Goal: Task Accomplishment & Management: Use online tool/utility

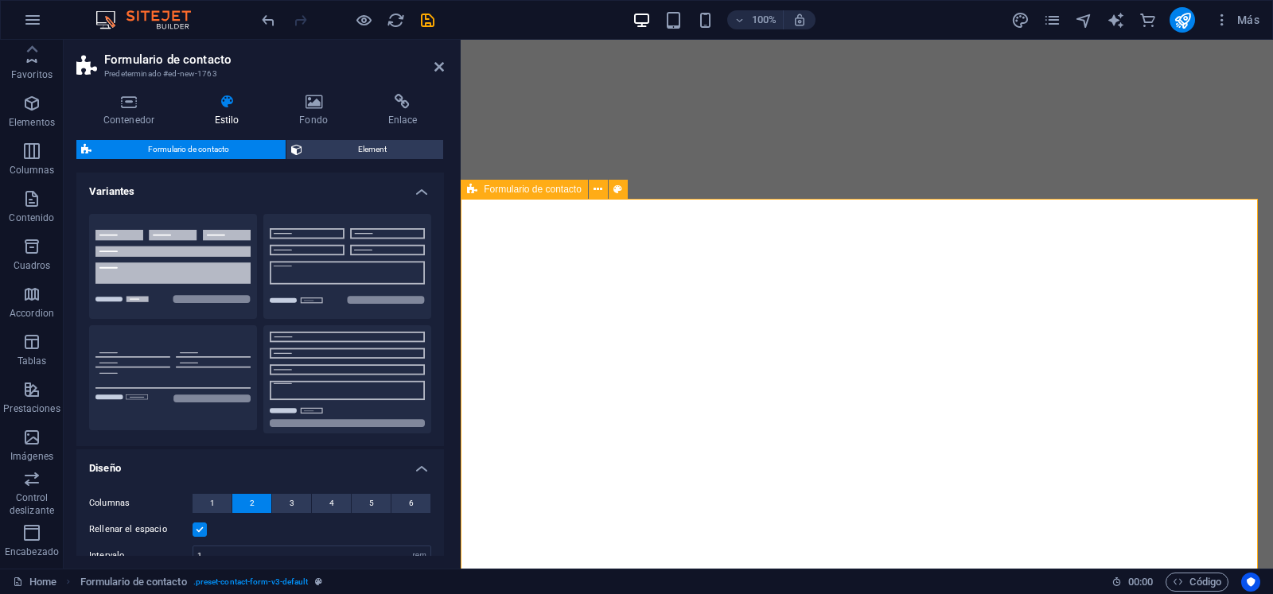
select select "rem"
select select "preset-contact-form-v3-default"
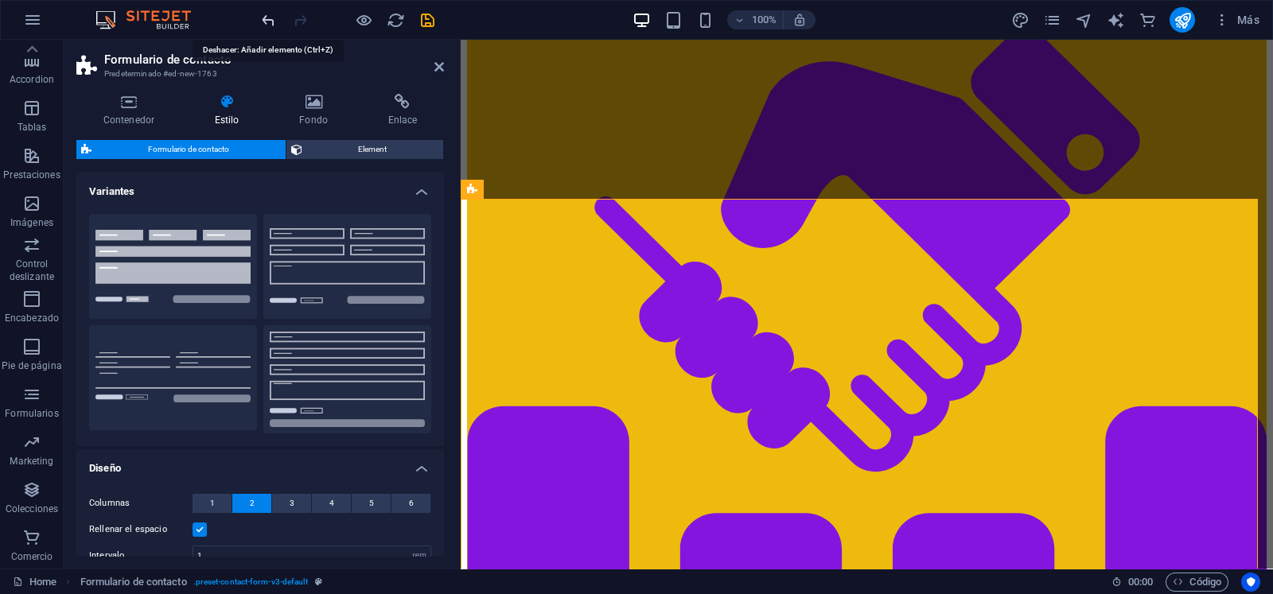
click at [268, 21] on icon "undo" at bounding box center [268, 20] width 18 height 18
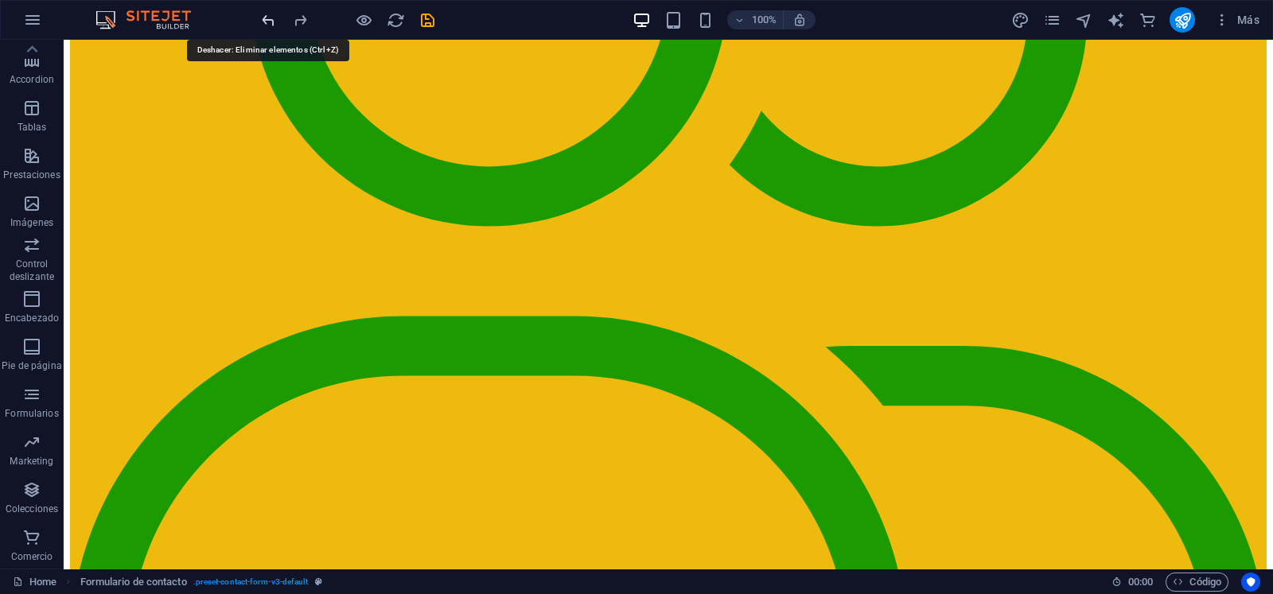
scroll to position [3572, 0]
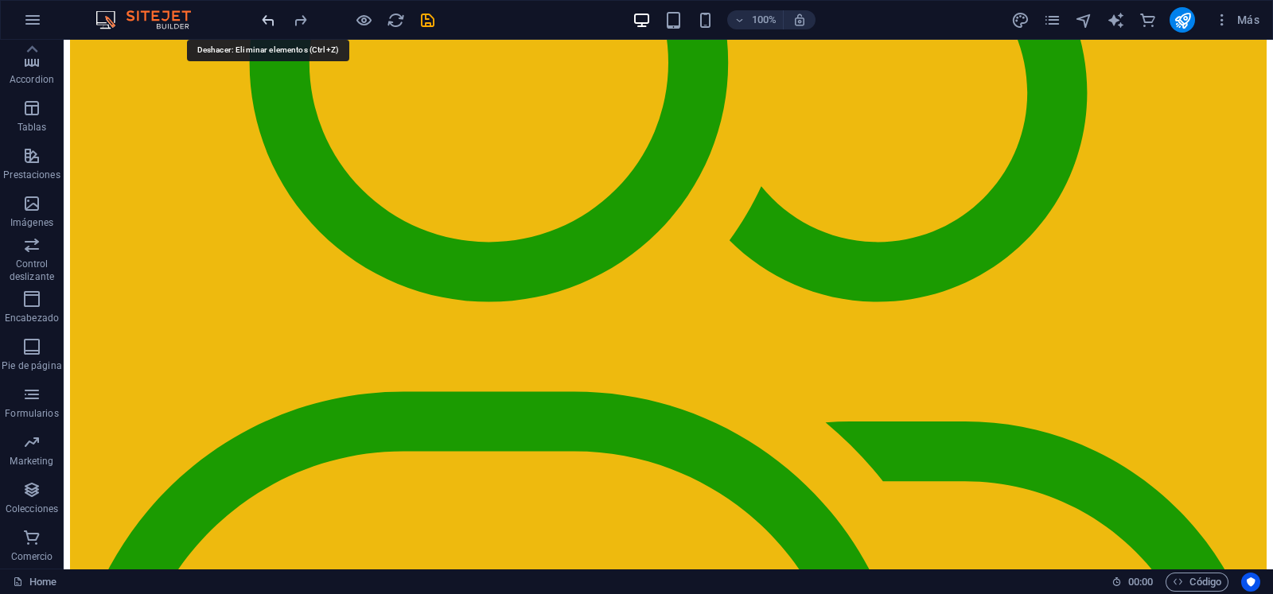
click at [268, 21] on icon "undo" at bounding box center [268, 20] width 18 height 18
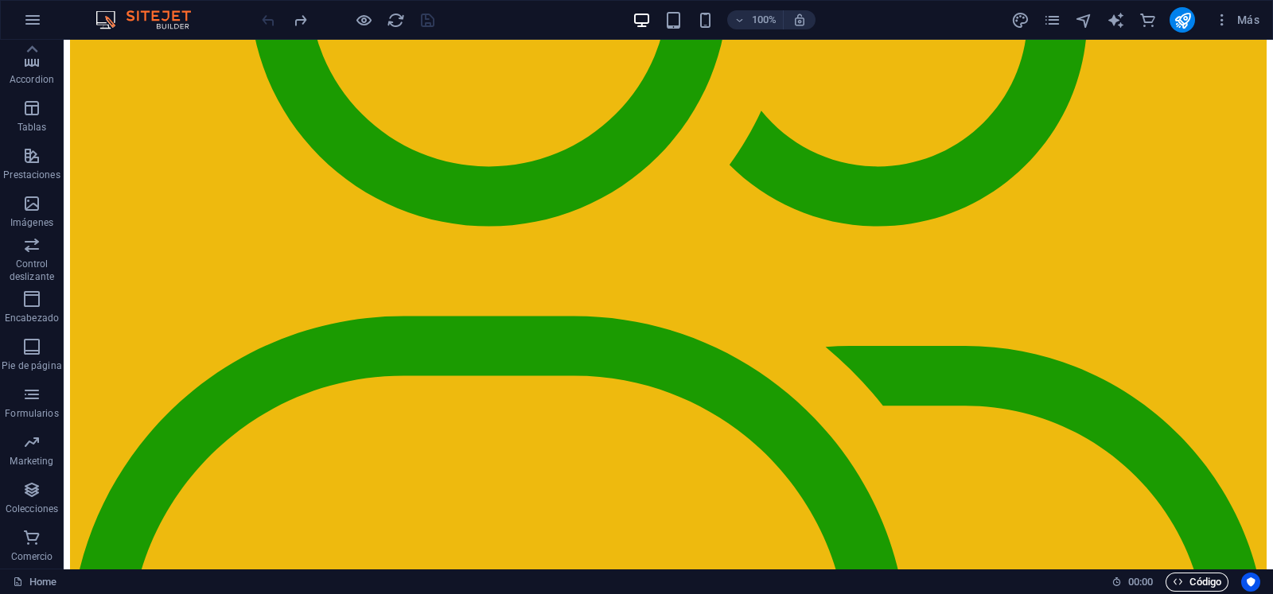
click at [1203, 583] on span "Código" at bounding box center [1197, 582] width 49 height 19
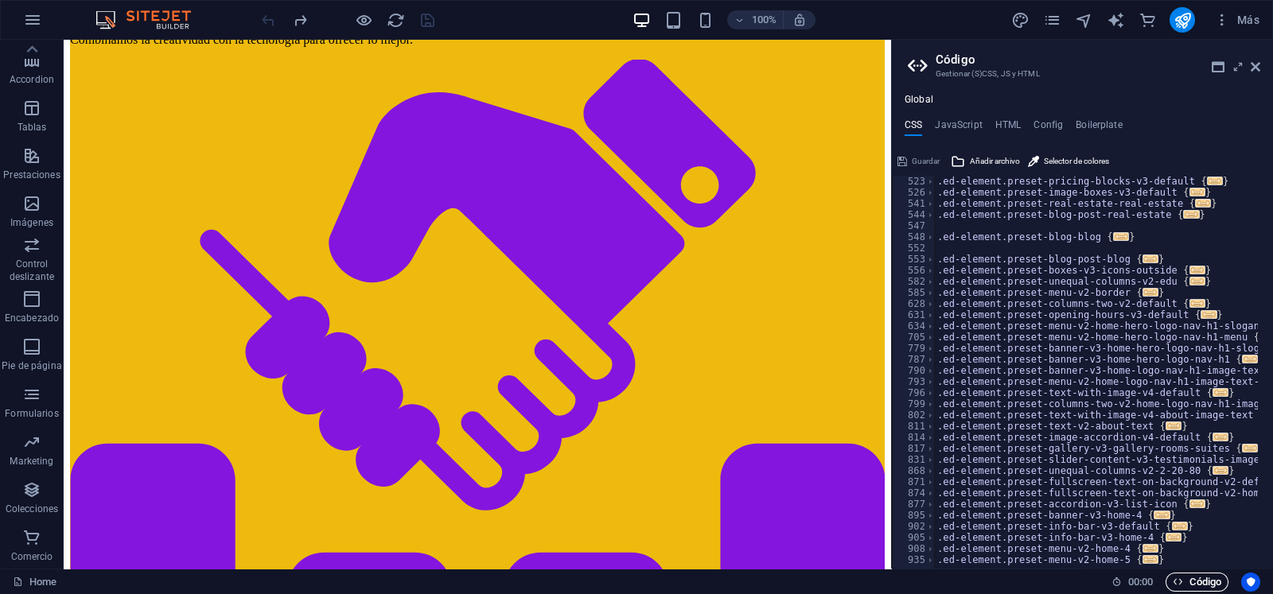
scroll to position [534, 0]
click at [1061, 121] on ul "CSS JavaScript HTML Config Boilerplate" at bounding box center [1082, 128] width 381 height 18
click at [1050, 121] on h4 "Config" at bounding box center [1048, 128] width 29 height 18
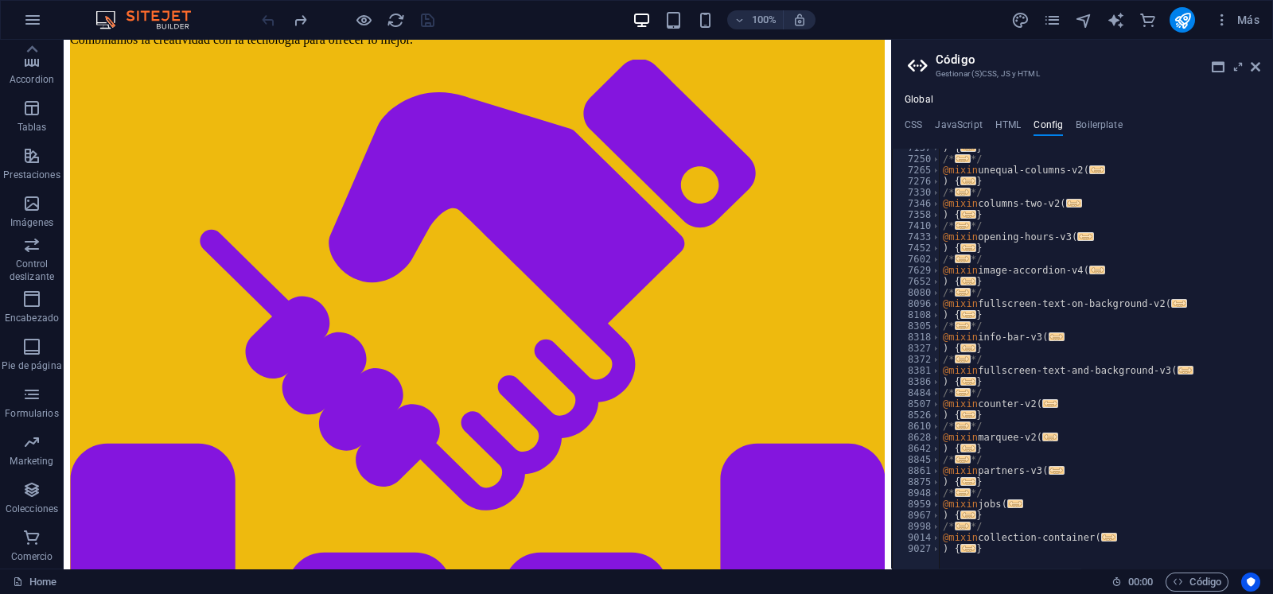
scroll to position [1744, 0]
click at [1011, 120] on h4 "HTML" at bounding box center [1009, 128] width 26 height 18
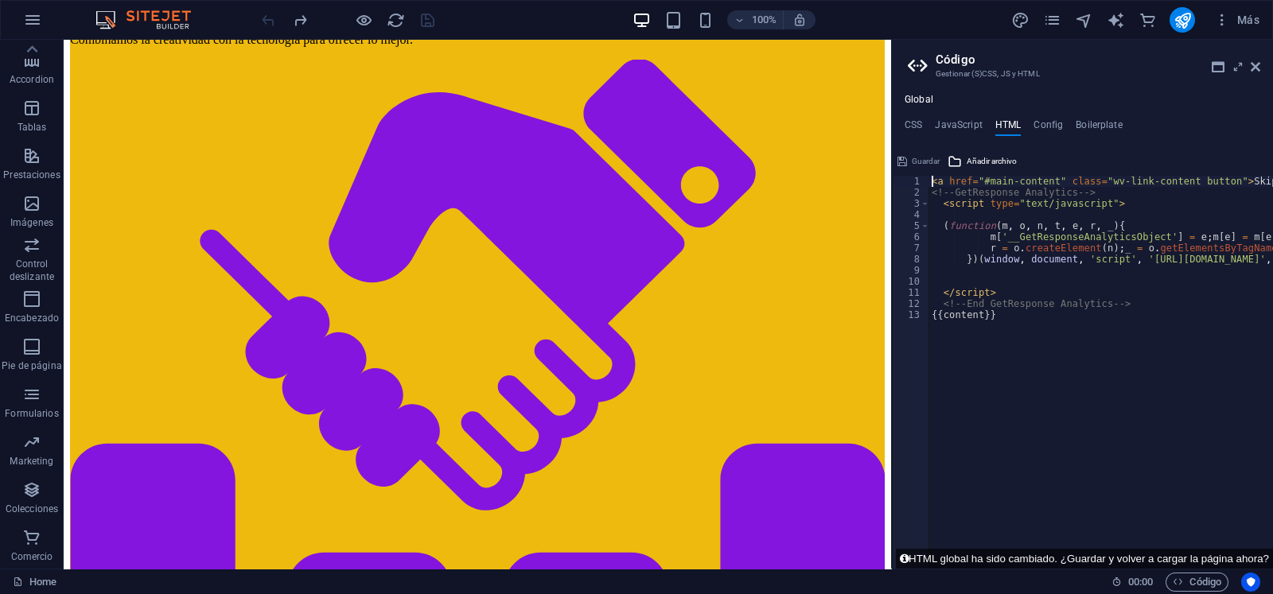
type textarea "<!-- End GetResponse Analytics -->"
paste textarea "<!-- End GetResponse Analytics -->"
type textarea "<!-- End GetResponse Analytics -->"
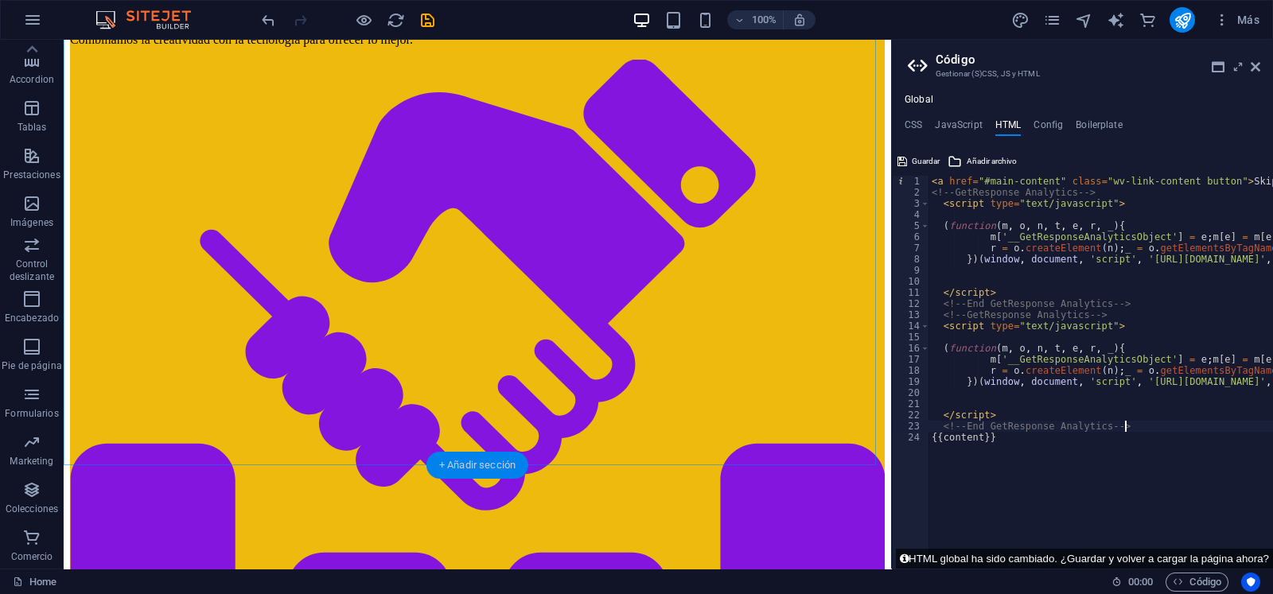
click at [486, 461] on div "+ Añadir sección" at bounding box center [478, 465] width 102 height 27
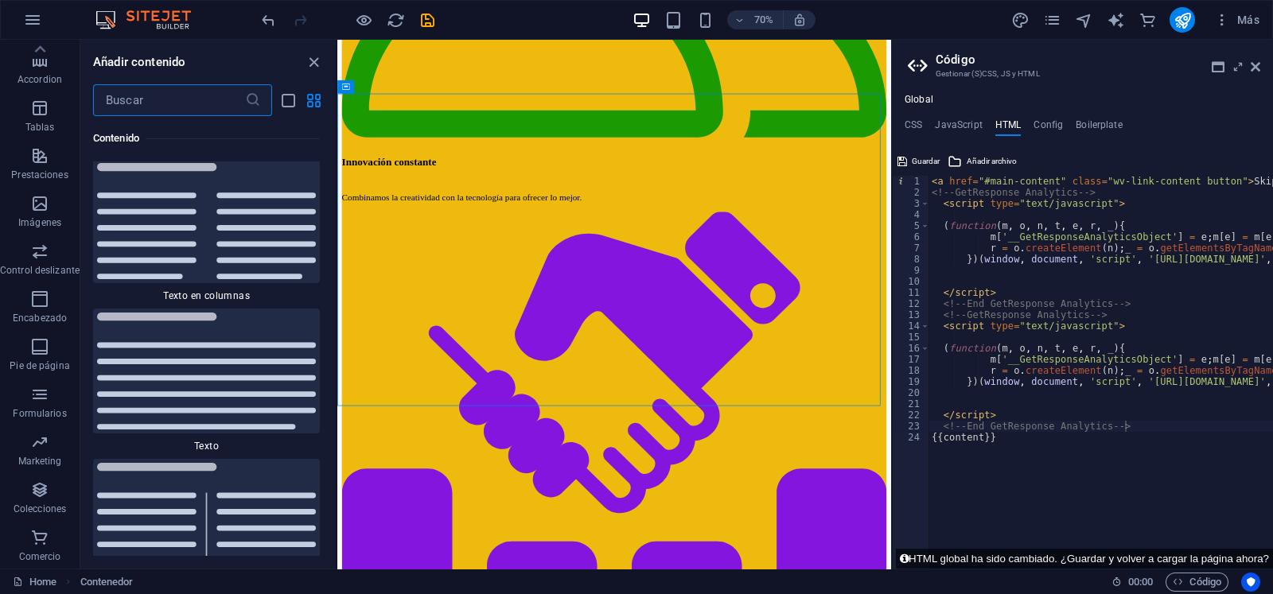
scroll to position [3467, 0]
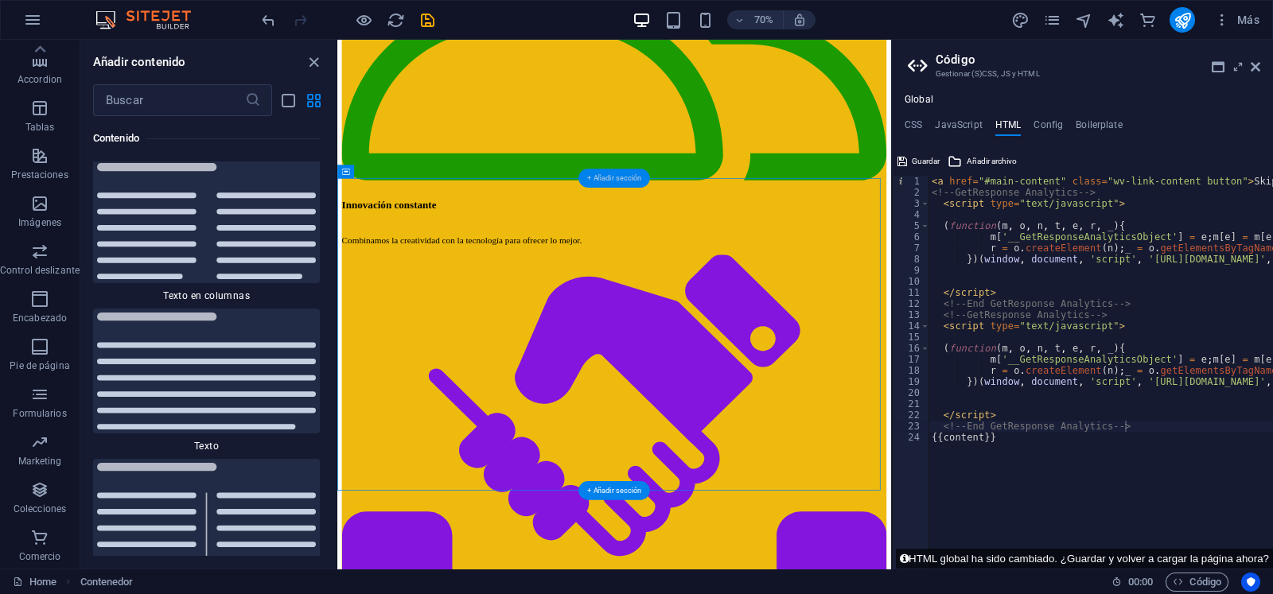
drag, startPoint x: 604, startPoint y: 177, endPoint x: 591, endPoint y: 179, distance: 13.7
click at [591, 179] on div "+ Añadir sección" at bounding box center [615, 178] width 72 height 19
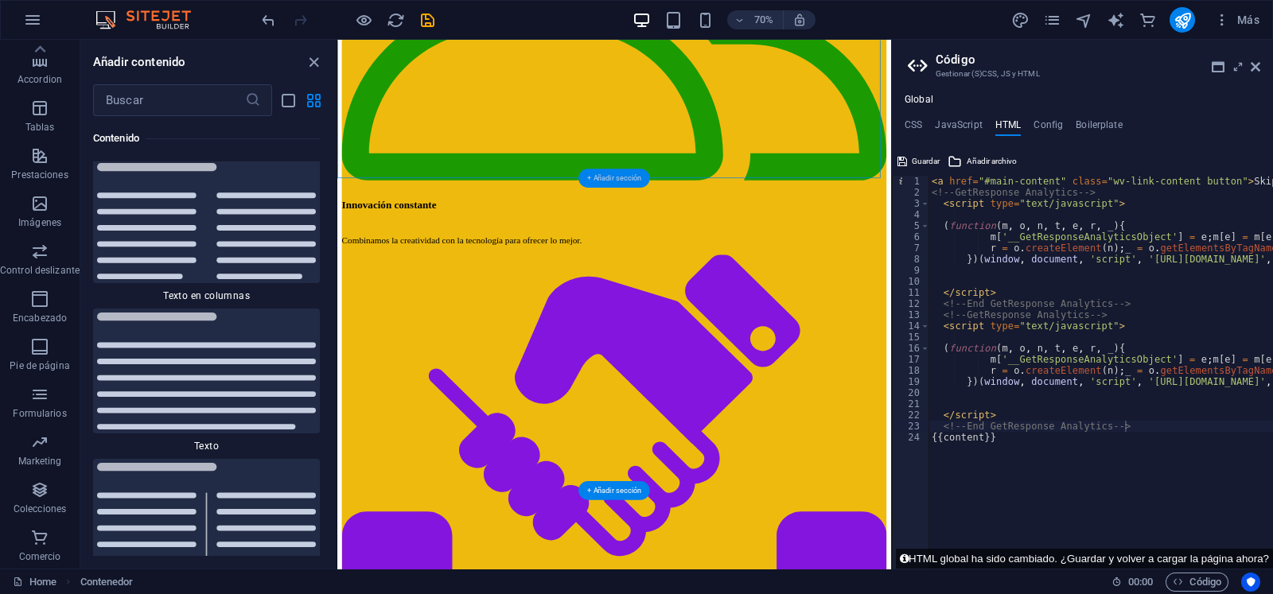
click at [591, 179] on div "+ Añadir sección" at bounding box center [615, 178] width 72 height 19
click at [400, 173] on icon at bounding box center [401, 172] width 6 height 12
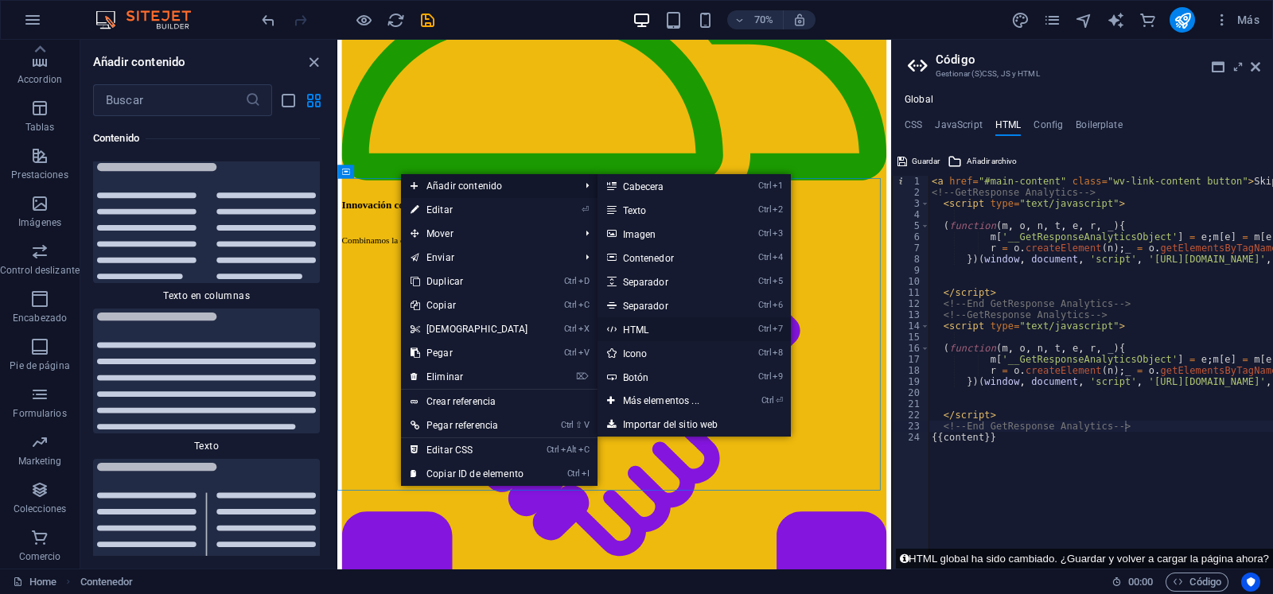
click at [630, 322] on link "Ctrl 7 HTML" at bounding box center [665, 330] width 134 height 24
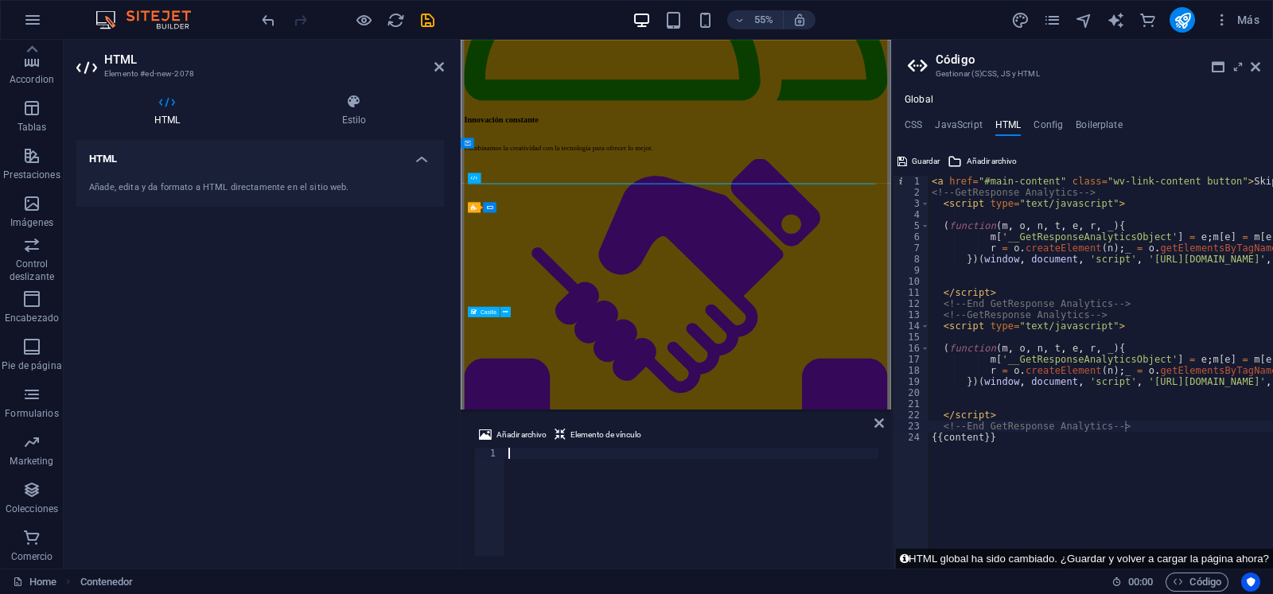
scroll to position [3429, 0]
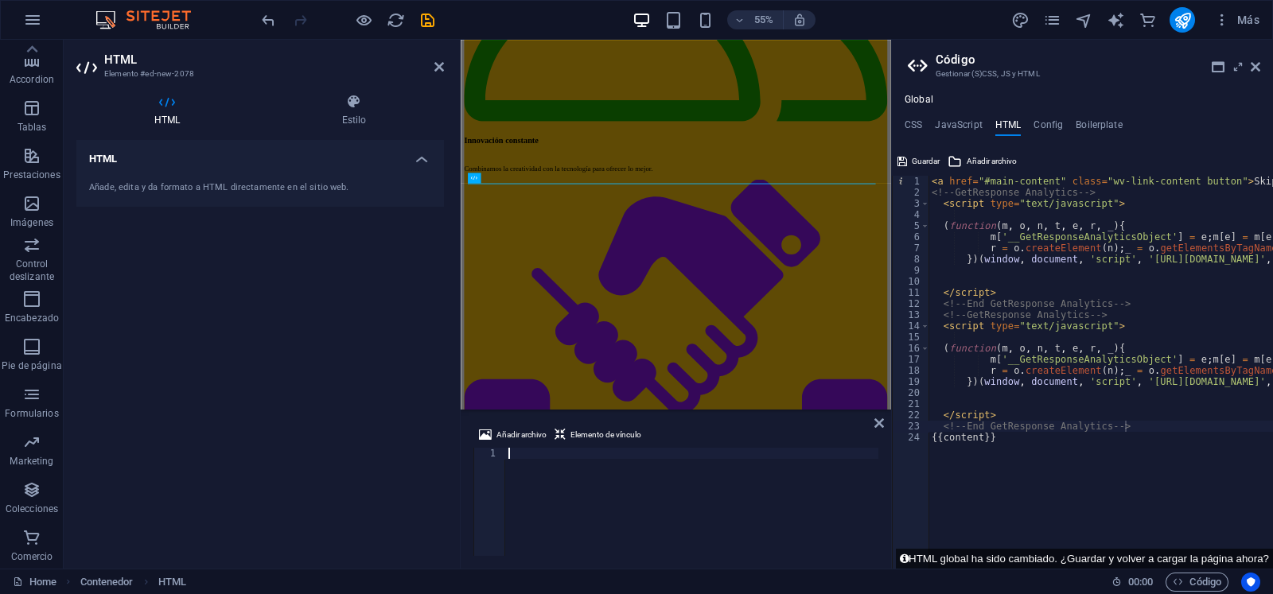
type textarea "<getresponse-form form-id="dae5e8c3-4bcd-4a36-b424-2720c196cd69" e="1"></getres…"
click at [267, 16] on icon "undo" at bounding box center [268, 20] width 18 height 18
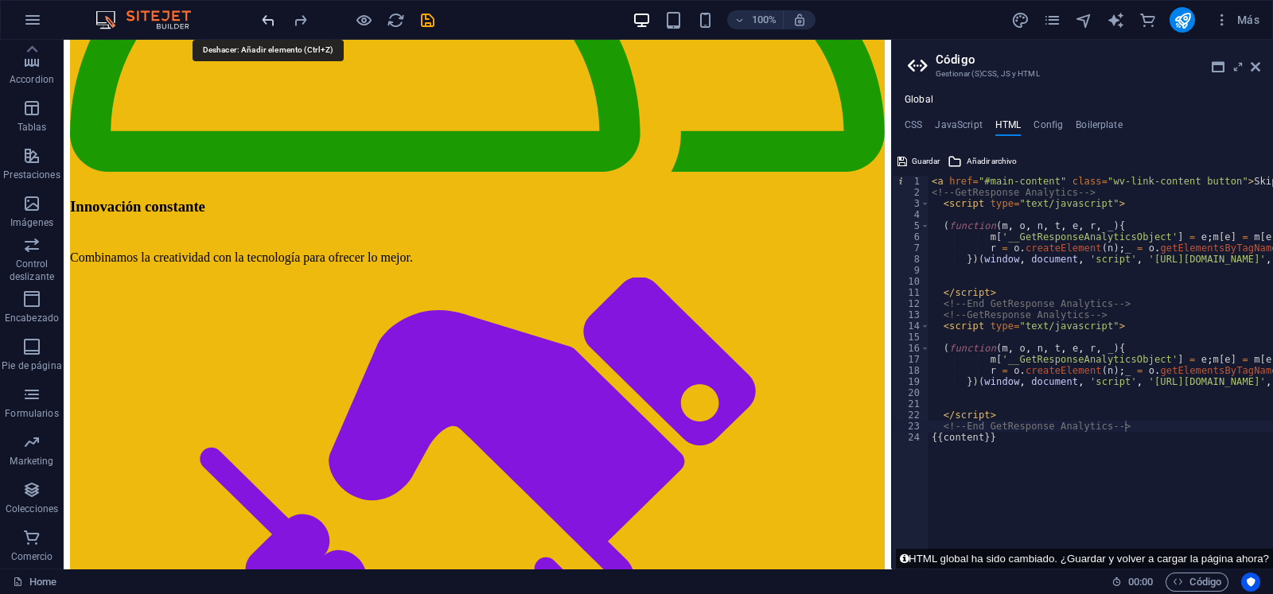
click at [267, 16] on icon "undo" at bounding box center [268, 20] width 18 height 18
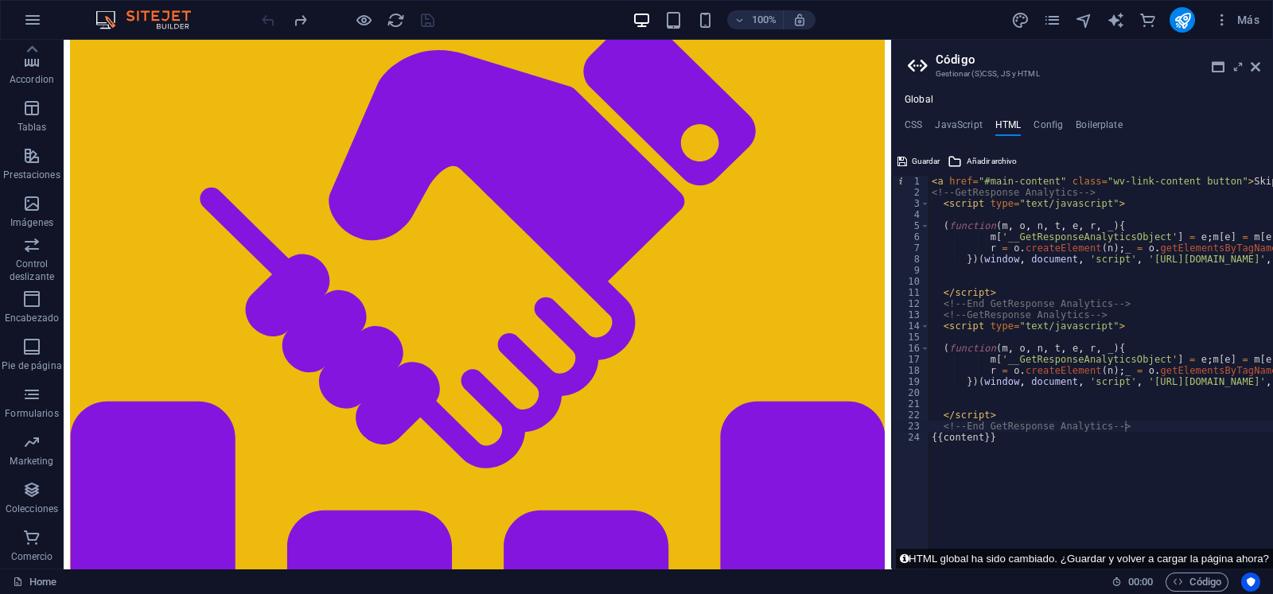
scroll to position [3818, 0]
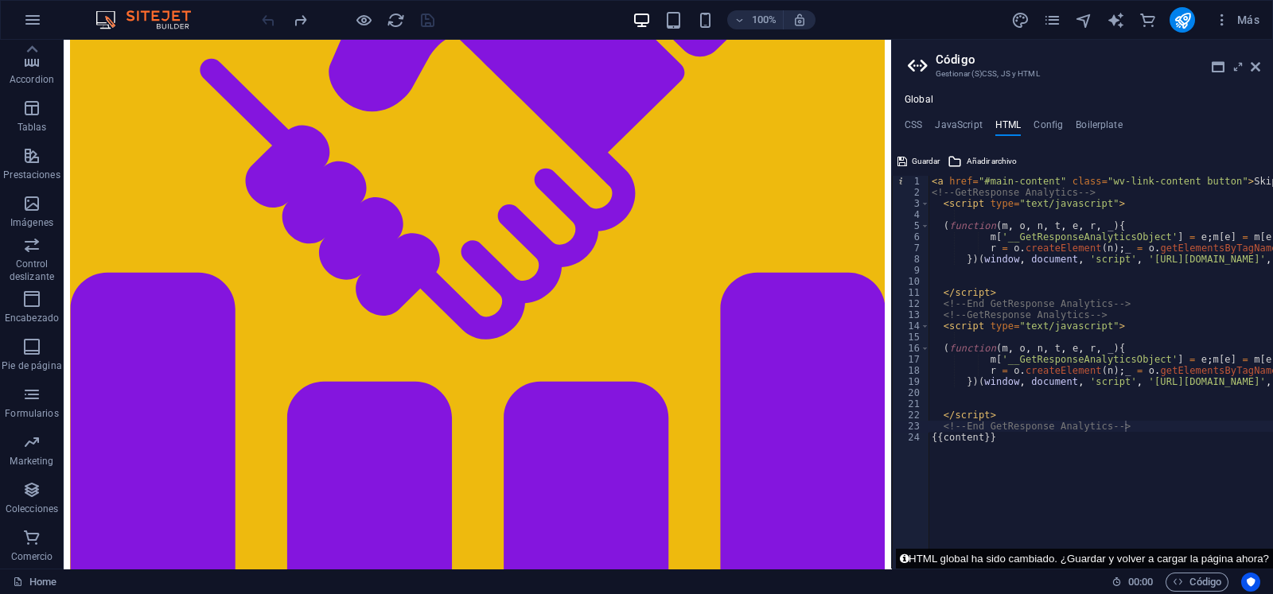
click at [1267, 558] on button "HTML global ha sido cambiado. ¿Guardar y volver a cargar la página ahora?" at bounding box center [1084, 559] width 377 height 20
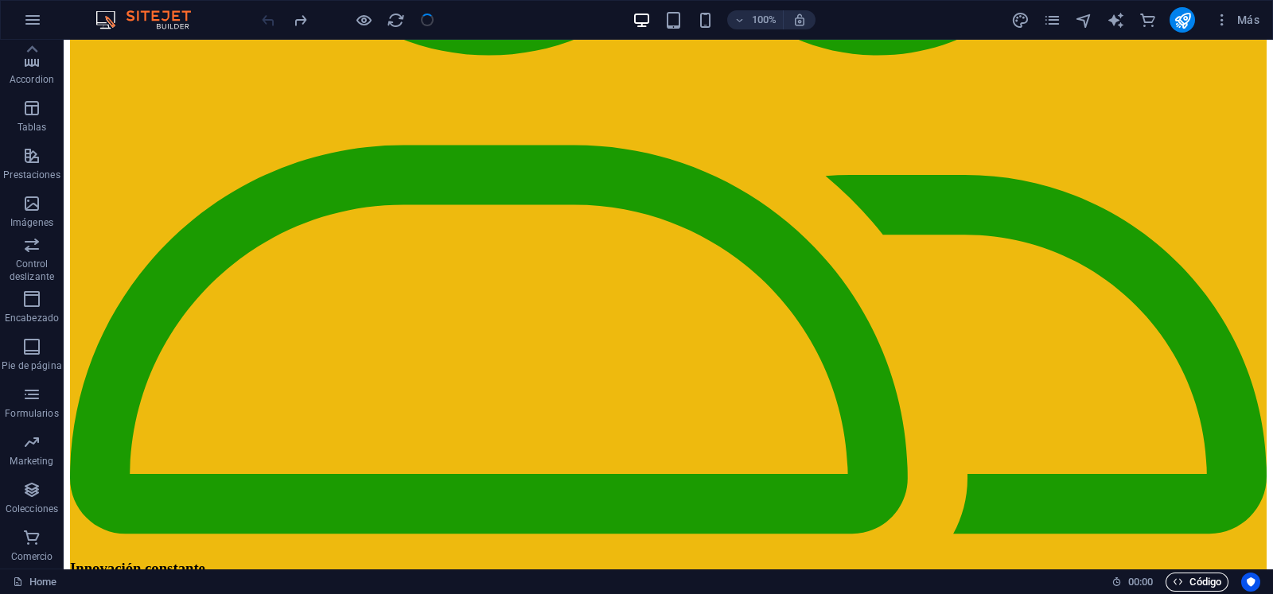
click at [1191, 573] on span "Código" at bounding box center [1197, 582] width 49 height 19
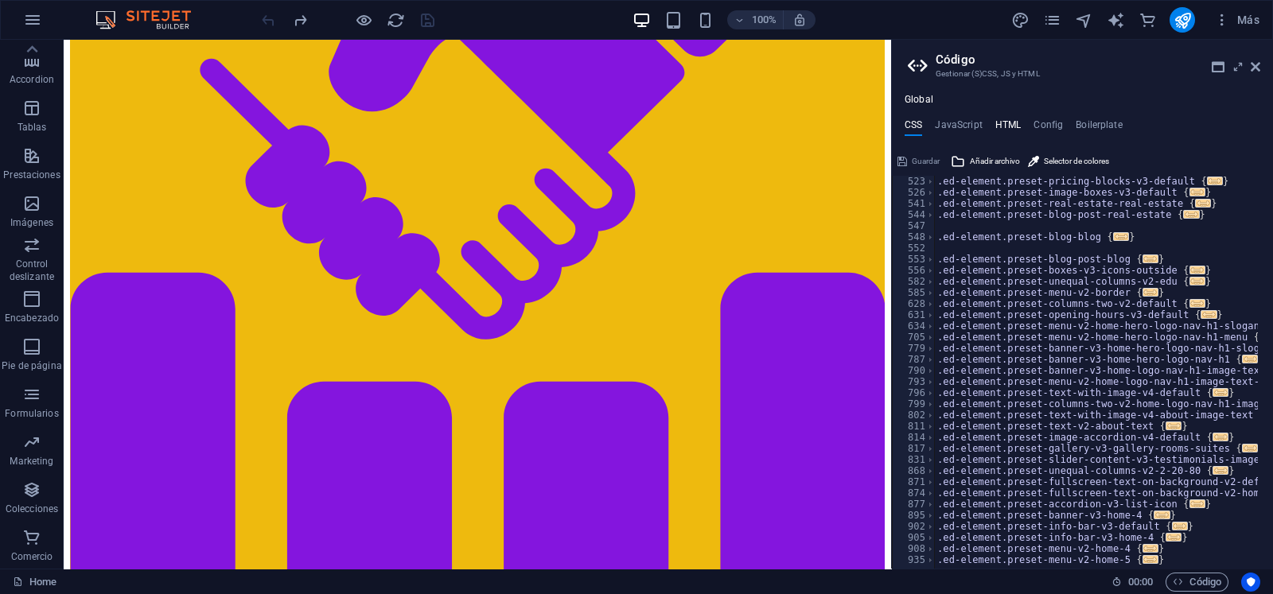
click at [1014, 123] on h4 "HTML" at bounding box center [1009, 128] width 26 height 18
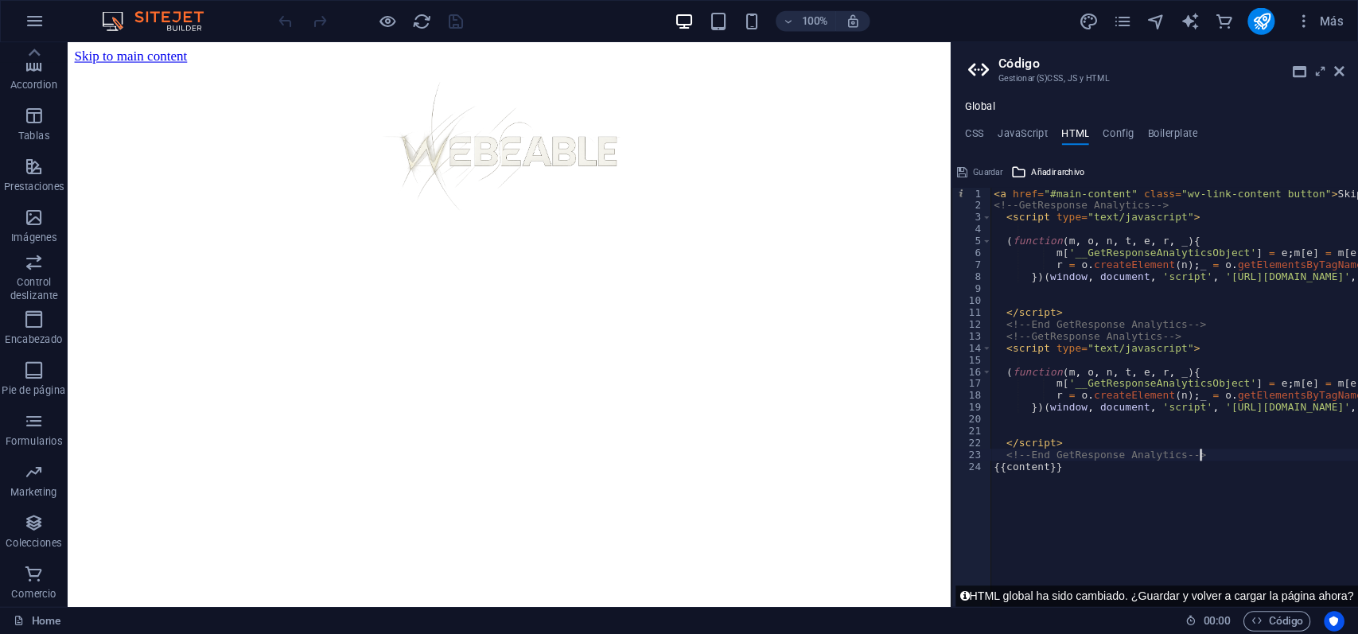
scroll to position [0, 0]
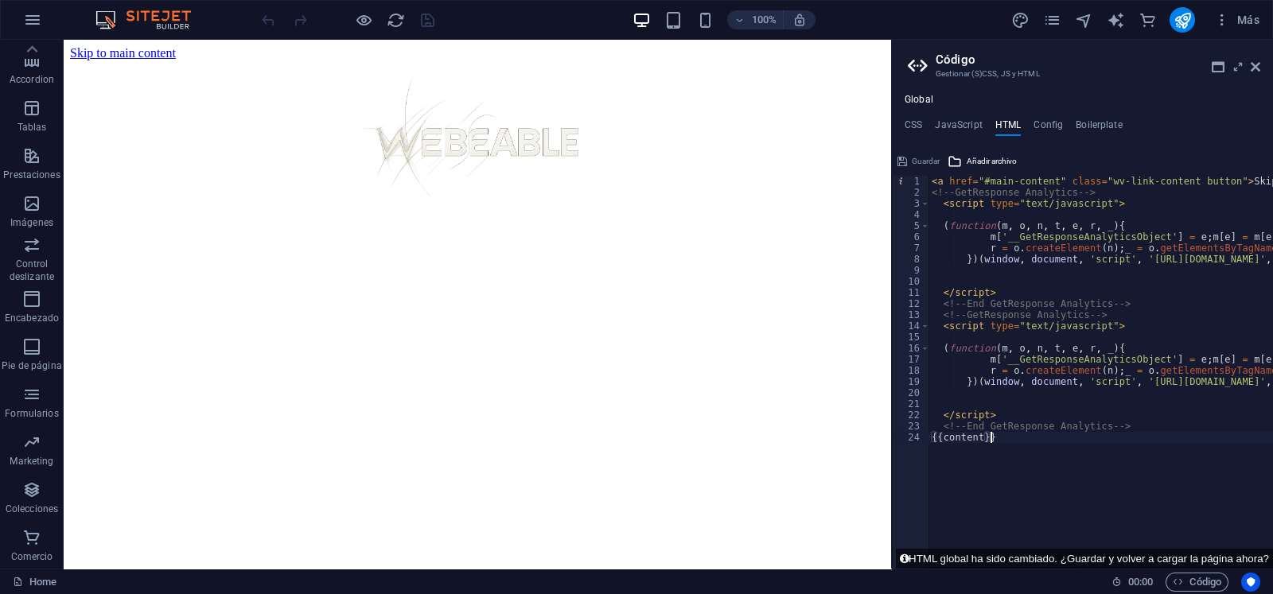
type textarea "{{content}}"
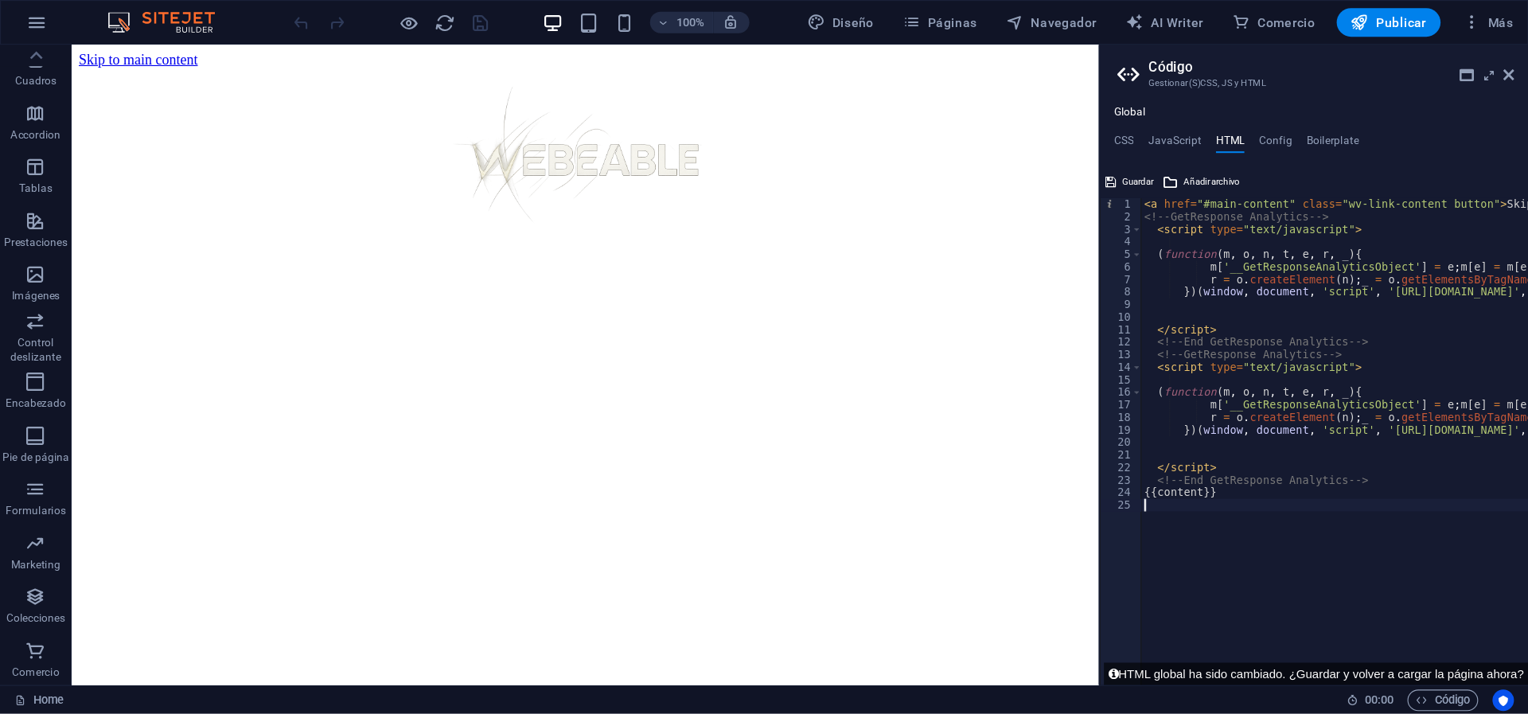
scroll to position [115, 0]
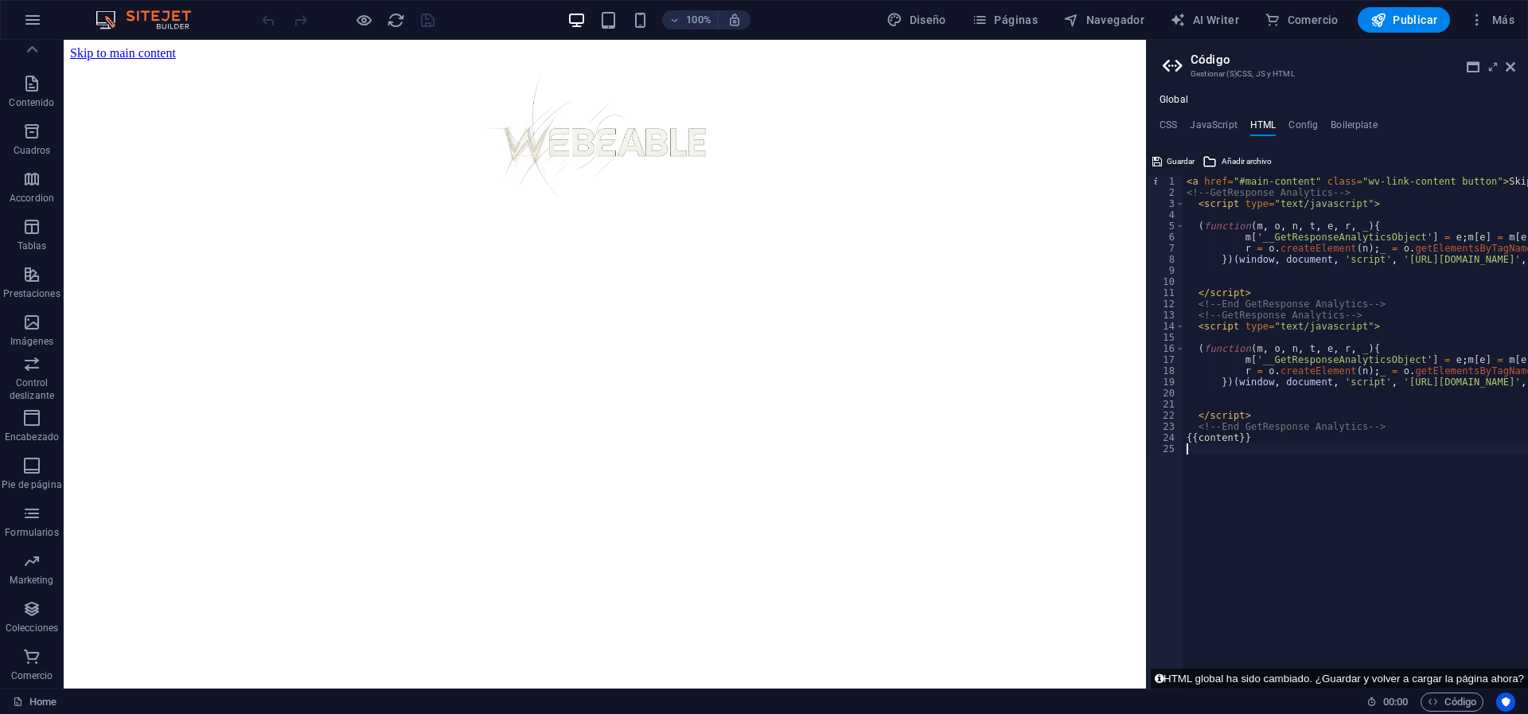
drag, startPoint x: 1301, startPoint y: 40, endPoint x: 1084, endPoint y: 576, distance: 578.7
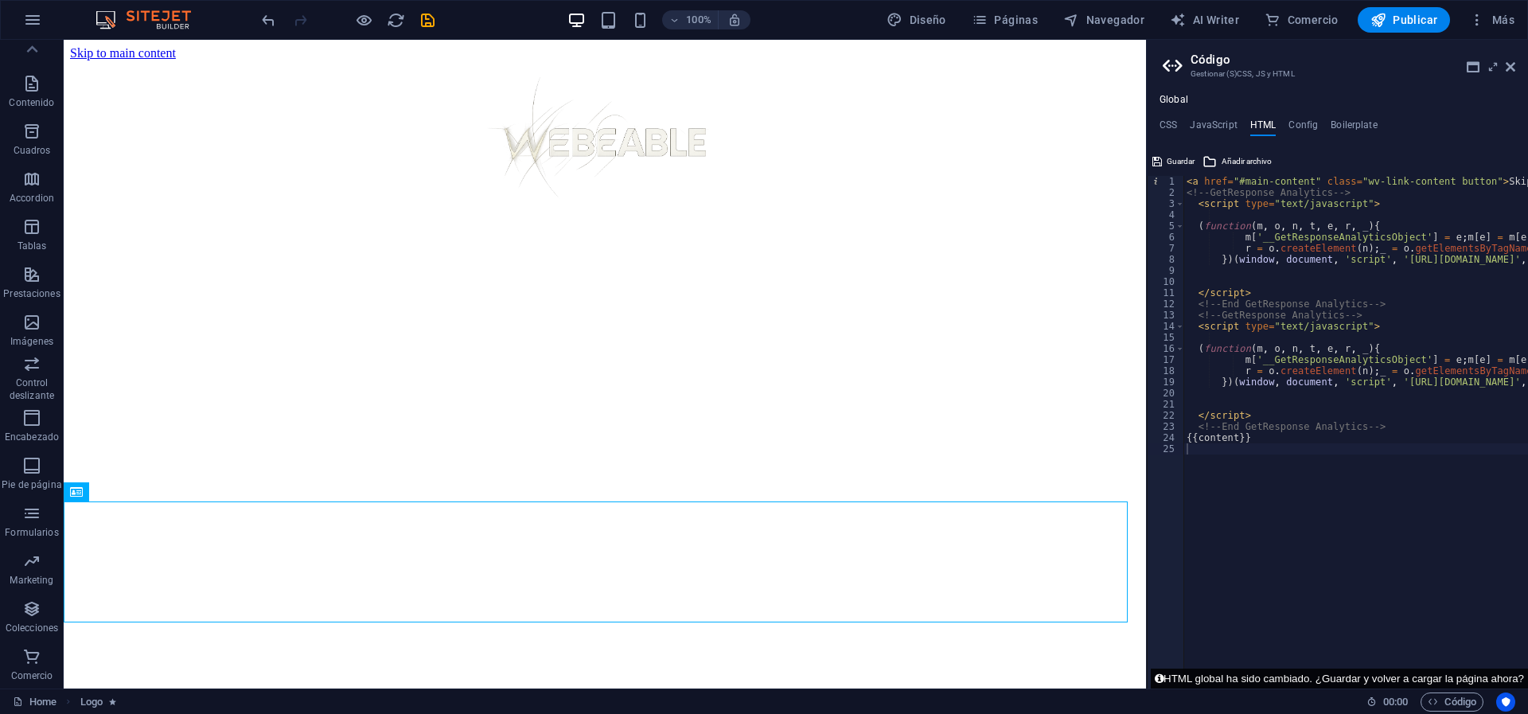
click at [1273, 594] on button "HTML global ha sido cambiado. ¿Guardar y volver a cargar la página ahora?" at bounding box center [1339, 678] width 377 height 20
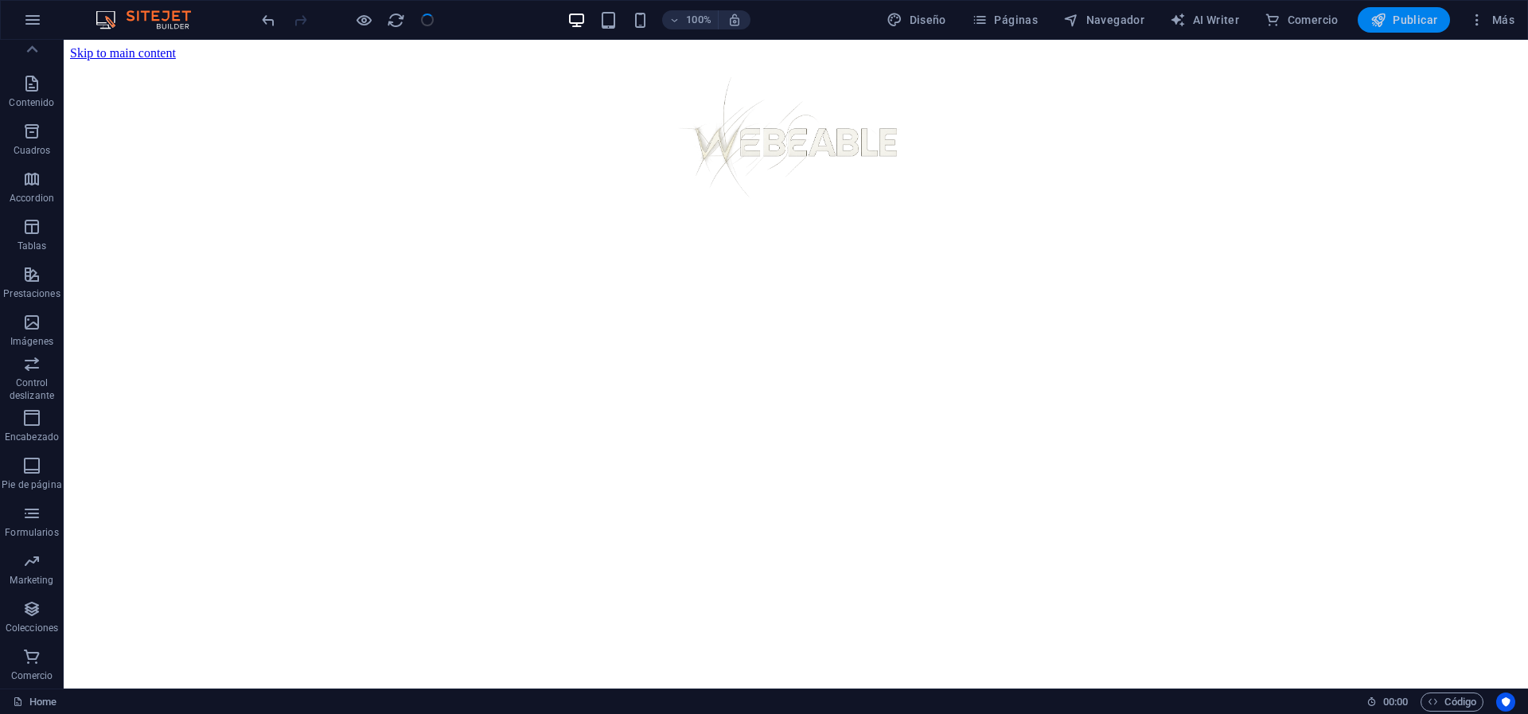
click at [1273, 17] on span "Publicar" at bounding box center [1404, 20] width 68 height 16
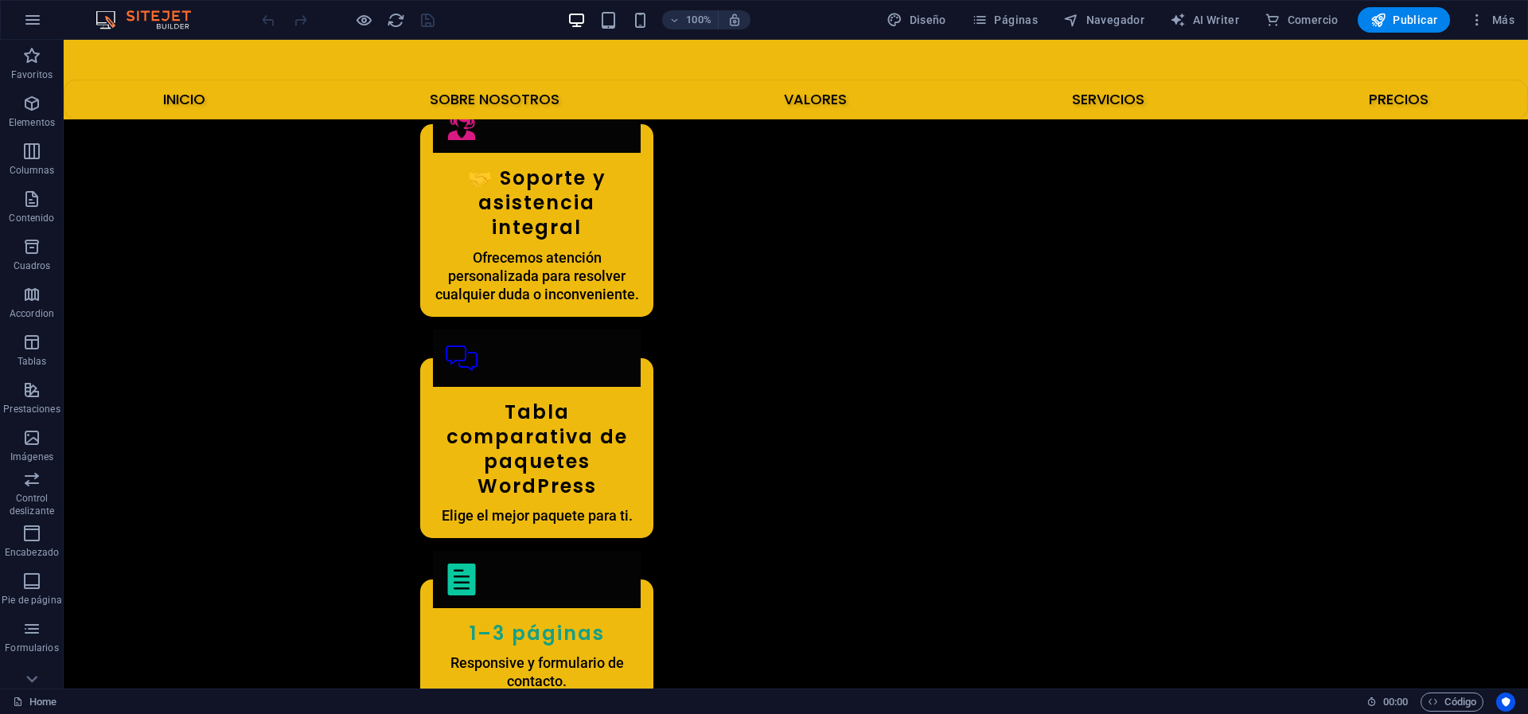
scroll to position [3534, 0]
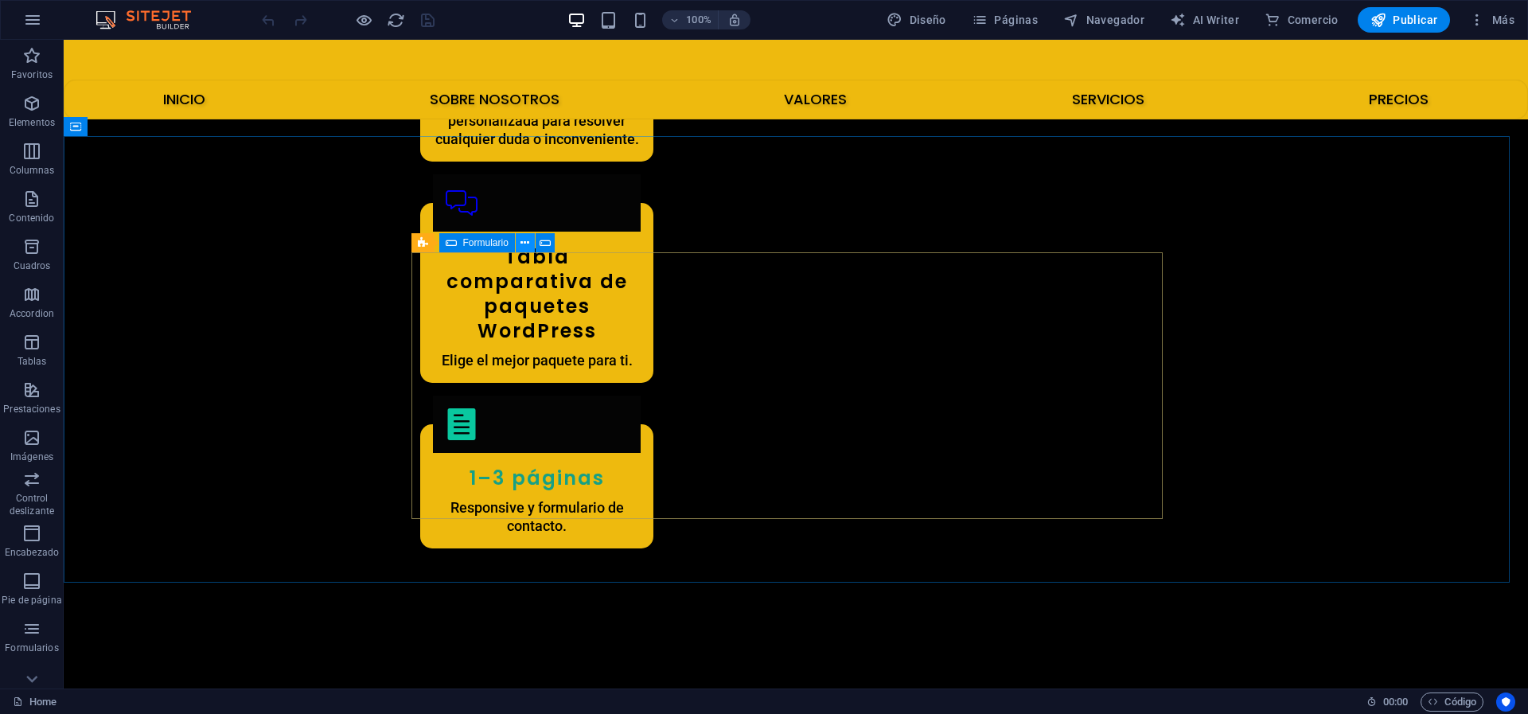
click at [37, 107] on icon "button" at bounding box center [31, 103] width 19 height 19
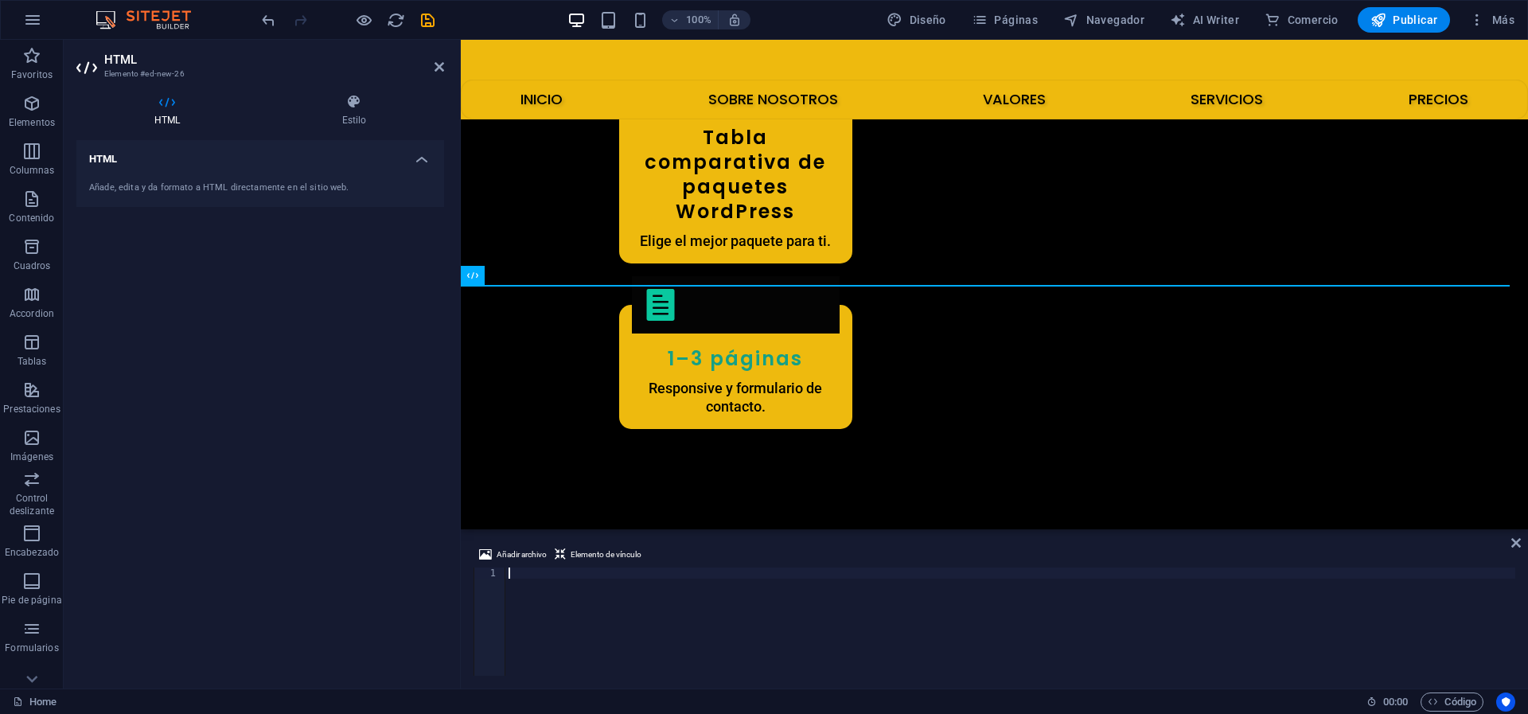
scroll to position [3832, 0]
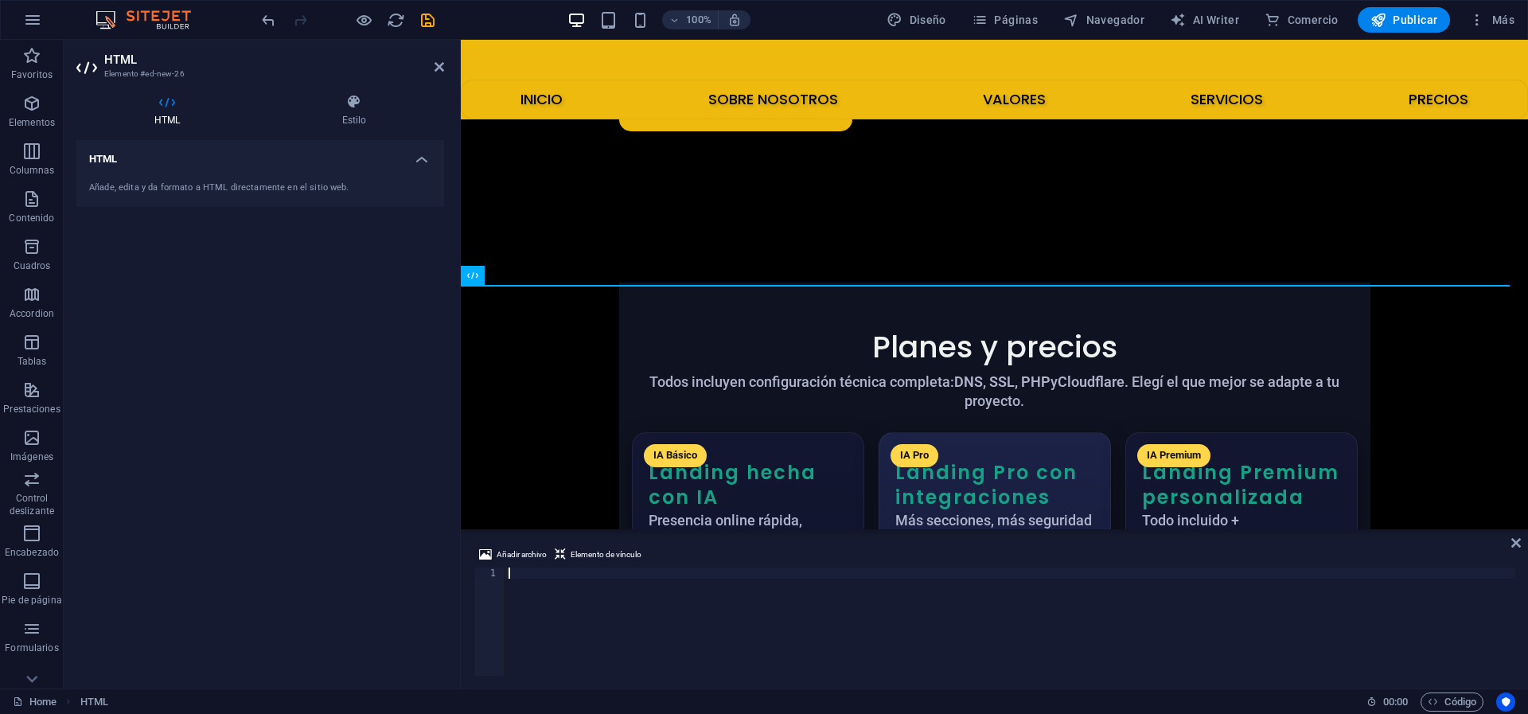
type textarea "<getresponse-form form-id="dae5e8c3-4bcd-4a36-b424-2720c196cd69" e="1"></getres…"
type textarea "<"
click at [269, 10] on button "undo" at bounding box center [268, 19] width 19 height 19
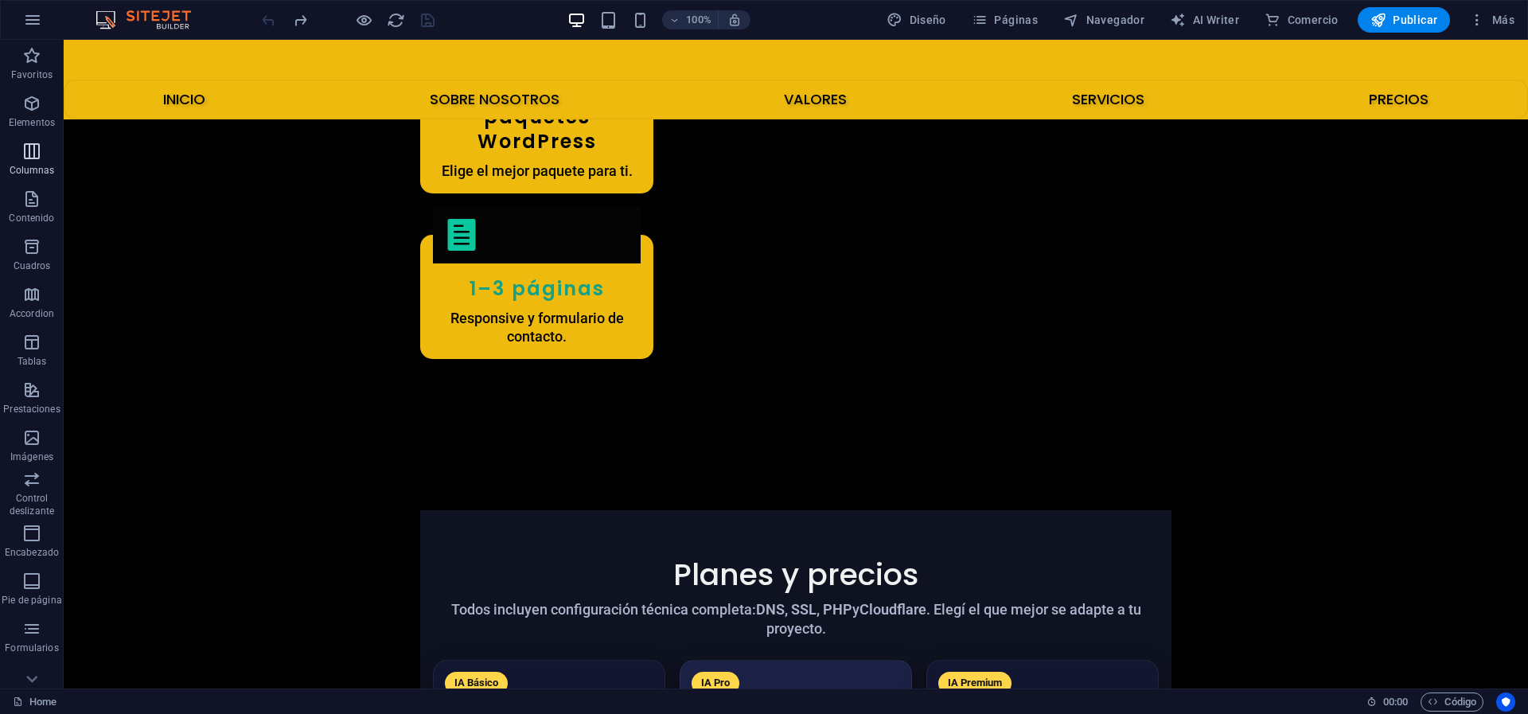
click at [42, 158] on span "Columnas" at bounding box center [32, 161] width 64 height 38
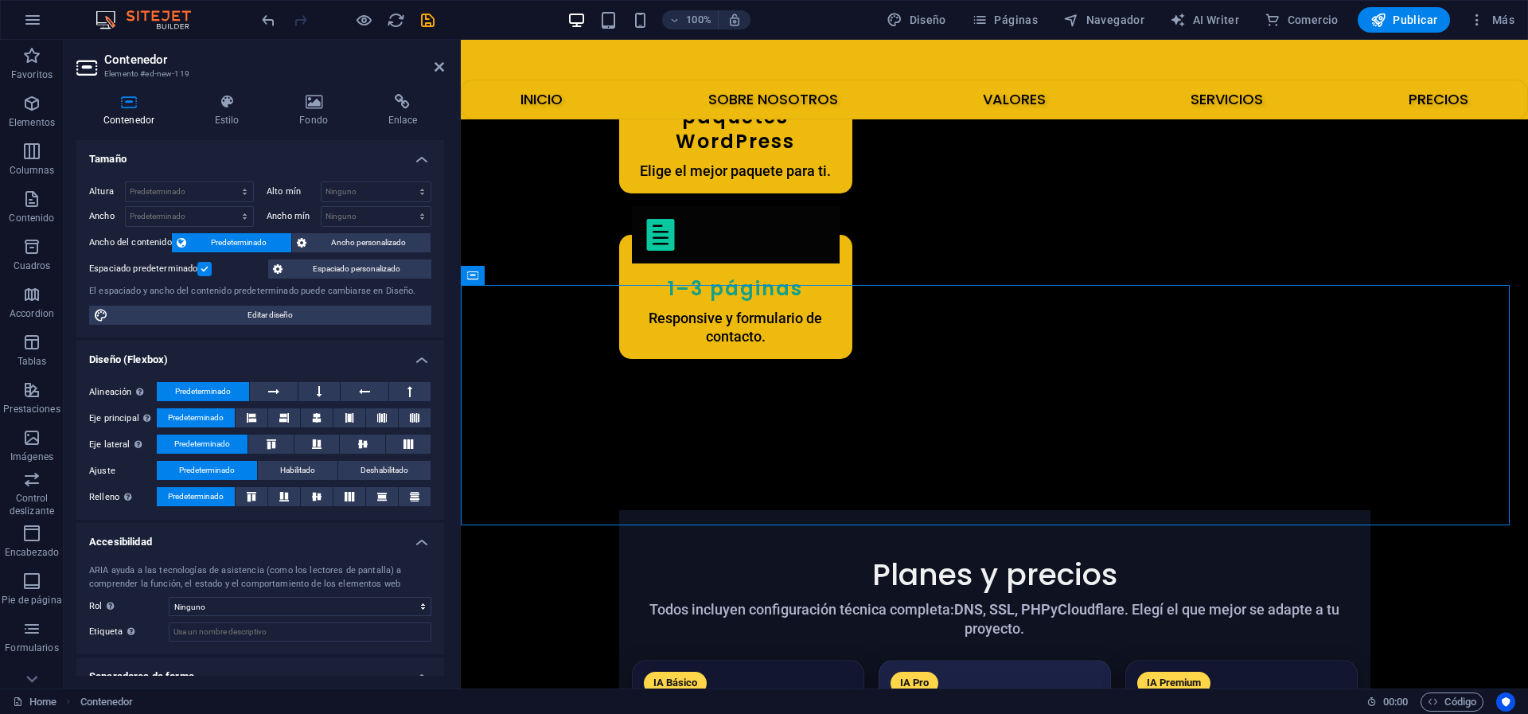
scroll to position [3832, 0]
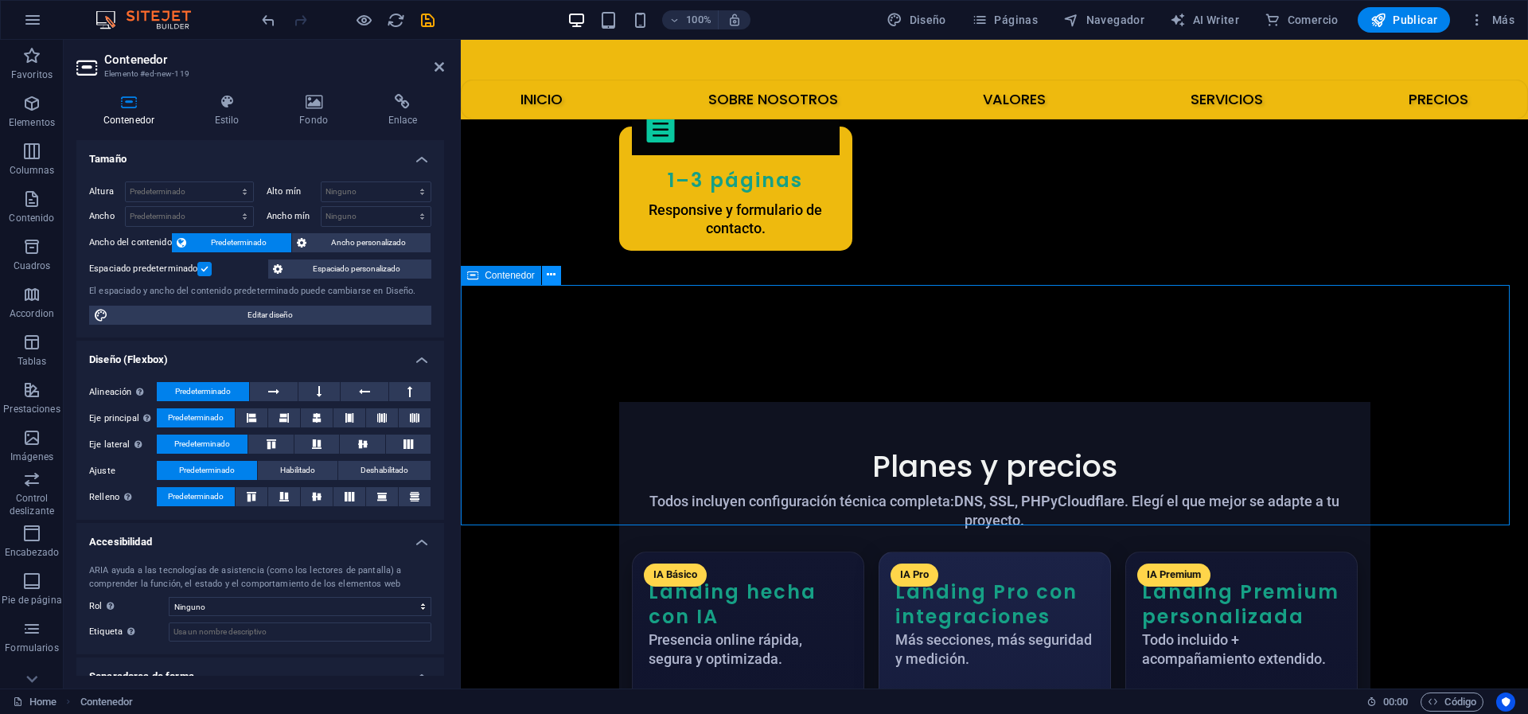
click at [549, 266] on button at bounding box center [551, 275] width 19 height 19
click at [29, 620] on icon "button" at bounding box center [31, 628] width 19 height 19
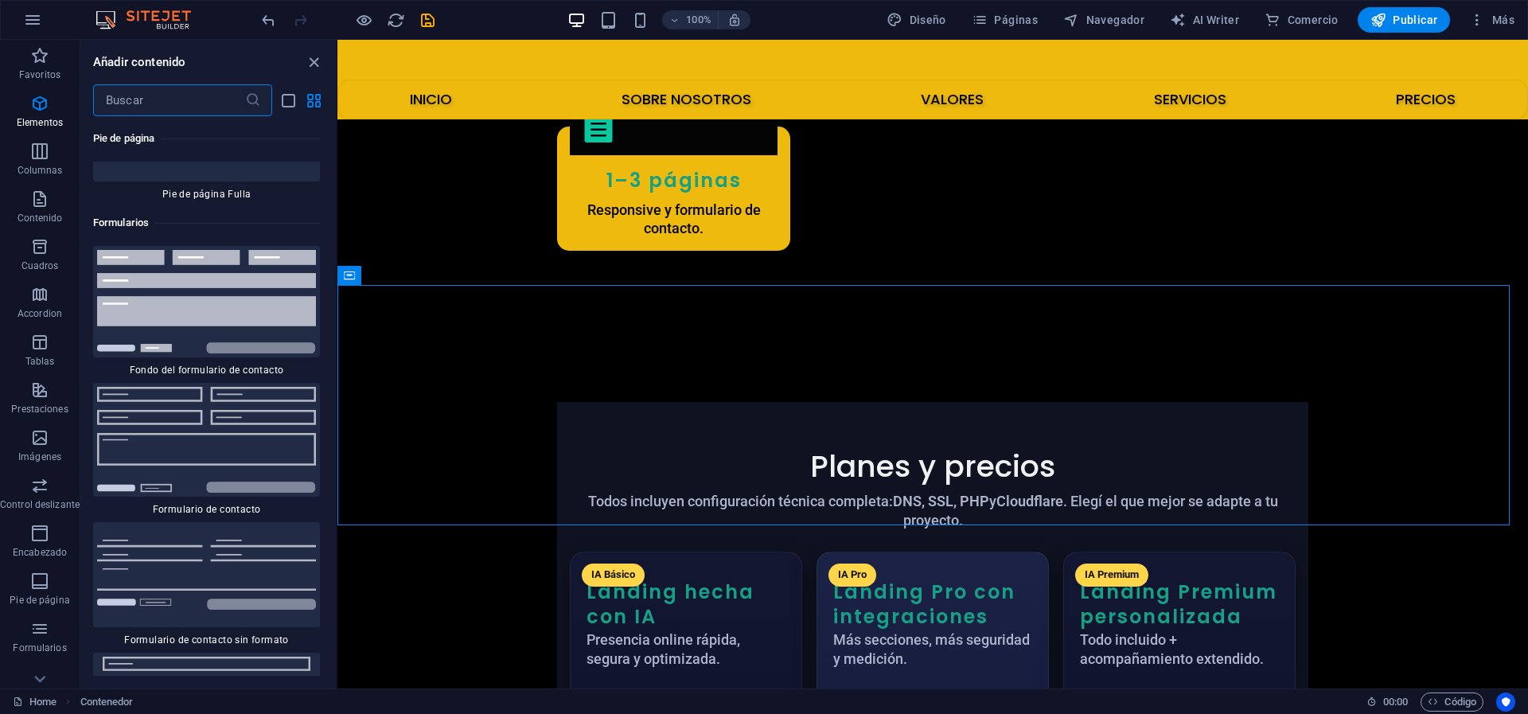
scroll to position [23303, 0]
click at [196, 96] on input "text" at bounding box center [169, 100] width 152 height 32
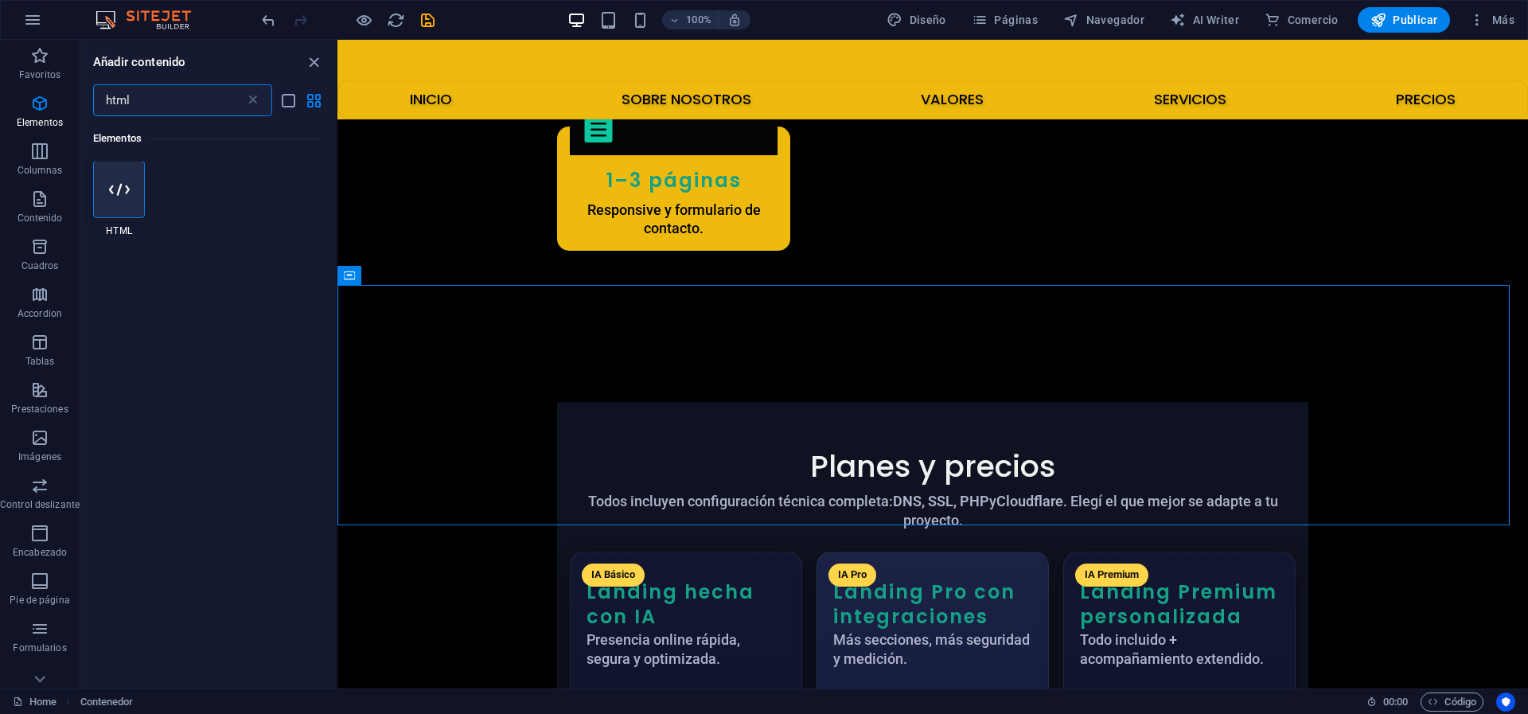
scroll to position [0, 0]
type input "html"
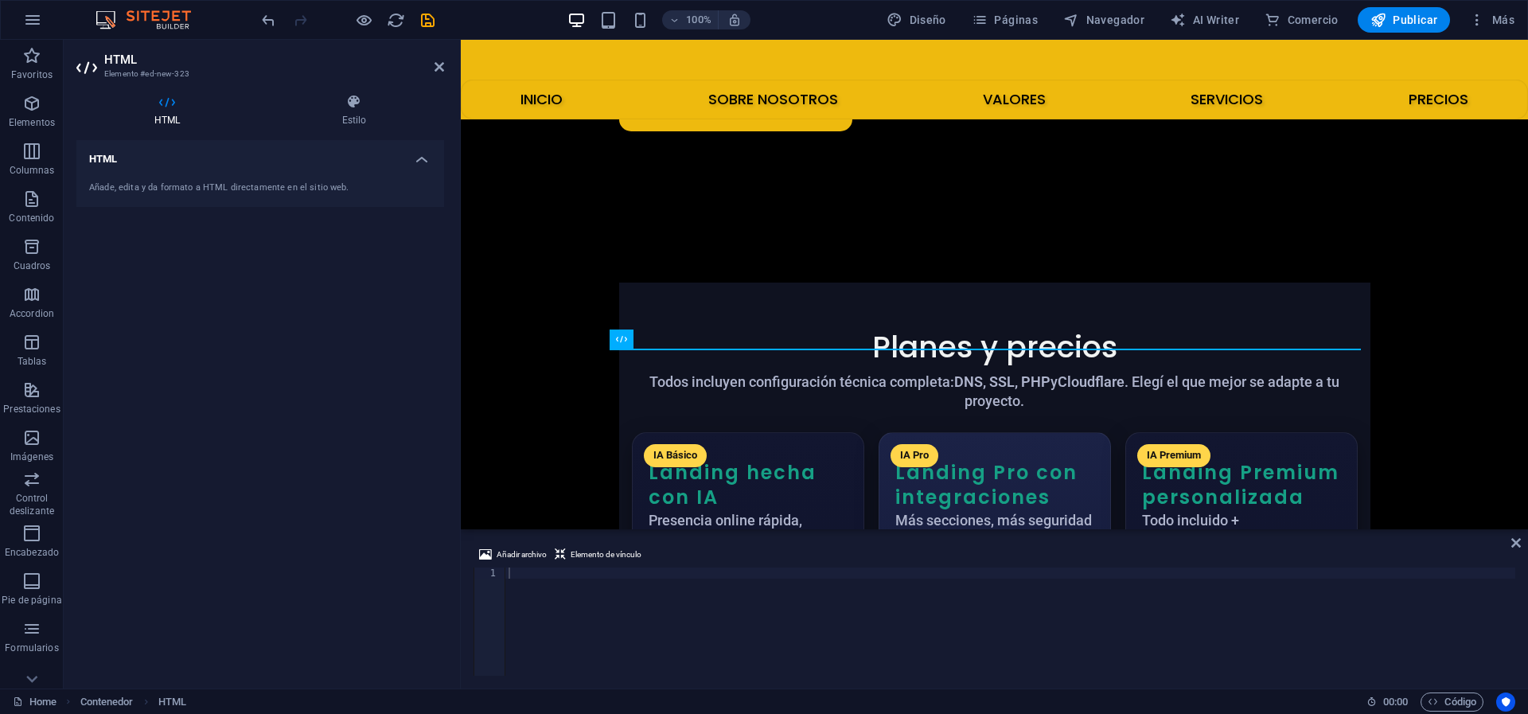
drag, startPoint x: 623, startPoint y: 565, endPoint x: 585, endPoint y: 568, distance: 38.3
paste textarea "<getresponse-form form-id="dae5e8c3-4bcd-4a36-b424-2720c196cd69" e="1"></getres…"
type textarea "<getresponse-form form-id="dae5e8c3-4bcd-4a36-b424-2720c196cd69" e="1"></getres…"
click at [624, 333] on icon at bounding box center [621, 338] width 11 height 19
click at [676, 336] on icon at bounding box center [676, 338] width 9 height 17
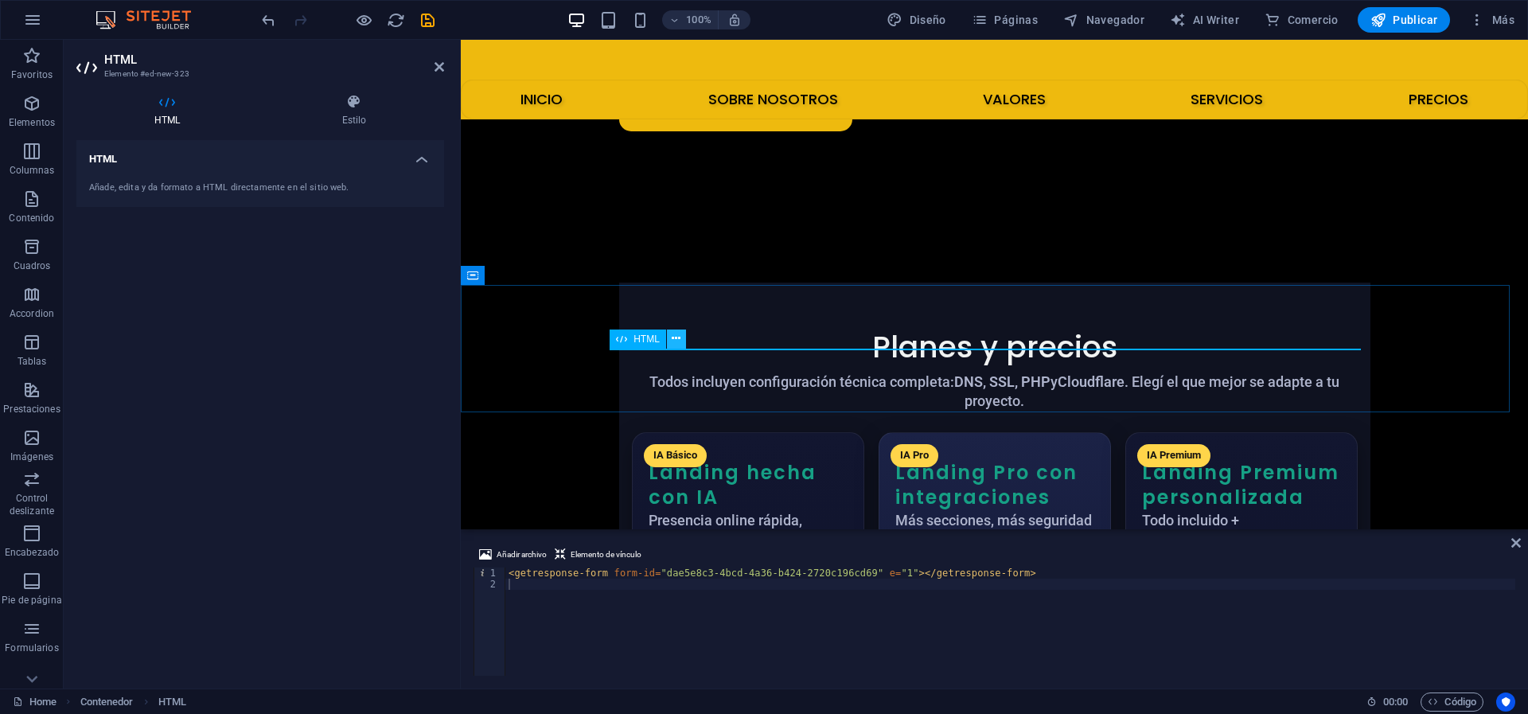
click at [676, 336] on icon at bounding box center [676, 338] width 9 height 17
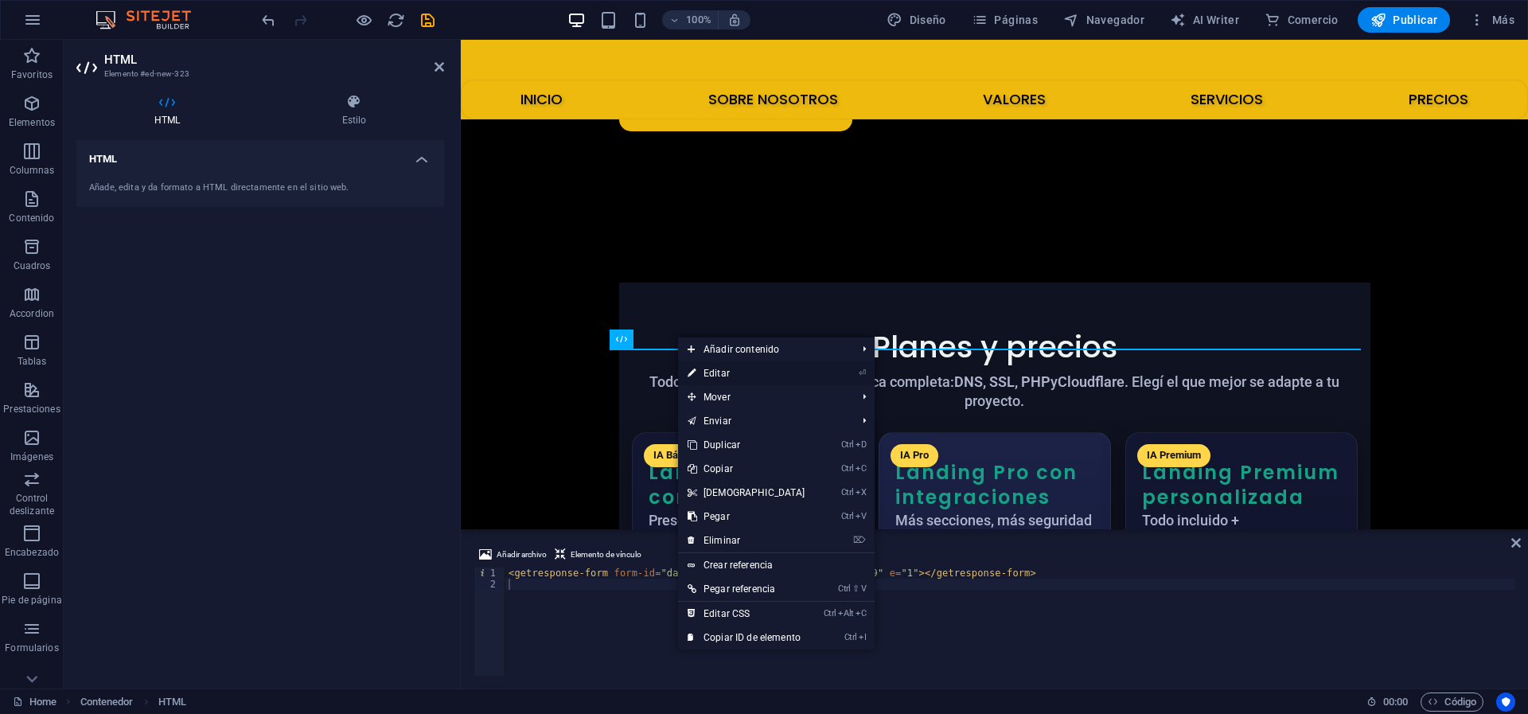
click at [785, 367] on link "⏎ Editar" at bounding box center [746, 373] width 137 height 24
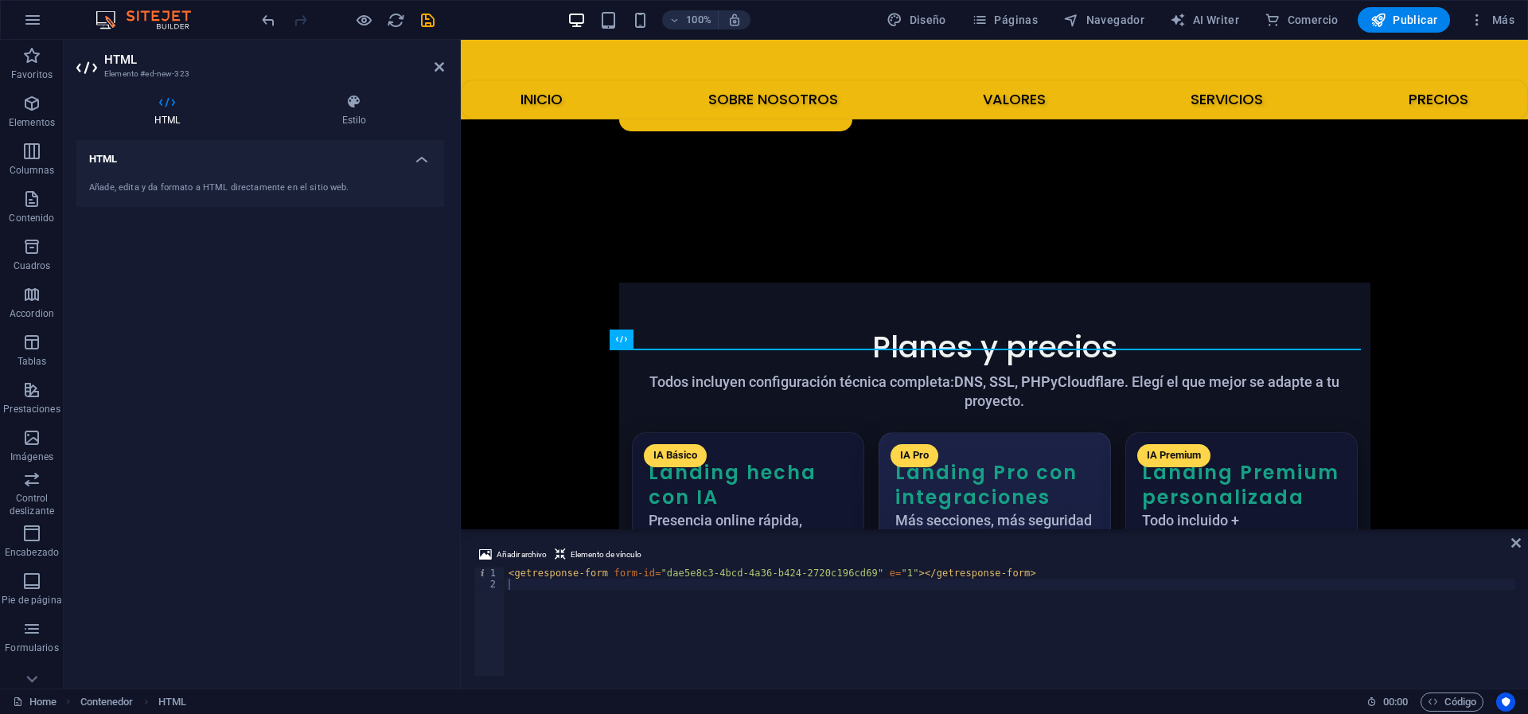
click at [158, 184] on div "Añade, edita y da formato a HTML directamente en el sitio web." at bounding box center [260, 188] width 342 height 14
click at [361, 119] on h4 "Estilo" at bounding box center [354, 110] width 180 height 33
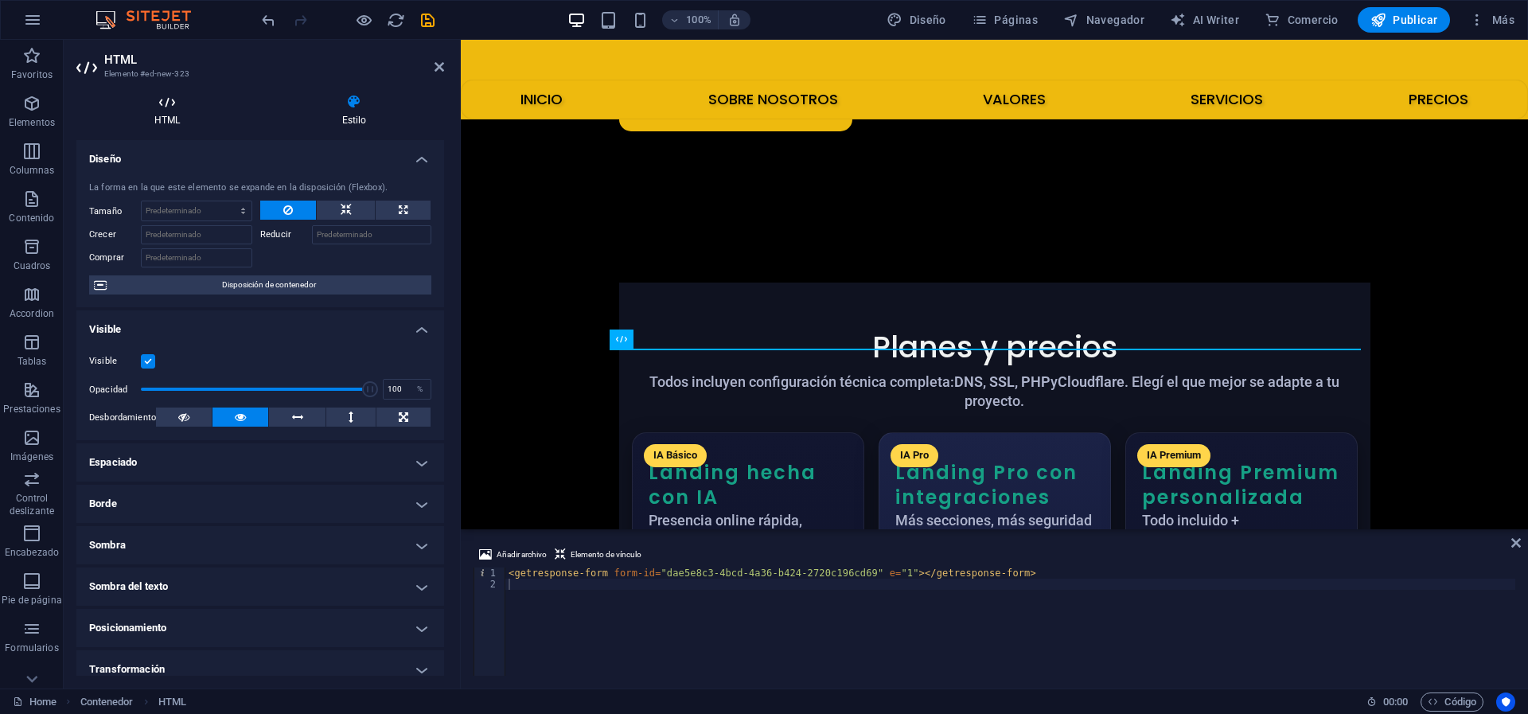
click at [160, 111] on h4 "HTML" at bounding box center [170, 110] width 188 height 33
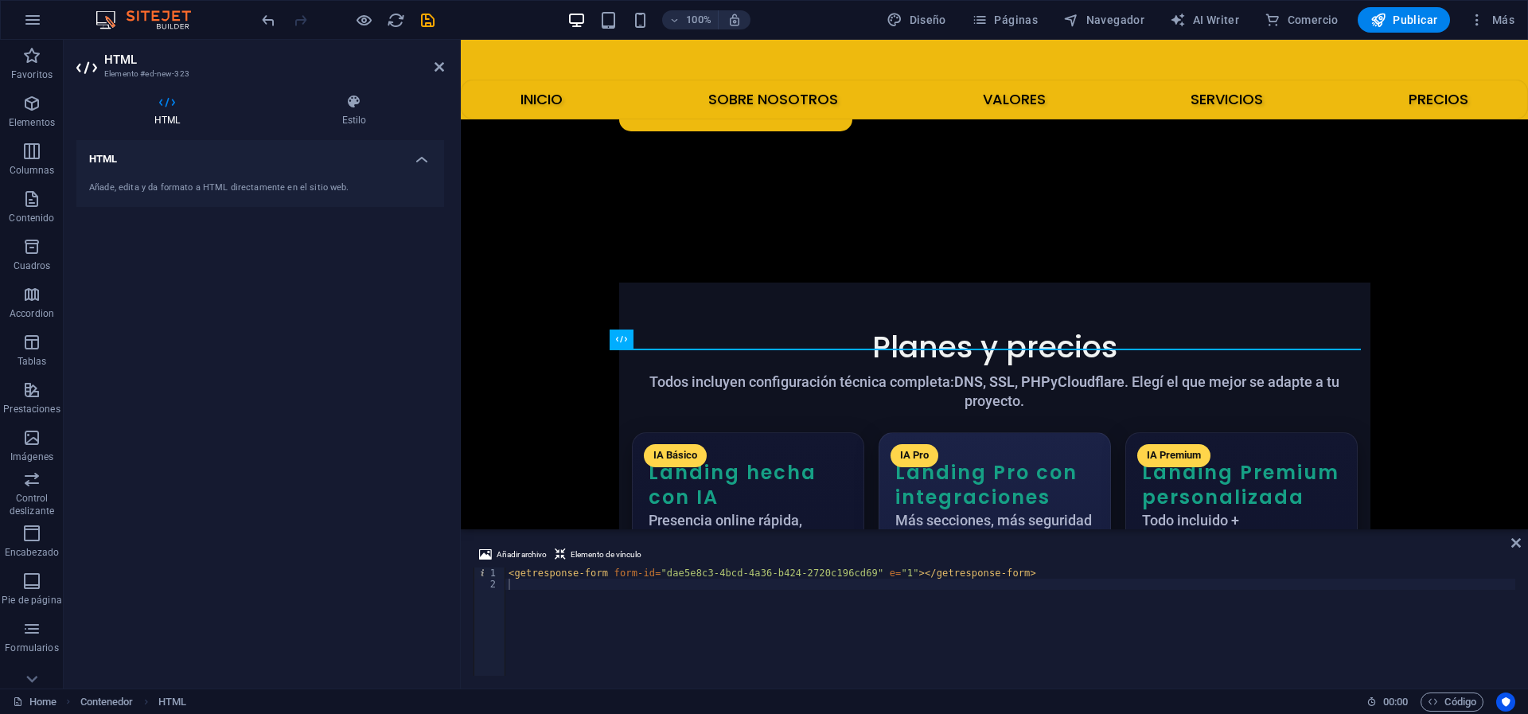
click at [182, 182] on div "Añade, edita y da formato a HTML directamente en el sitio web." at bounding box center [260, 188] width 342 height 14
click at [1008, 575] on div "< getresponse-form form-id = "dae5e8c3-4bcd-4a36-b424-2720c196cd69" e = "1" > <…" at bounding box center [1010, 632] width 1010 height 131
click at [513, 576] on div "< getresponse-form form-id = "dae5e8c3-4bcd-4a36-b424-2720c196cd69" e = "1" > <…" at bounding box center [1010, 632] width 1010 height 131
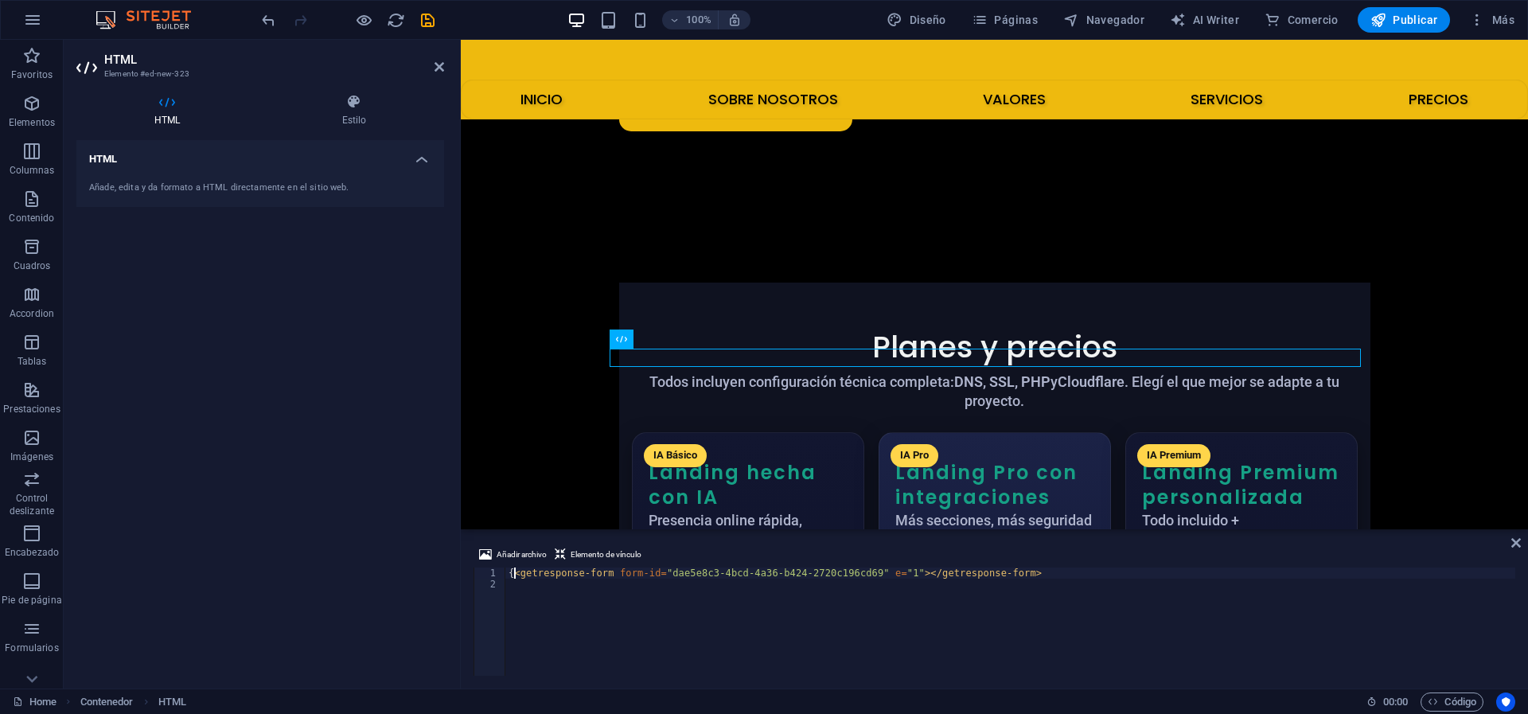
click at [1014, 574] on div "{ < getresponse-form form-id = "dae5e8c3-4bcd-4a36-b424-2720c196cd69" e = "1" >…" at bounding box center [1010, 632] width 1010 height 131
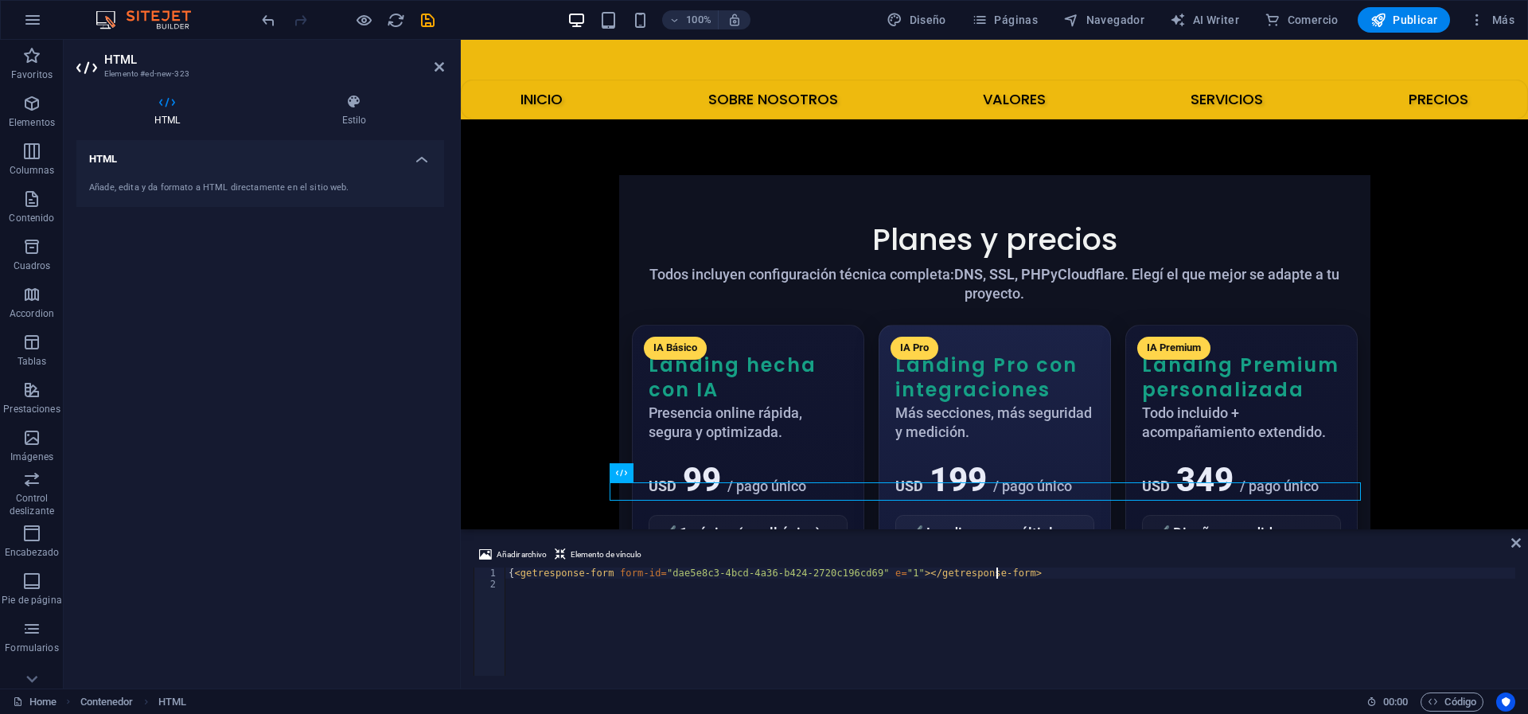
scroll to position [4028, 0]
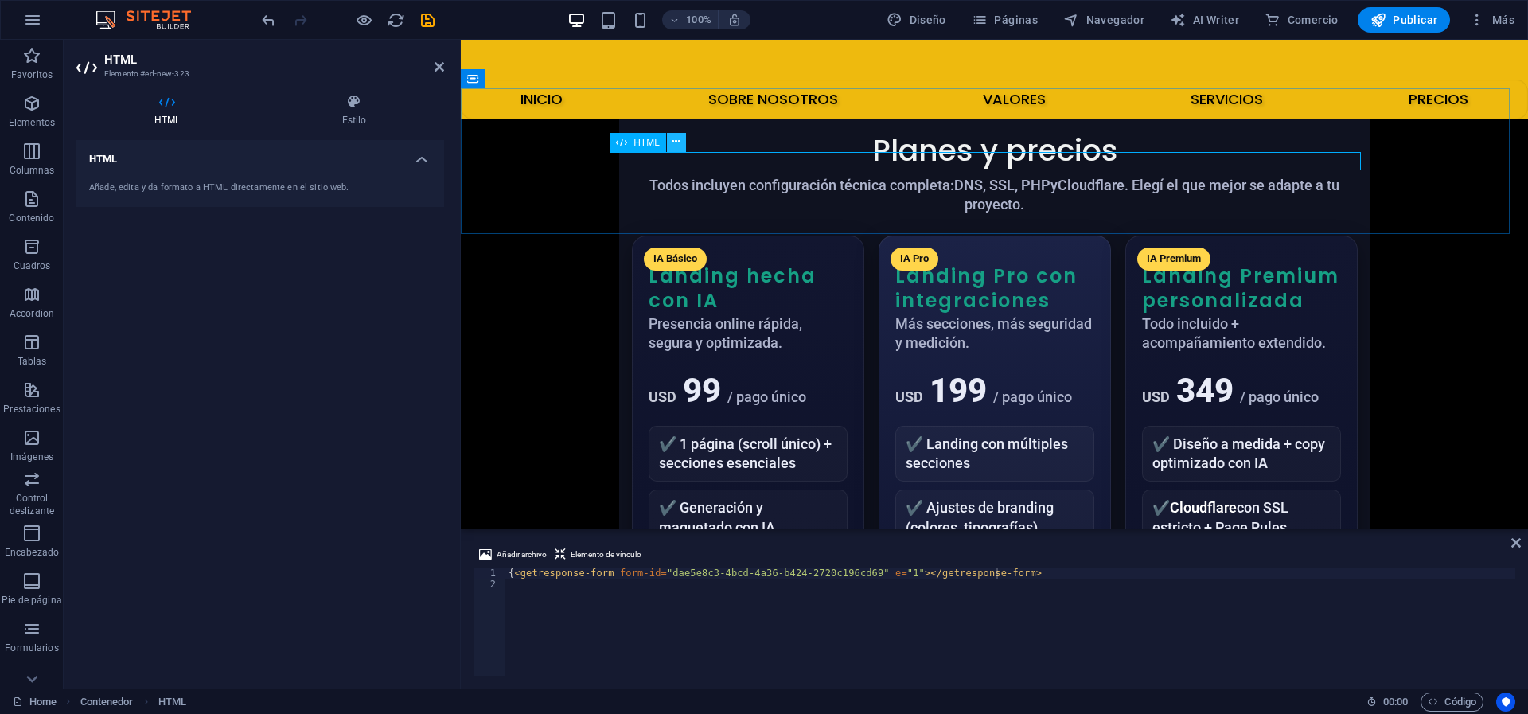
click at [678, 138] on icon at bounding box center [676, 142] width 9 height 17
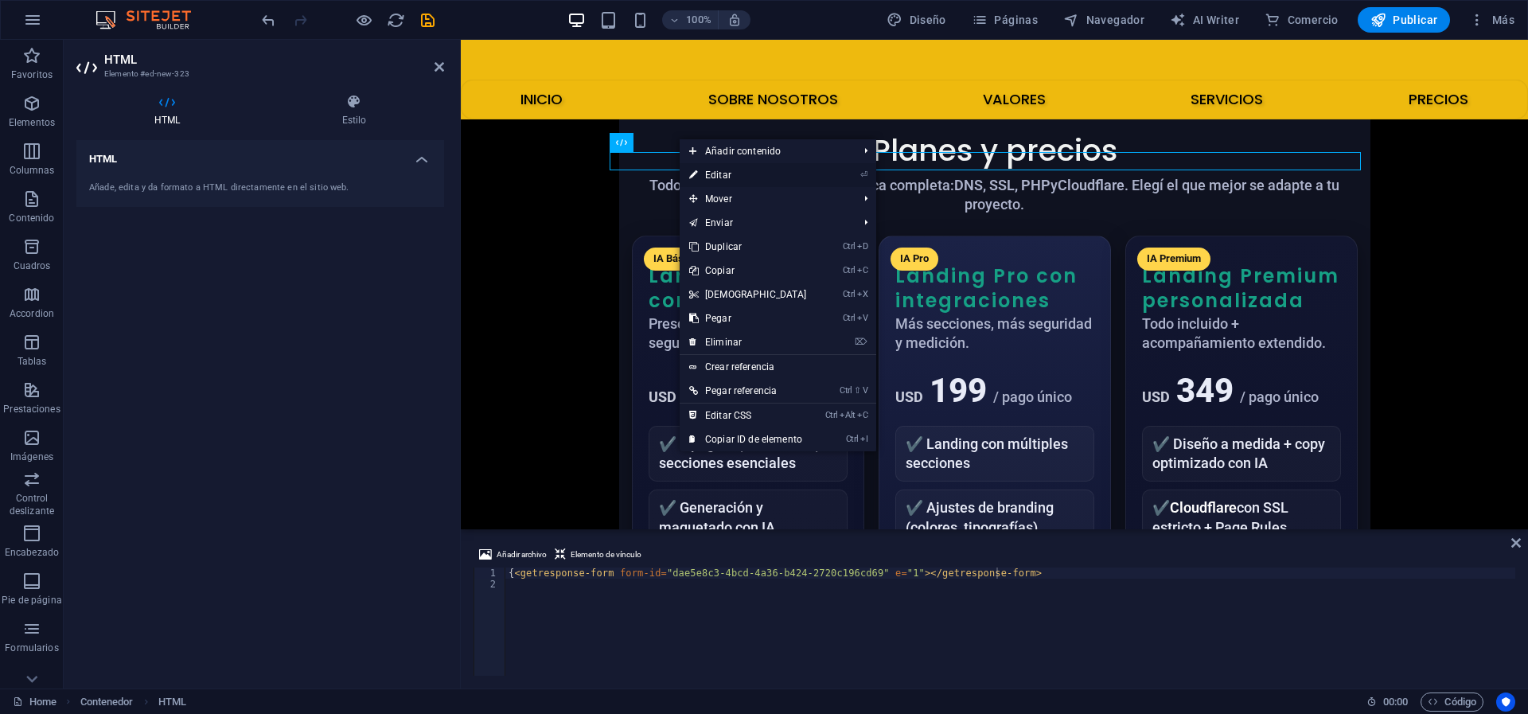
click at [746, 173] on link "⏎ Editar" at bounding box center [748, 175] width 137 height 24
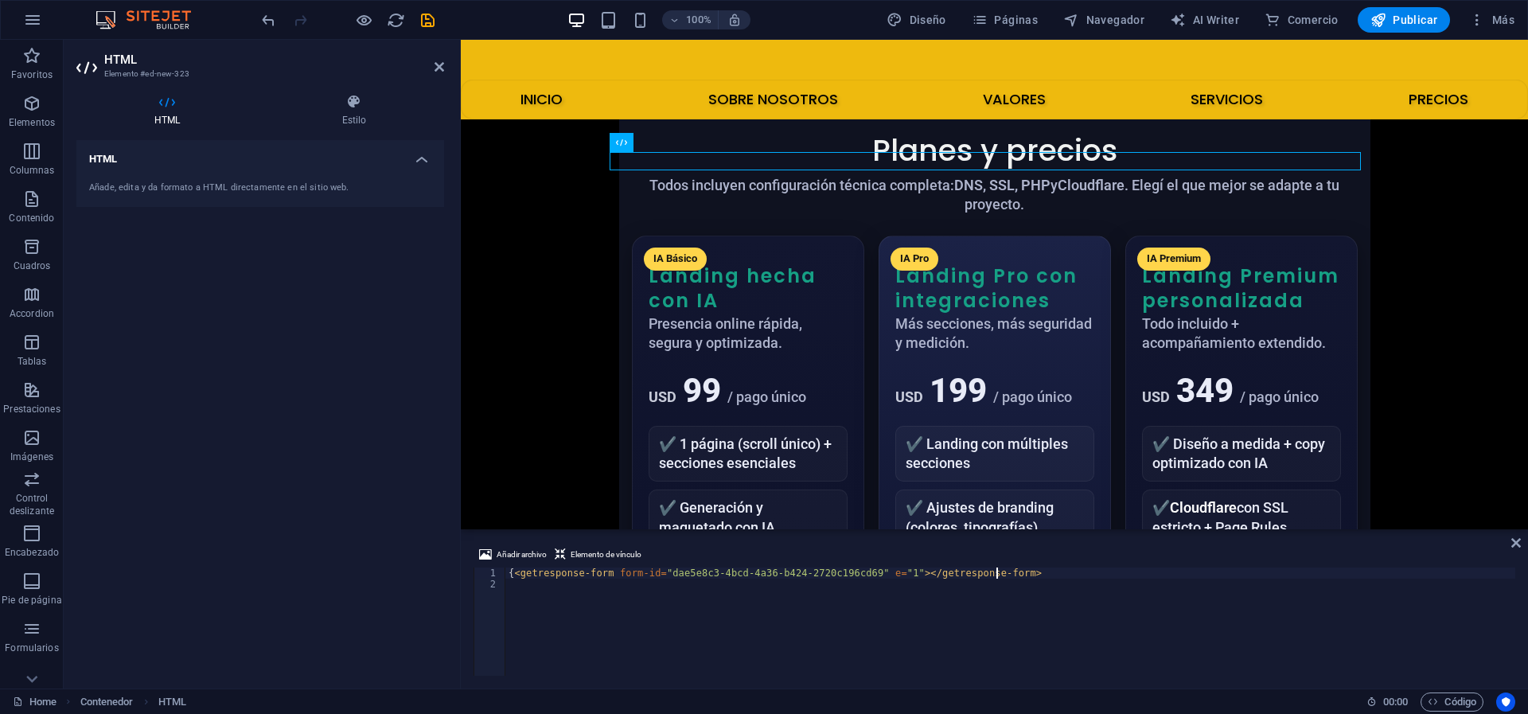
click at [1001, 572] on div "{ < getresponse-form form-id = "dae5e8c3-4bcd-4a36-b424-2720c196cd69" e = "1" >…" at bounding box center [1010, 632] width 1010 height 131
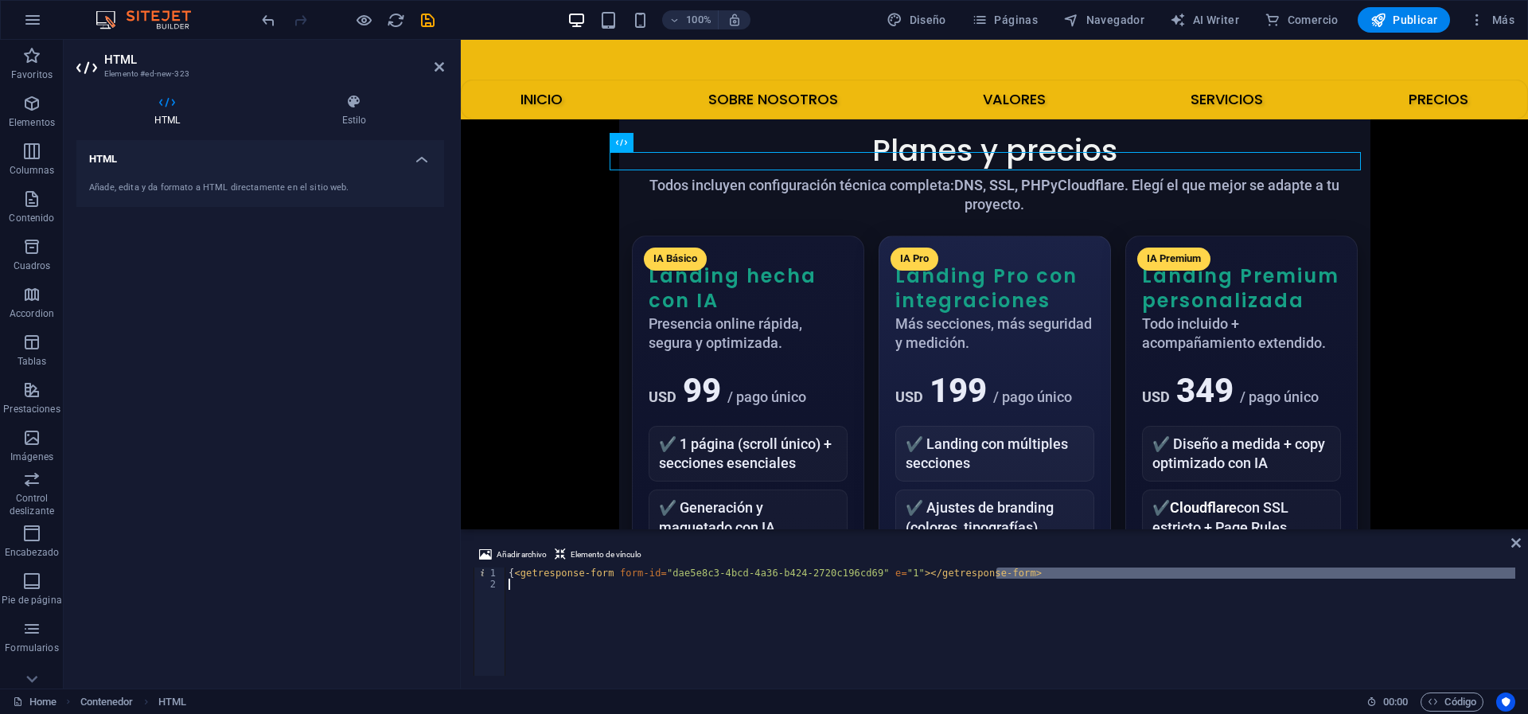
drag, startPoint x: 1009, startPoint y: 575, endPoint x: 528, endPoint y: 579, distance: 481.5
click at [528, 579] on div "{ < getresponse-form form-id = "dae5e8c3-4bcd-4a36-b424-2720c196cd69" e = "1" >…" at bounding box center [1010, 632] width 1010 height 131
click at [1006, 569] on div "{ < getresponse-form form-id = "dae5e8c3-4bcd-4a36-b424-2720c196cd69" e = "1" >…" at bounding box center [1010, 621] width 1010 height 108
type textarea "{<getresponse-form form-id="dae5e8c3-4bcd-4a36-b424-2720c196cd69" e="1"></getre…"
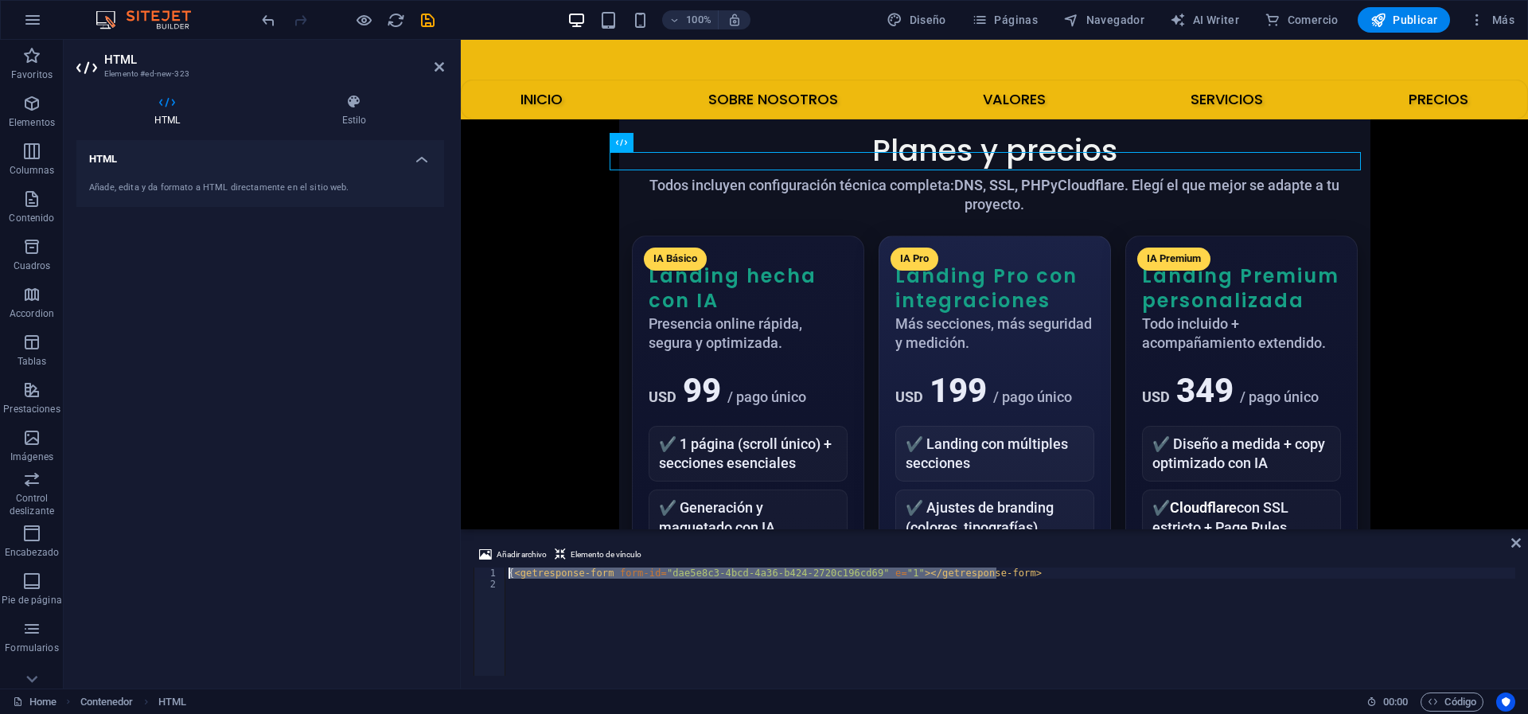
drag, startPoint x: 1006, startPoint y: 569, endPoint x: 458, endPoint y: 564, distance: 547.6
click at [458, 564] on div "HTML Elemento #ed-new-323 HTML Estilo HTML Añade, edita y da formato a HTML dir…" at bounding box center [796, 364] width 1464 height 649
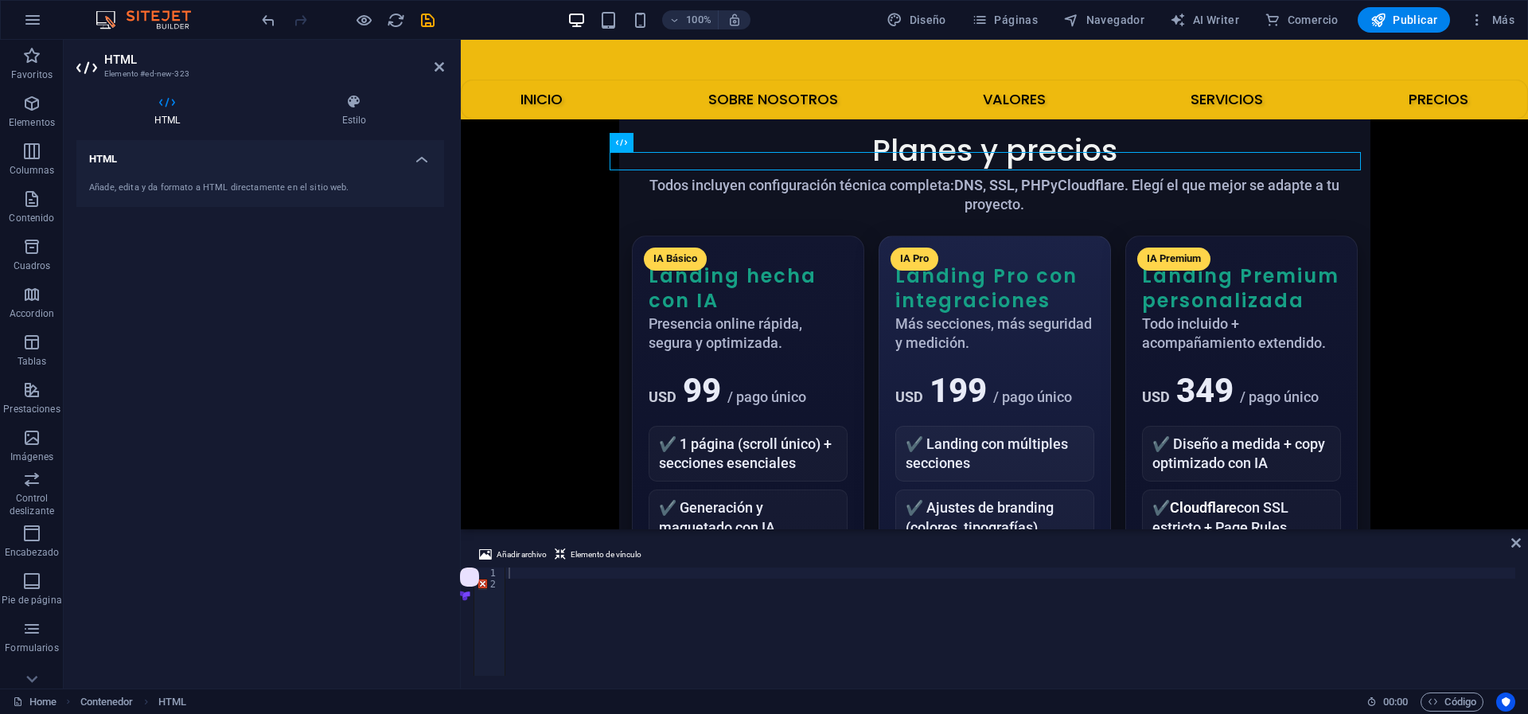
scroll to position [4010, 0]
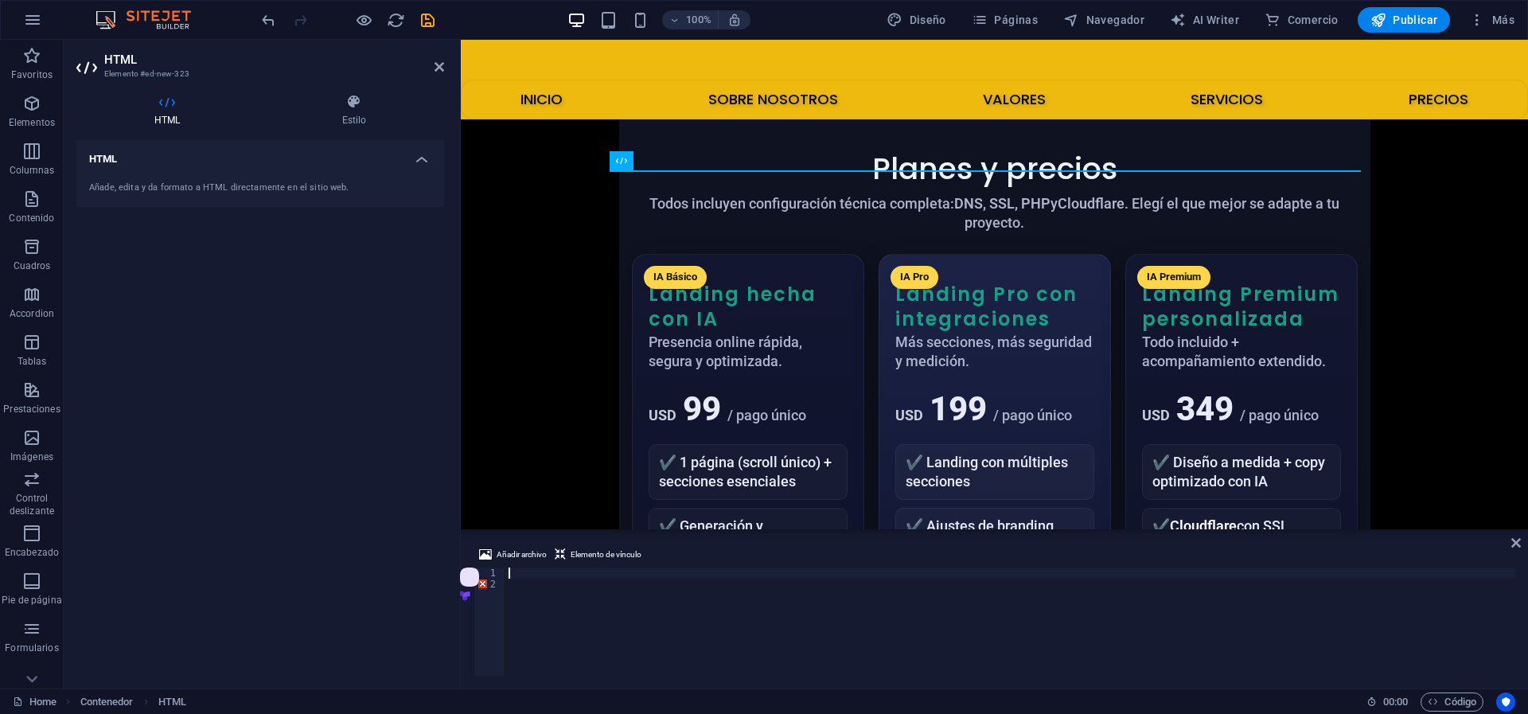
paste textarea "<getresponse-form form-id="dae5e8c3-4bcd-4a36-b424-2720c196cd69" e="1"></getres…"
type textarea "<getresponse-form form-id="dae5e8c3-4bcd-4a36-b424-2720c196cd69" e="1"></getres…"
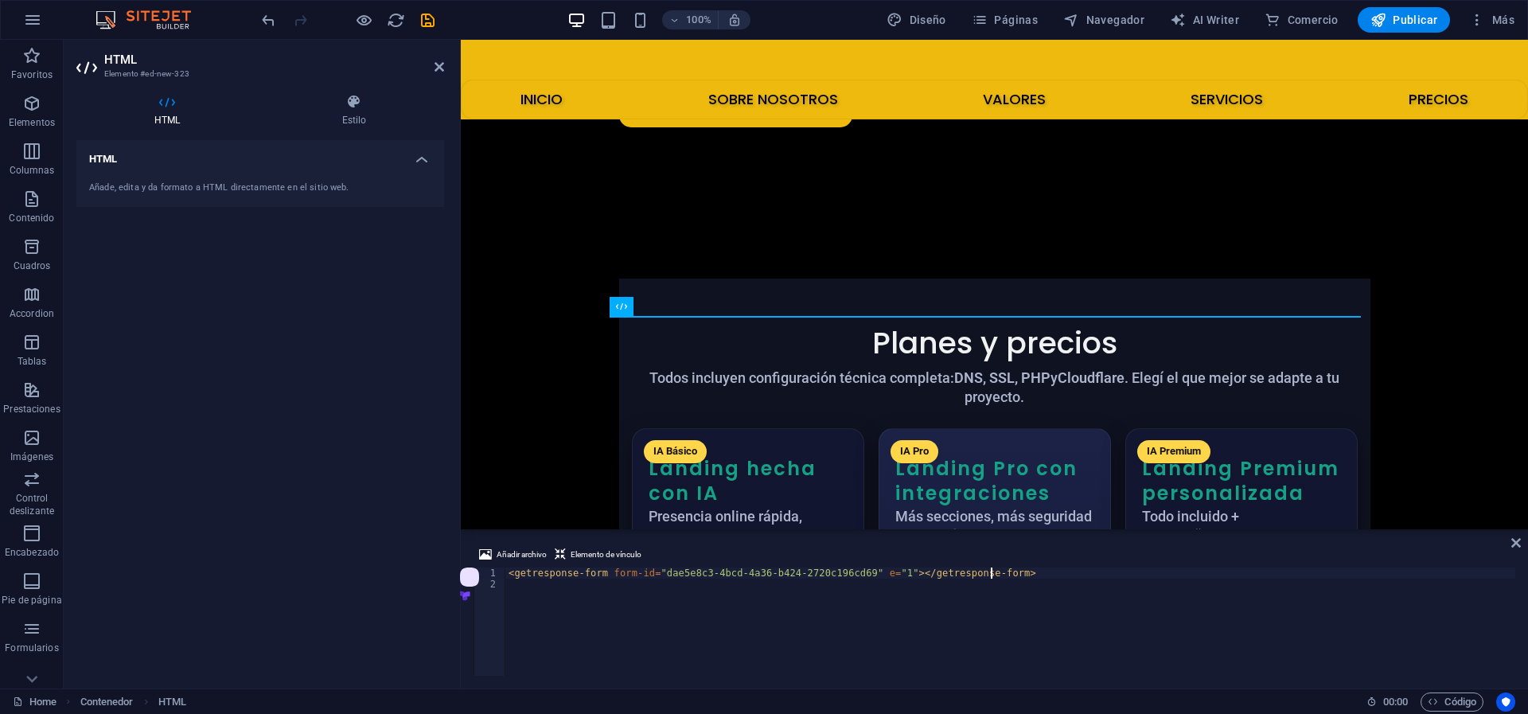
scroll to position [3819, 0]
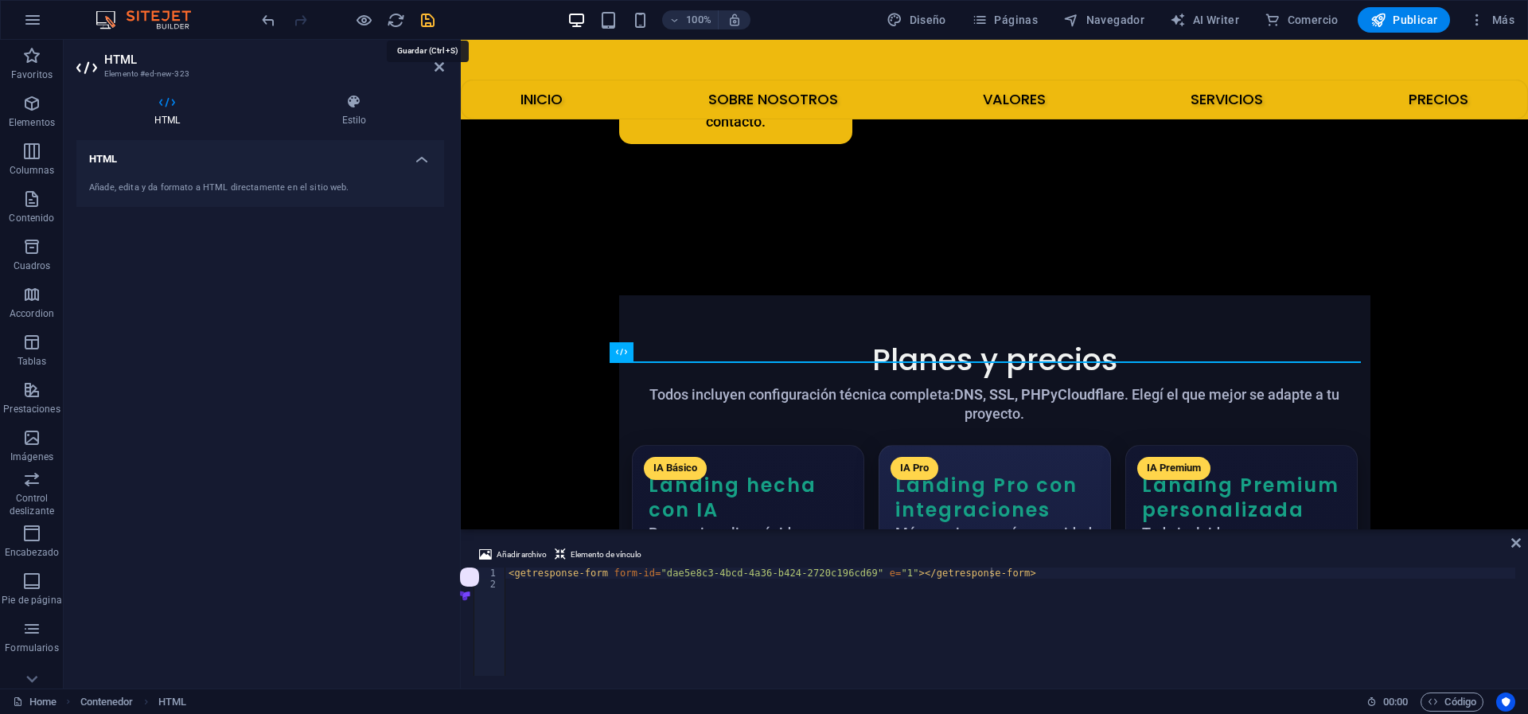
click at [429, 14] on icon "save" at bounding box center [428, 20] width 18 height 18
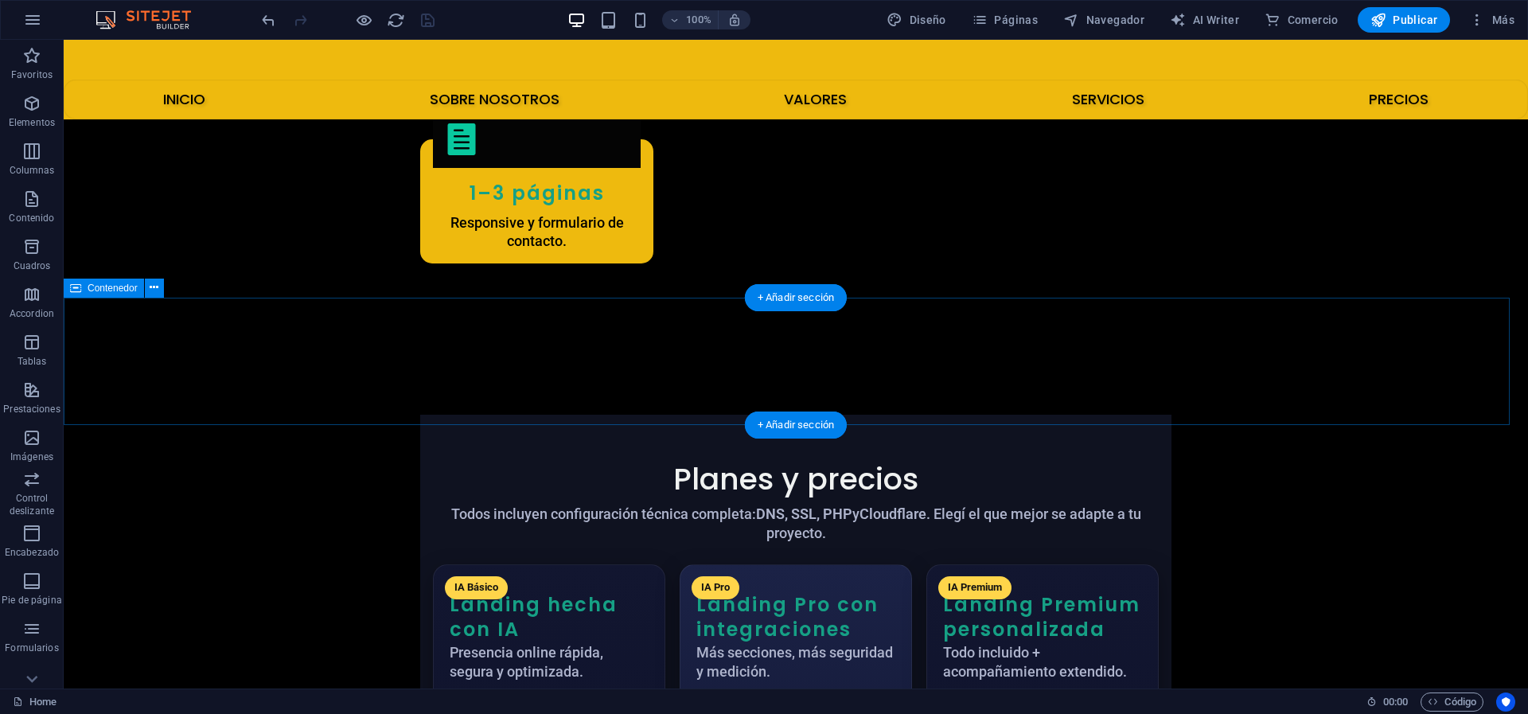
click at [155, 286] on icon at bounding box center [154, 287] width 9 height 17
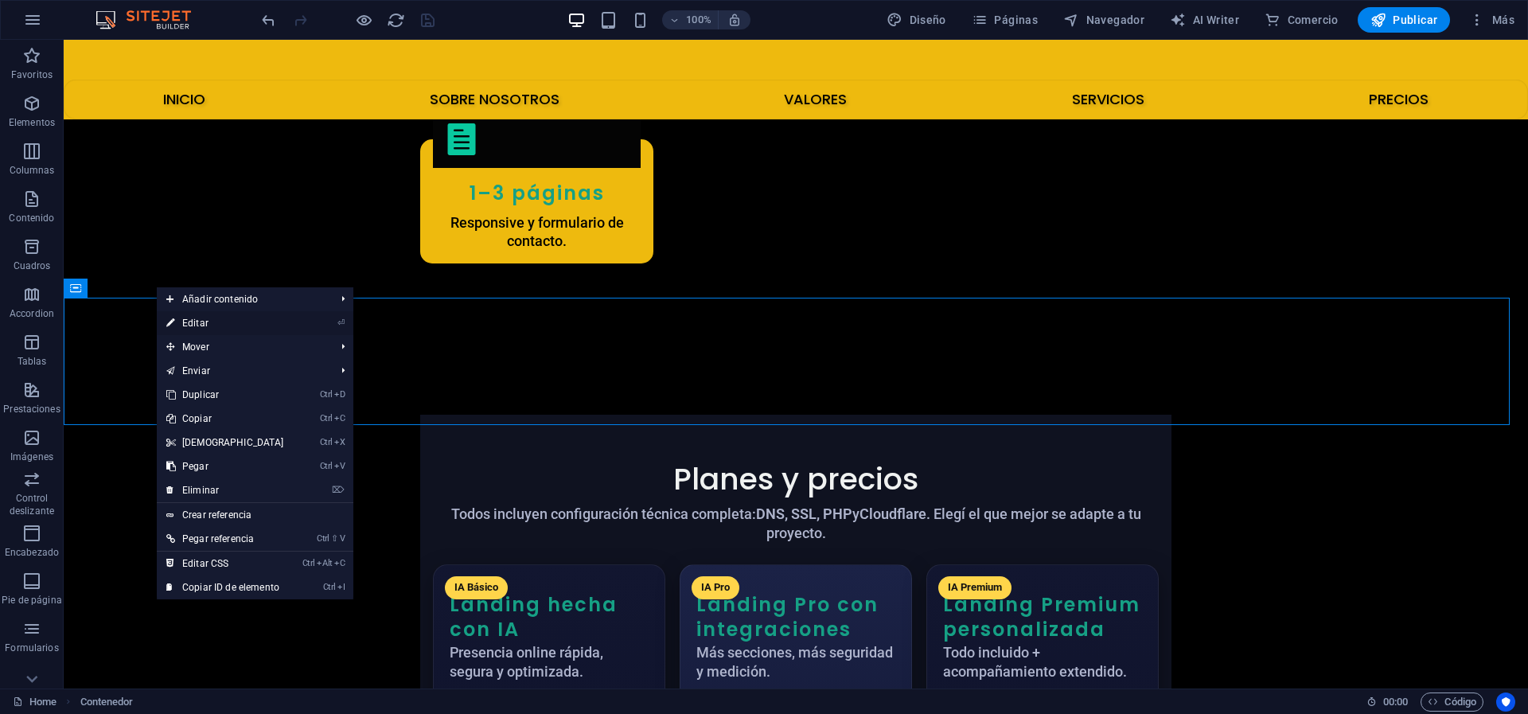
click at [201, 325] on link "⏎ Editar" at bounding box center [225, 323] width 137 height 24
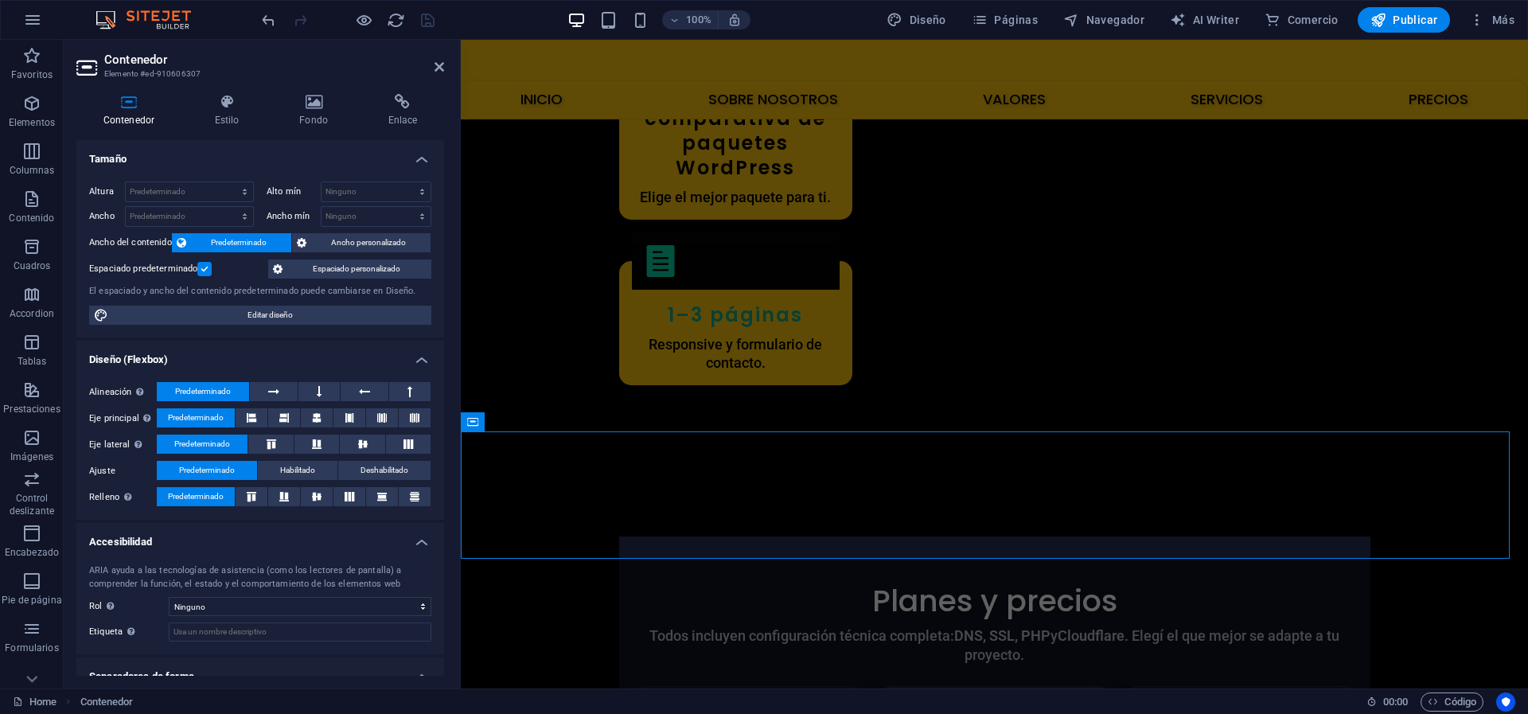
scroll to position [3715, 0]
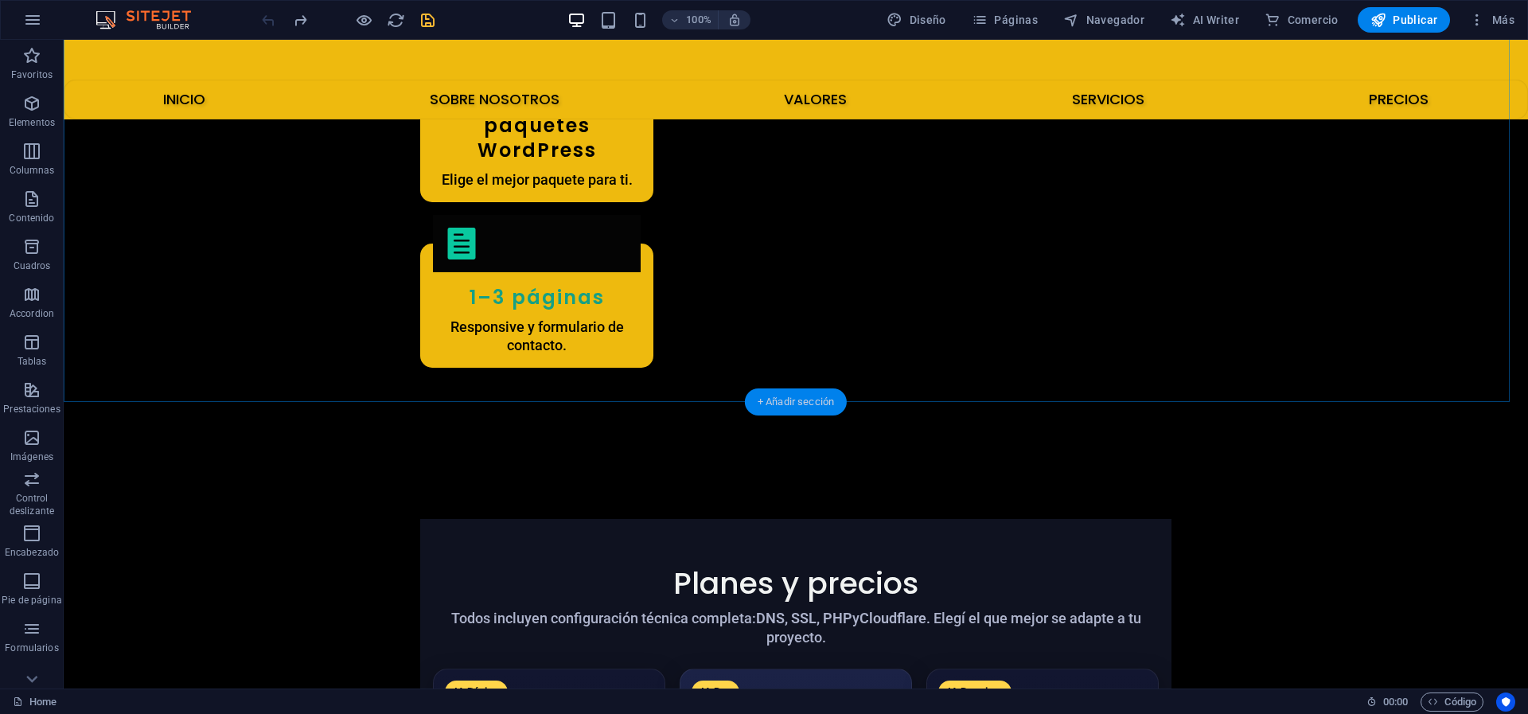
click at [789, 403] on div "+ Añadir sección" at bounding box center [796, 401] width 102 height 27
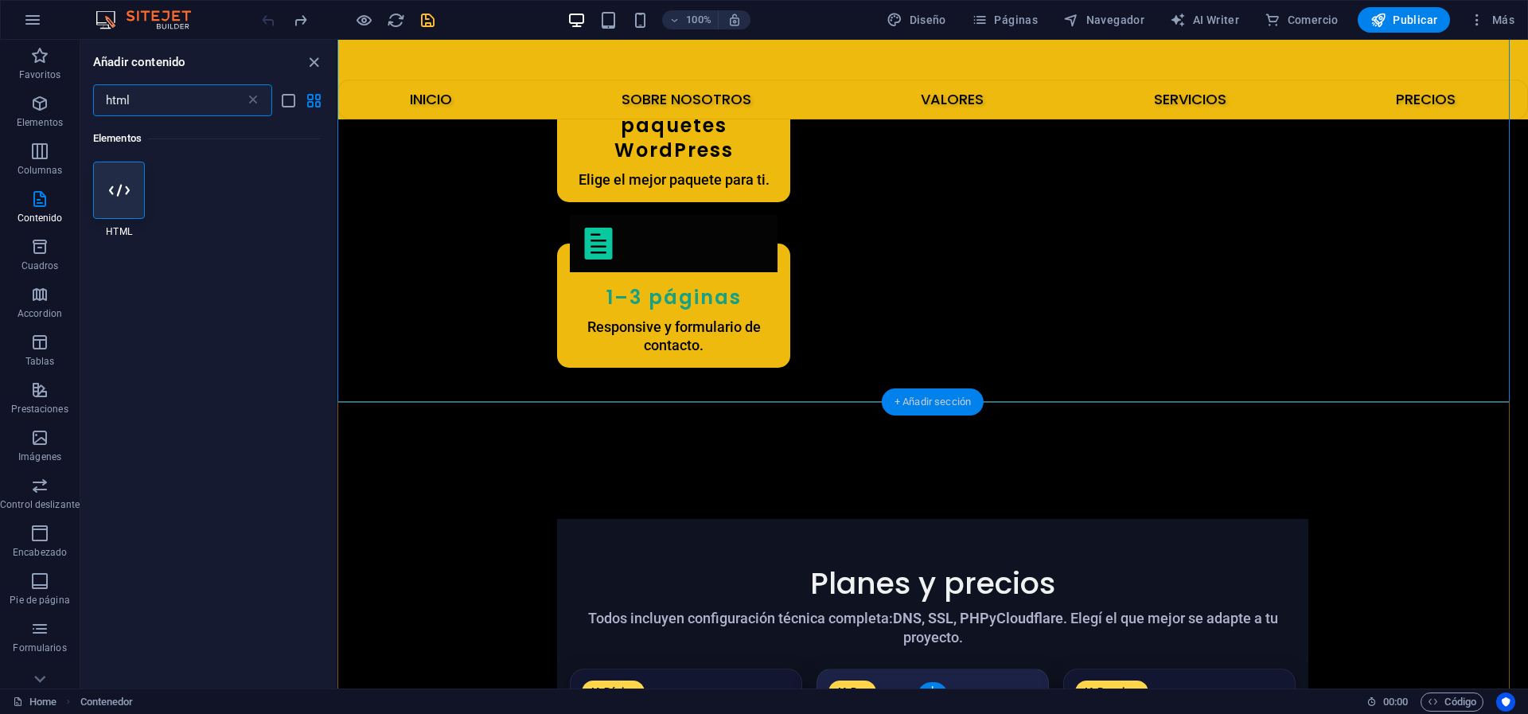
click at [939, 392] on div "+ Añadir sección" at bounding box center [933, 401] width 102 height 27
click at [36, 199] on icon "button" at bounding box center [39, 198] width 19 height 19
click at [255, 100] on icon at bounding box center [253, 100] width 16 height 16
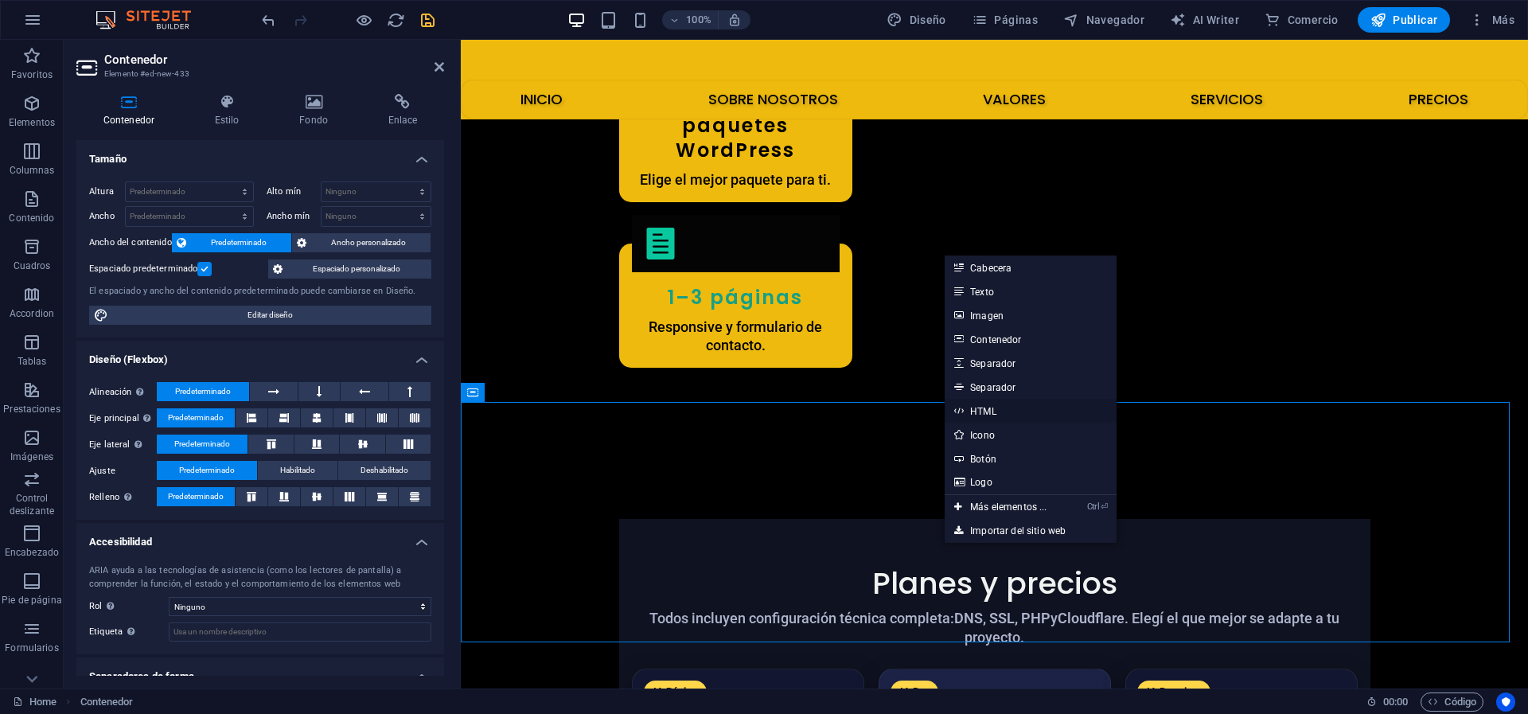
click at [982, 407] on link "HTML" at bounding box center [1030, 411] width 171 height 24
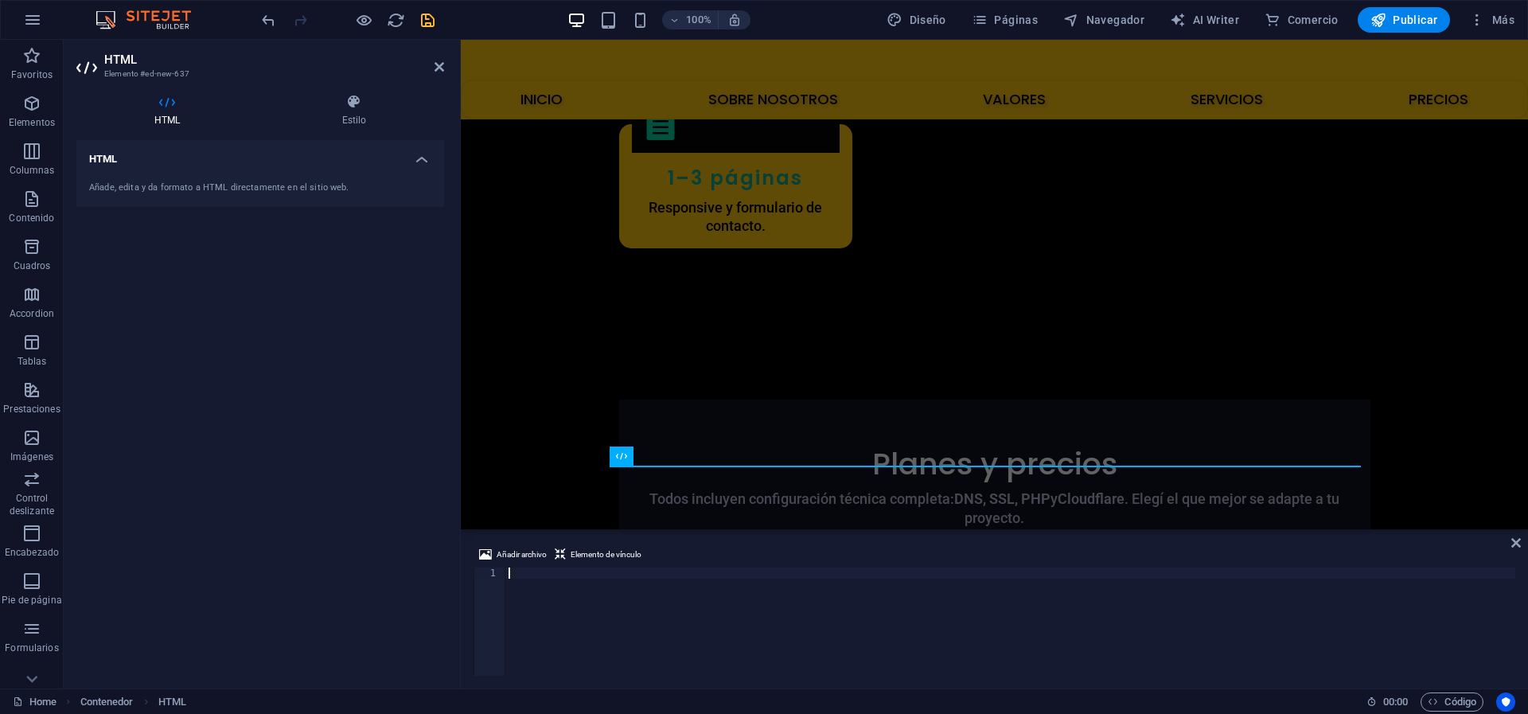
type textarea "<getresponse-form form-id="dae5e8c3-4bcd-4a36-b424-2720c196cd69" e="1"></getres…"
drag, startPoint x: 1004, startPoint y: 575, endPoint x: 506, endPoint y: 583, distance: 498.2
click at [506, 583] on div "< getresponse-form form-id = "dae5e8c3-4bcd-4a36-b424-2720c196cd69" e = "1" > <…" at bounding box center [1010, 632] width 1010 height 131
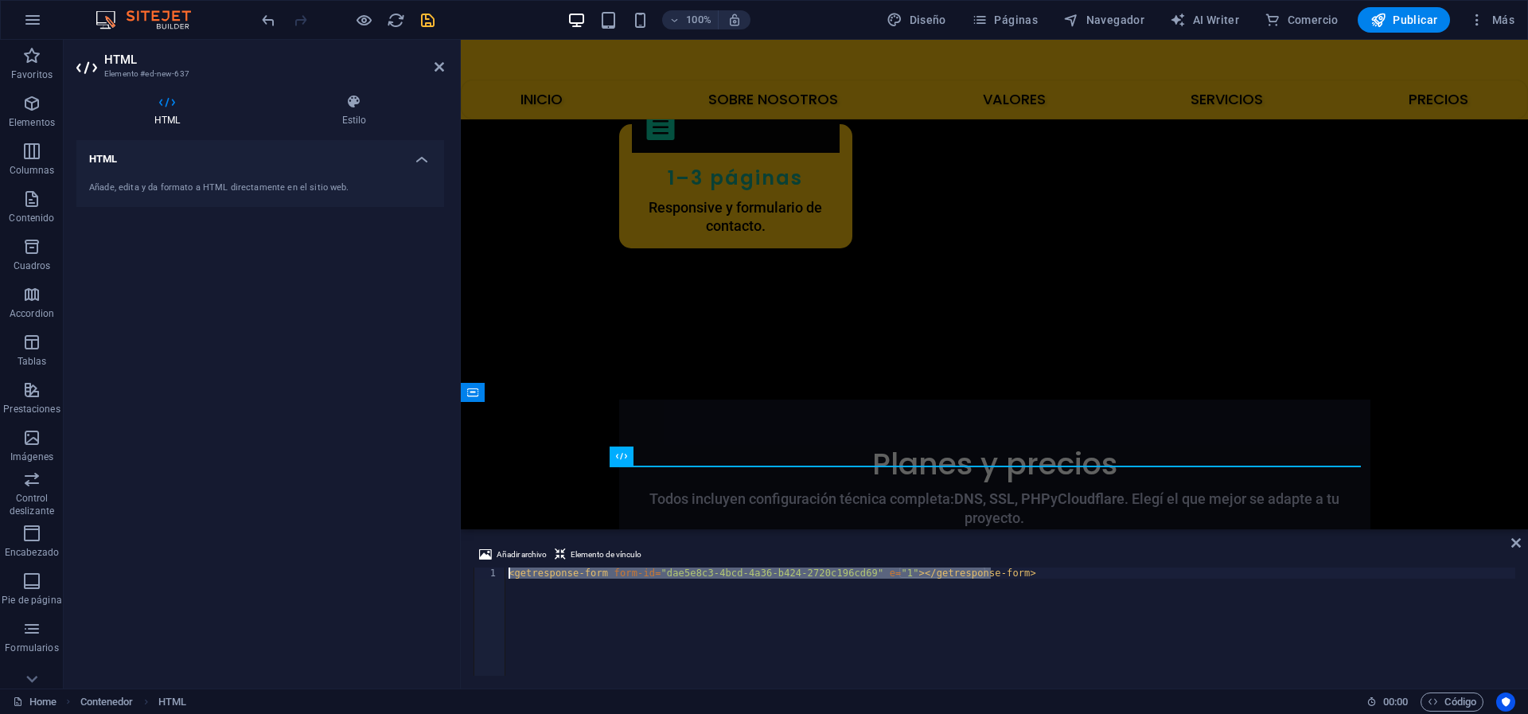
drag, startPoint x: 995, startPoint y: 573, endPoint x: 465, endPoint y: 557, distance: 530.3
click at [465, 557] on div "Añadir archivo Elemento de vínculo <getresponse-form form-id="dae5e8c3-4bcd-4a3…" at bounding box center [994, 610] width 1067 height 156
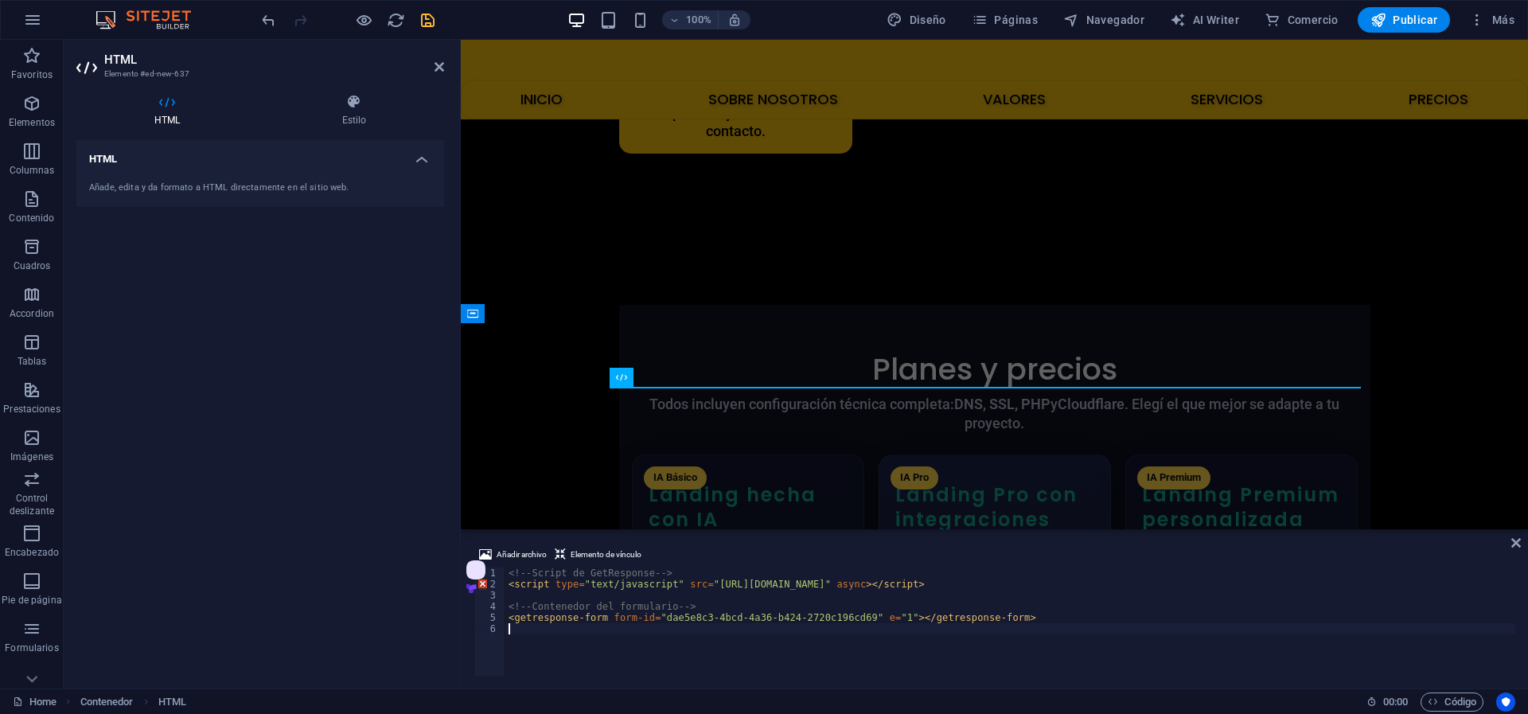
scroll to position [3858, 0]
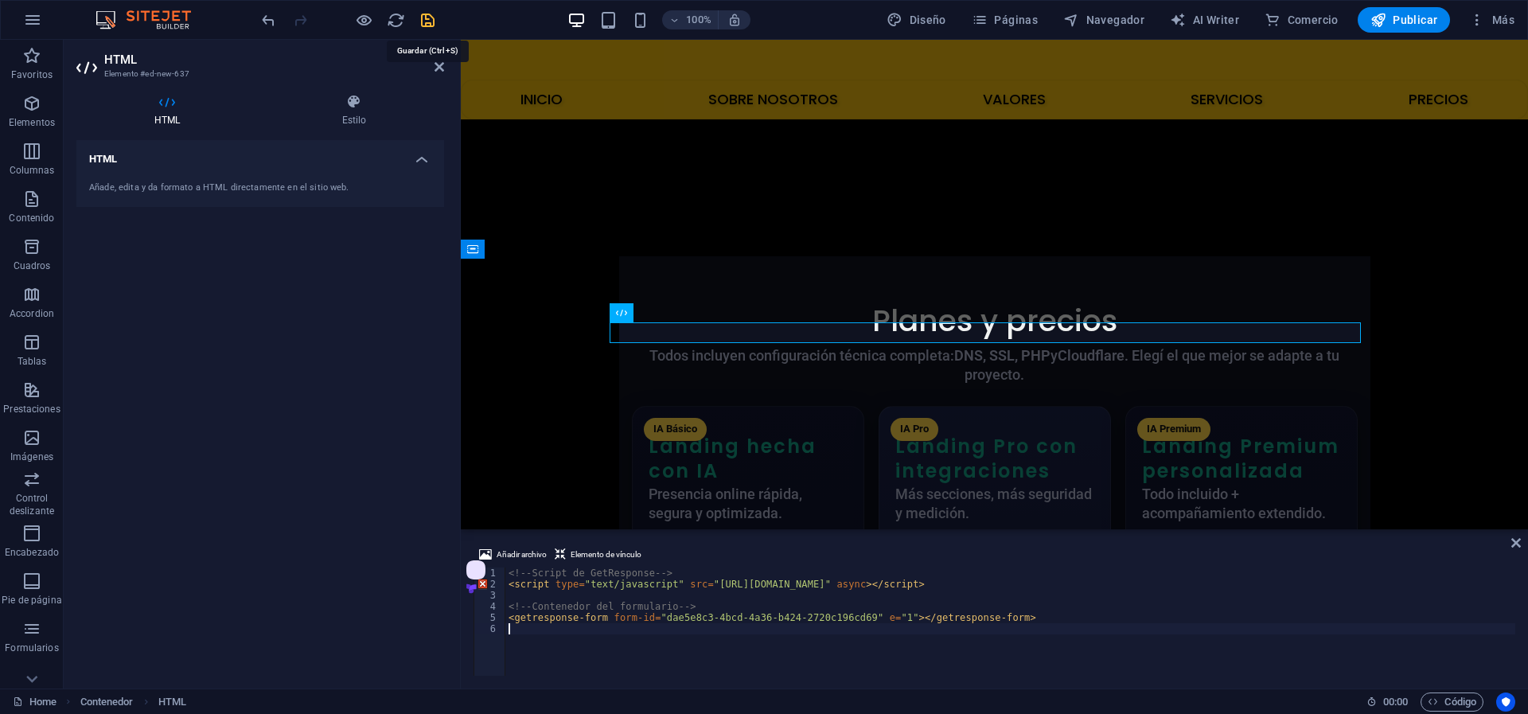
click at [419, 18] on icon "save" at bounding box center [428, 20] width 18 height 18
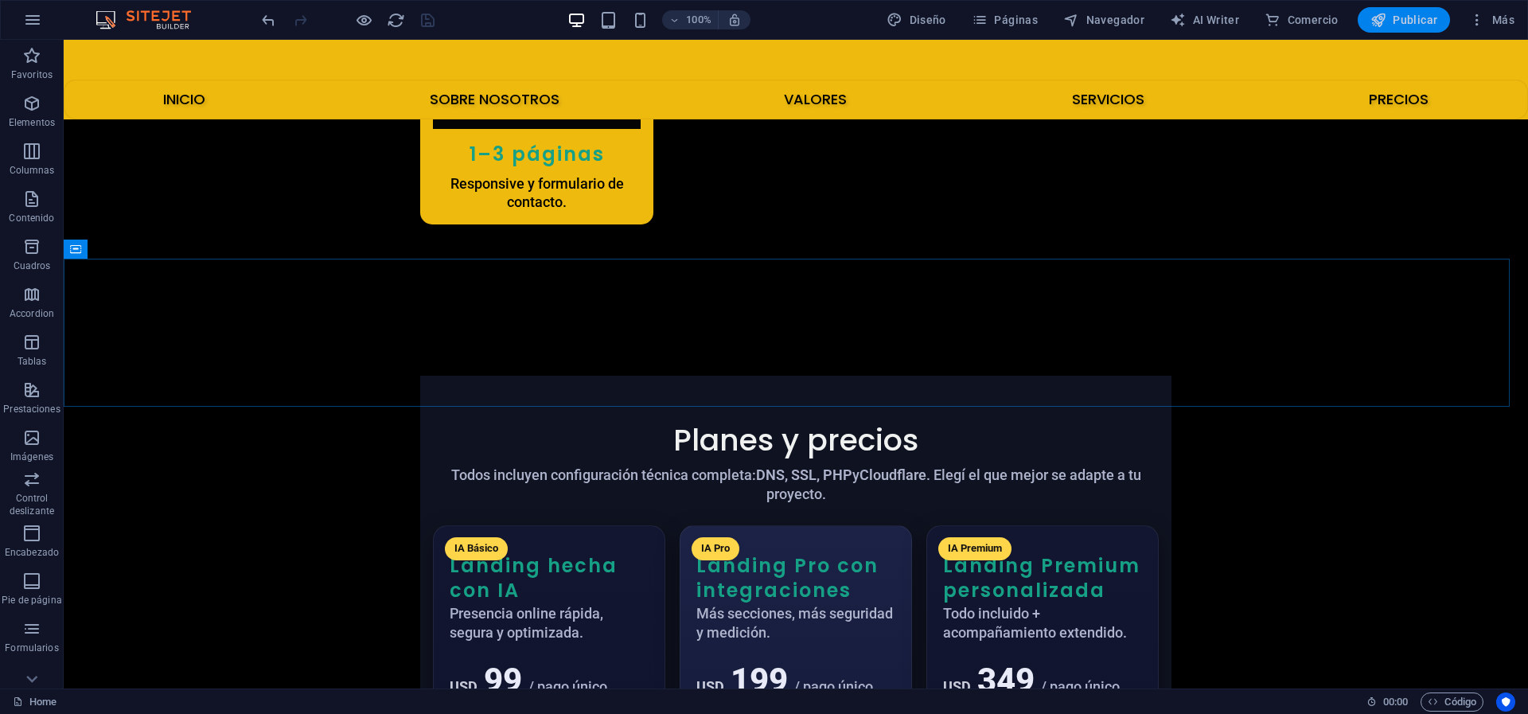
click at [577, 89] on button "Publicar" at bounding box center [473, 95] width 208 height 13
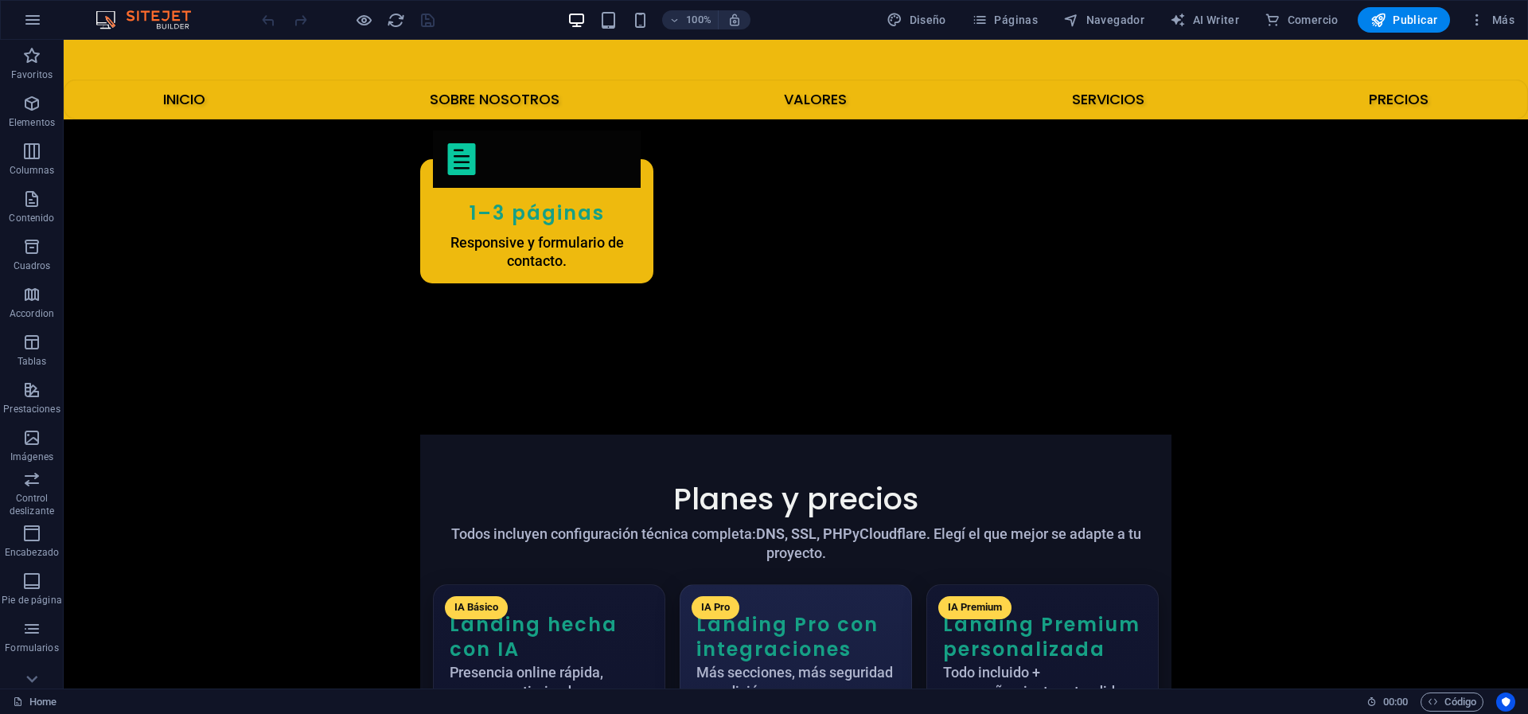
scroll to position [3871, 0]
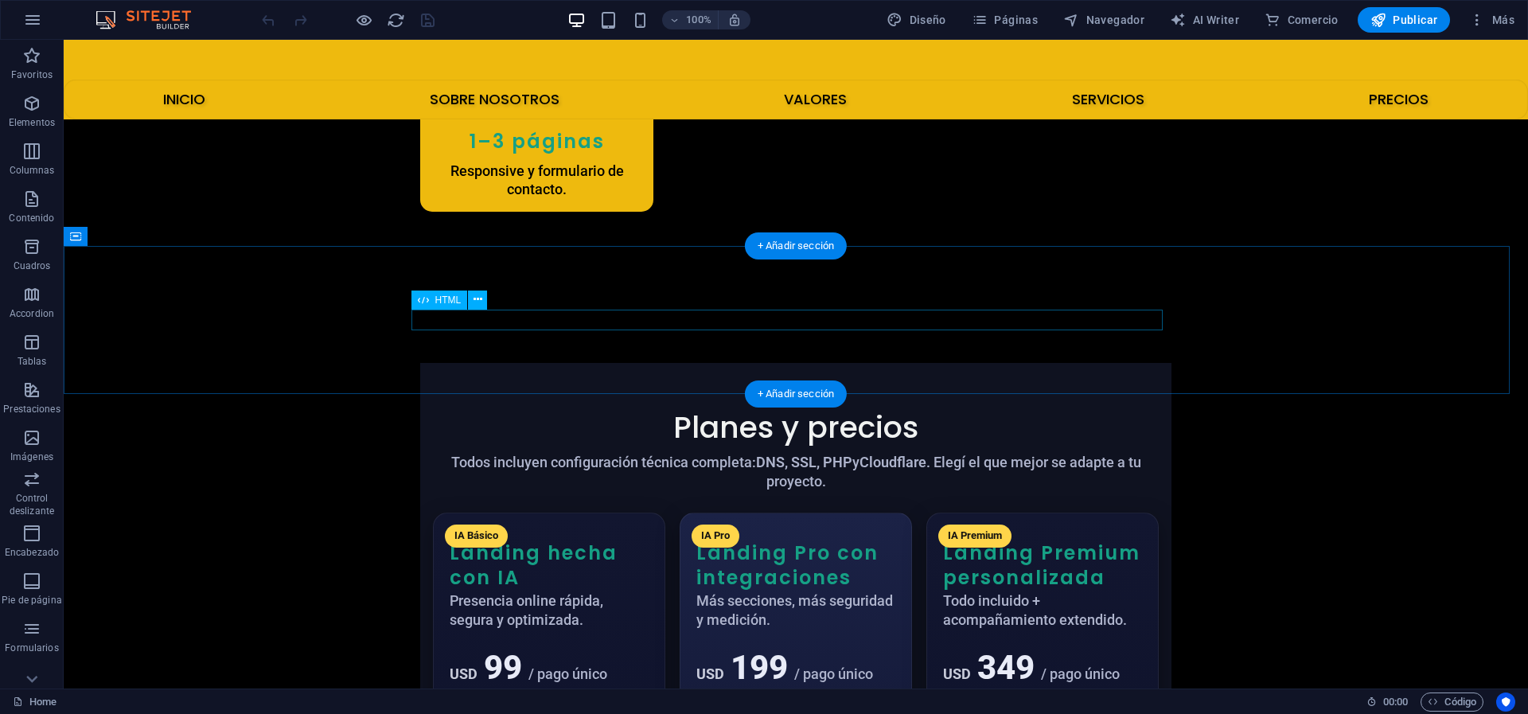
click at [472, 299] on button at bounding box center [477, 299] width 19 height 19
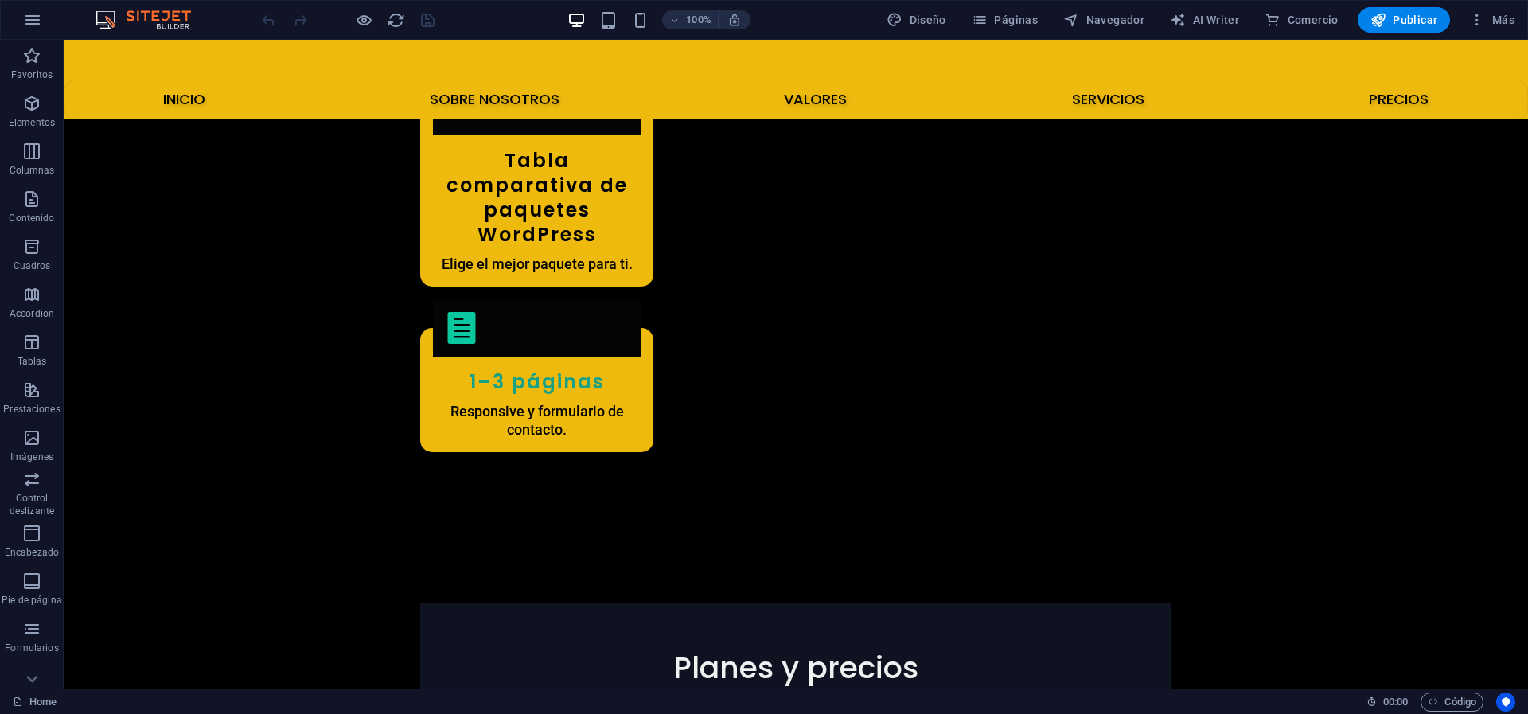
scroll to position [3565, 0]
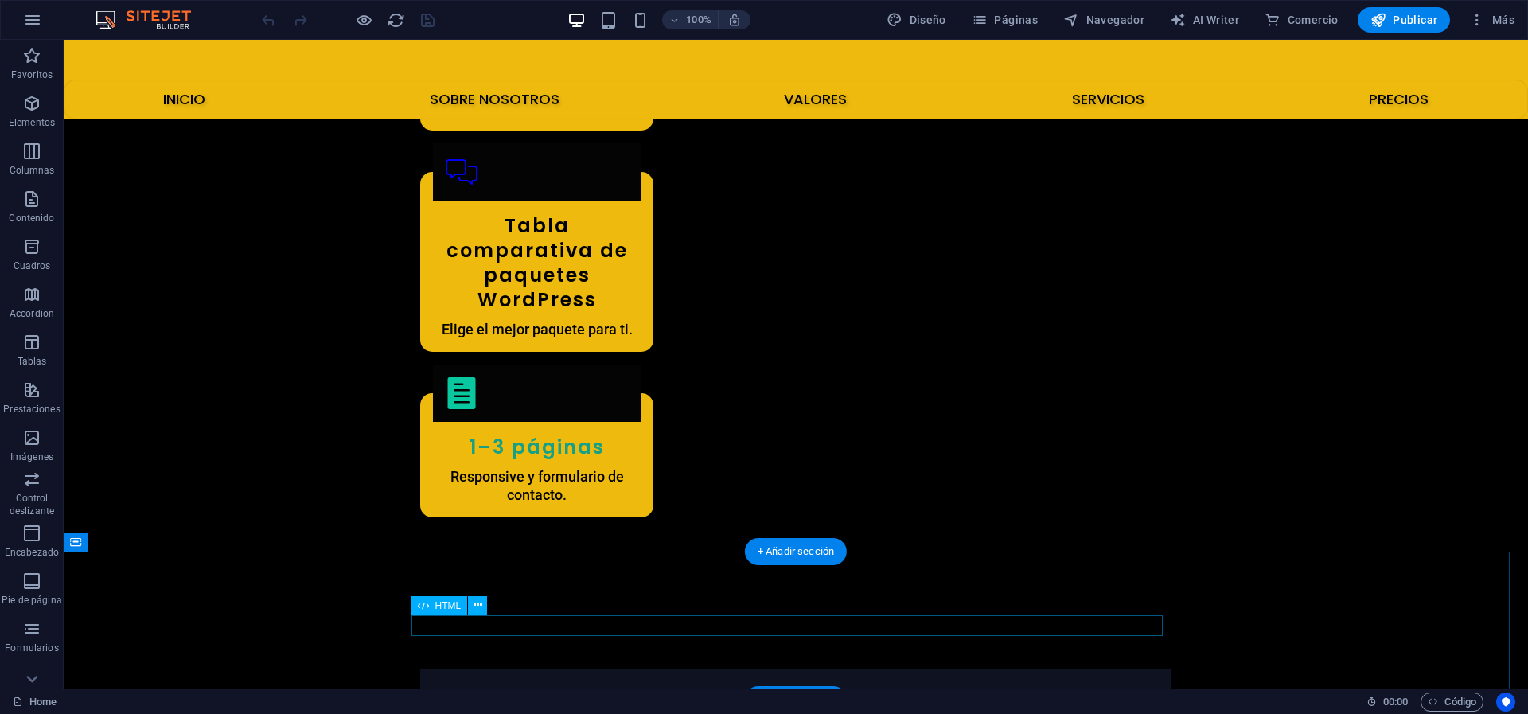
click at [474, 605] on icon at bounding box center [478, 605] width 9 height 17
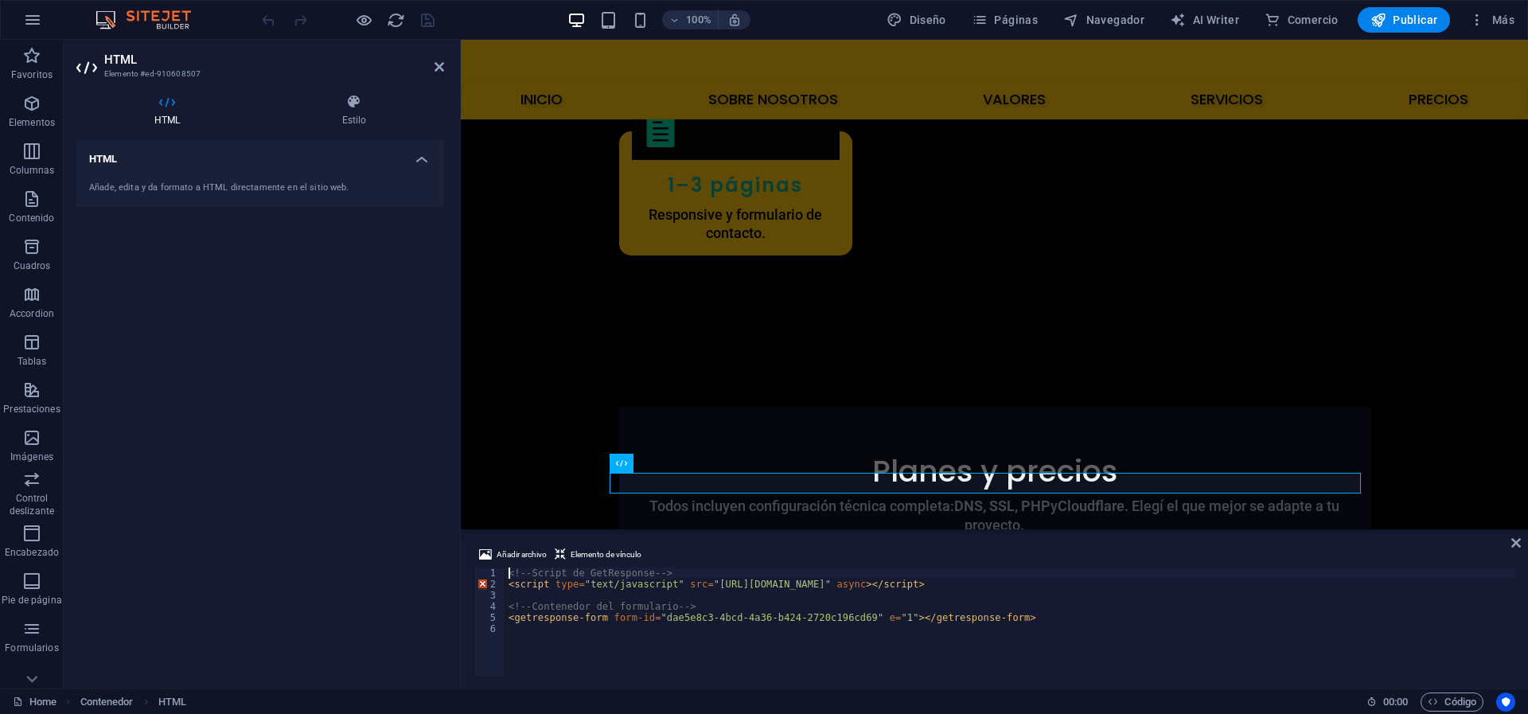
scroll to position [3571, 0]
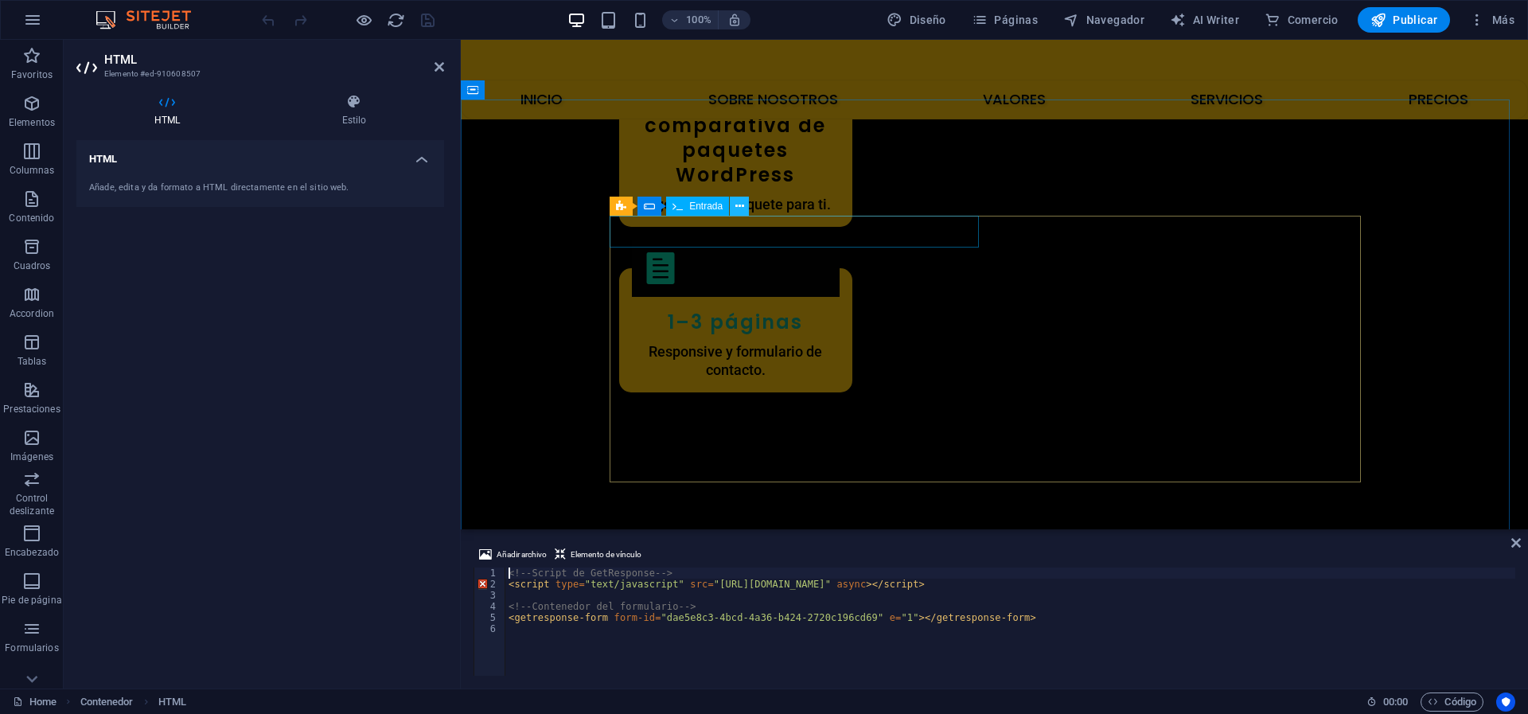
click at [740, 204] on icon at bounding box center [739, 206] width 9 height 17
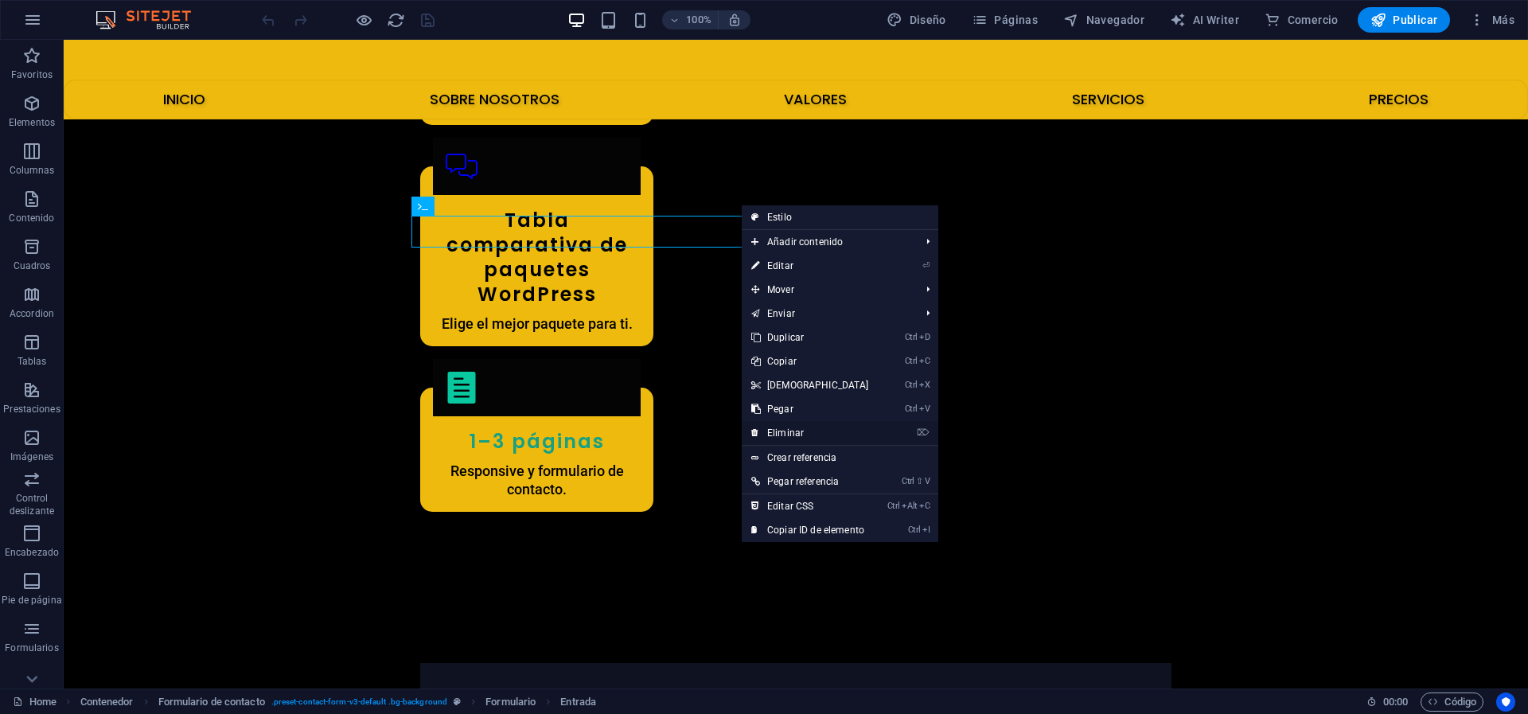
click at [763, 429] on link "⌦ Eliminar" at bounding box center [810, 433] width 137 height 24
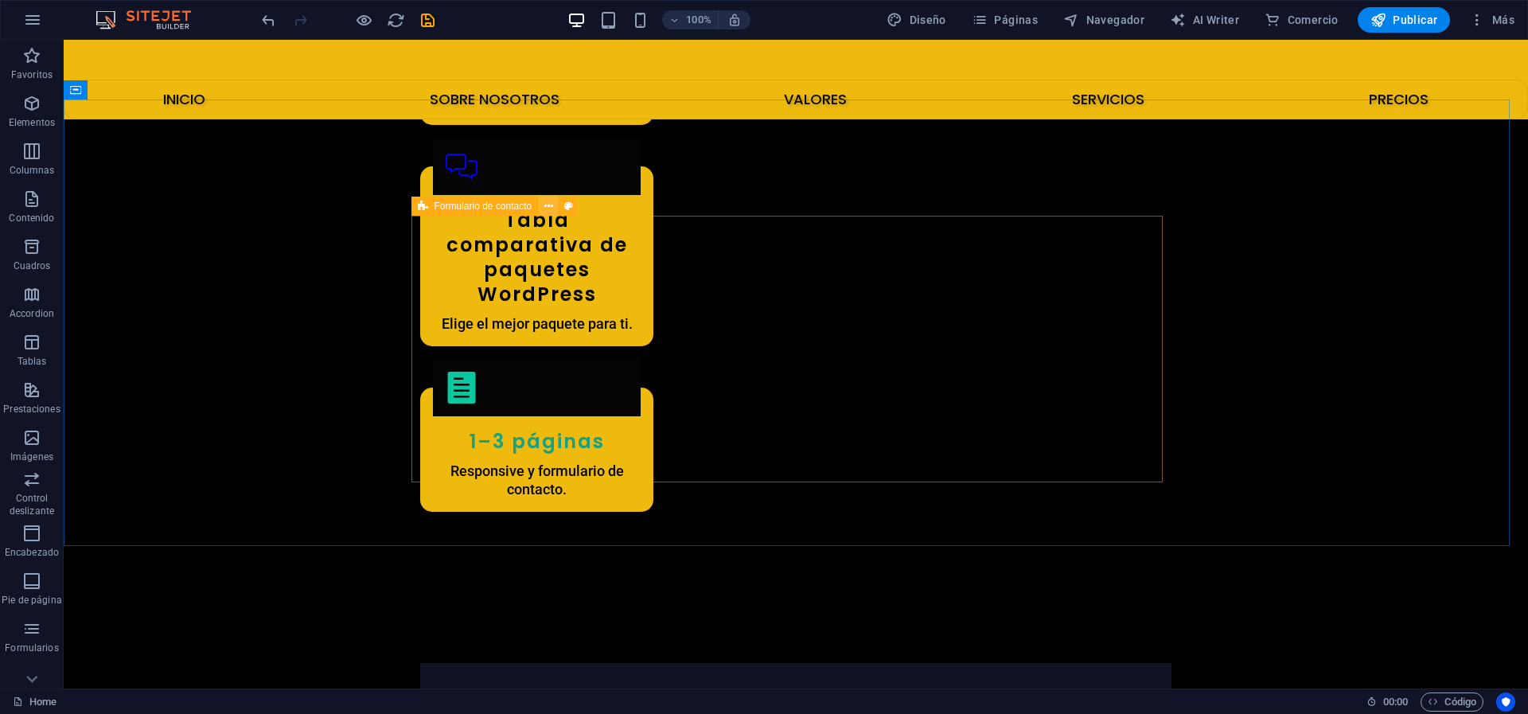
click at [548, 205] on icon at bounding box center [548, 206] width 9 height 17
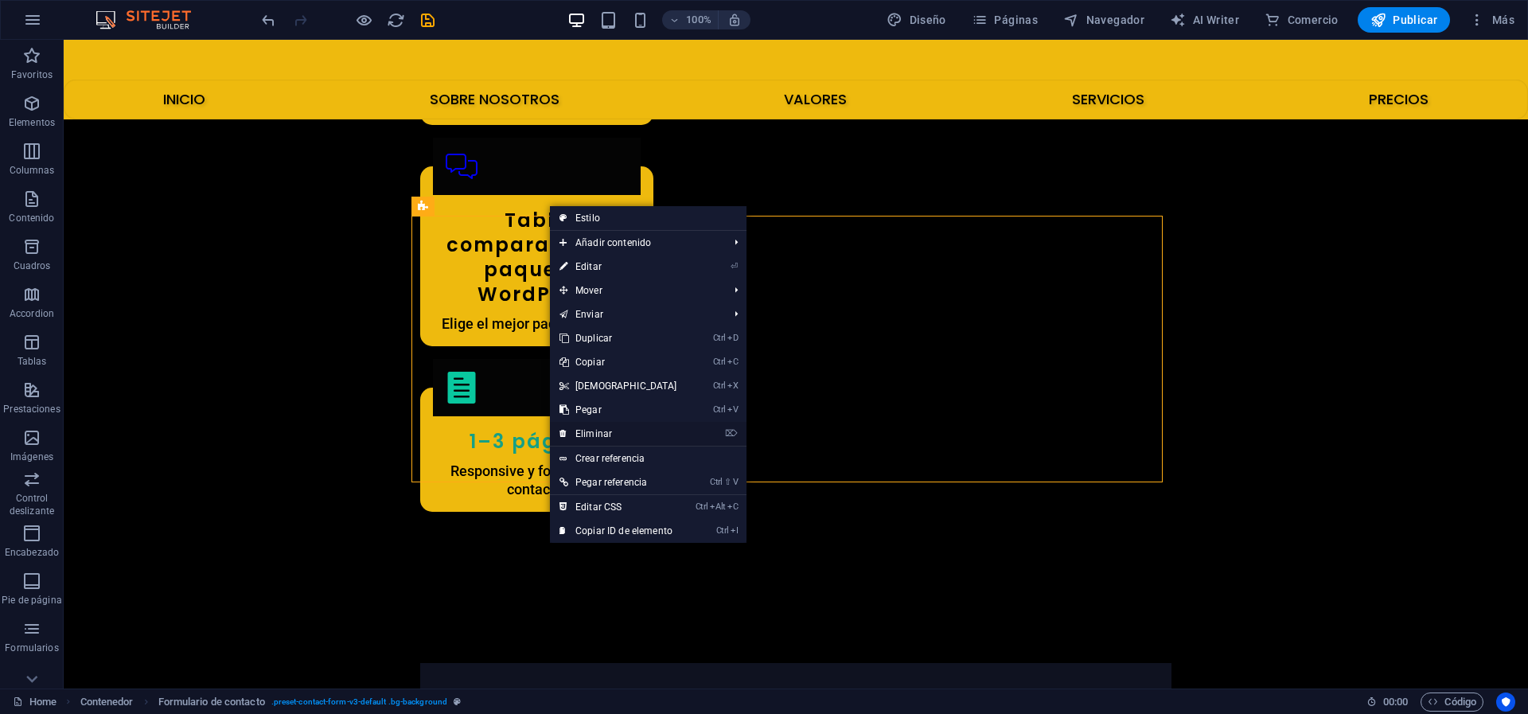
click at [599, 437] on link "⌦ Eliminar" at bounding box center [618, 434] width 137 height 24
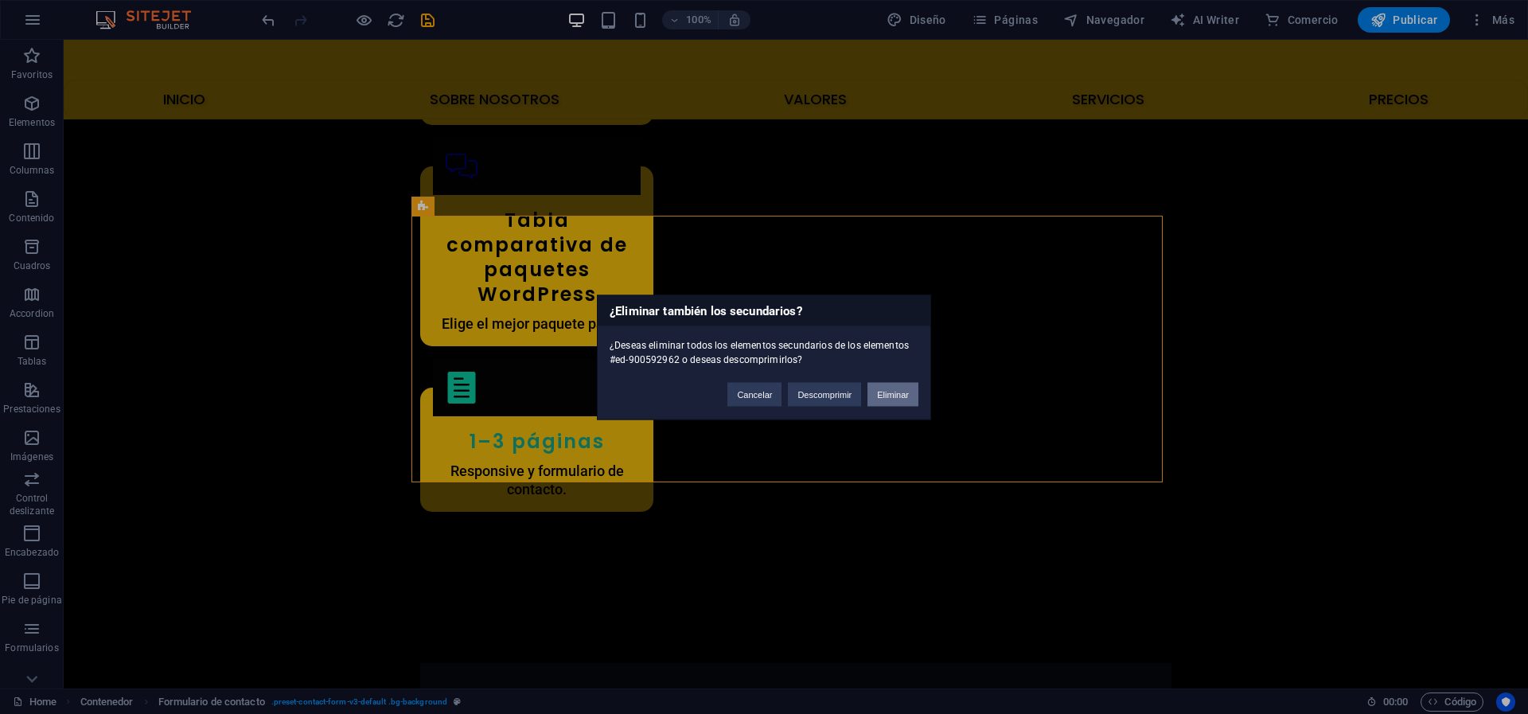
click at [887, 388] on button "Eliminar" at bounding box center [892, 394] width 51 height 24
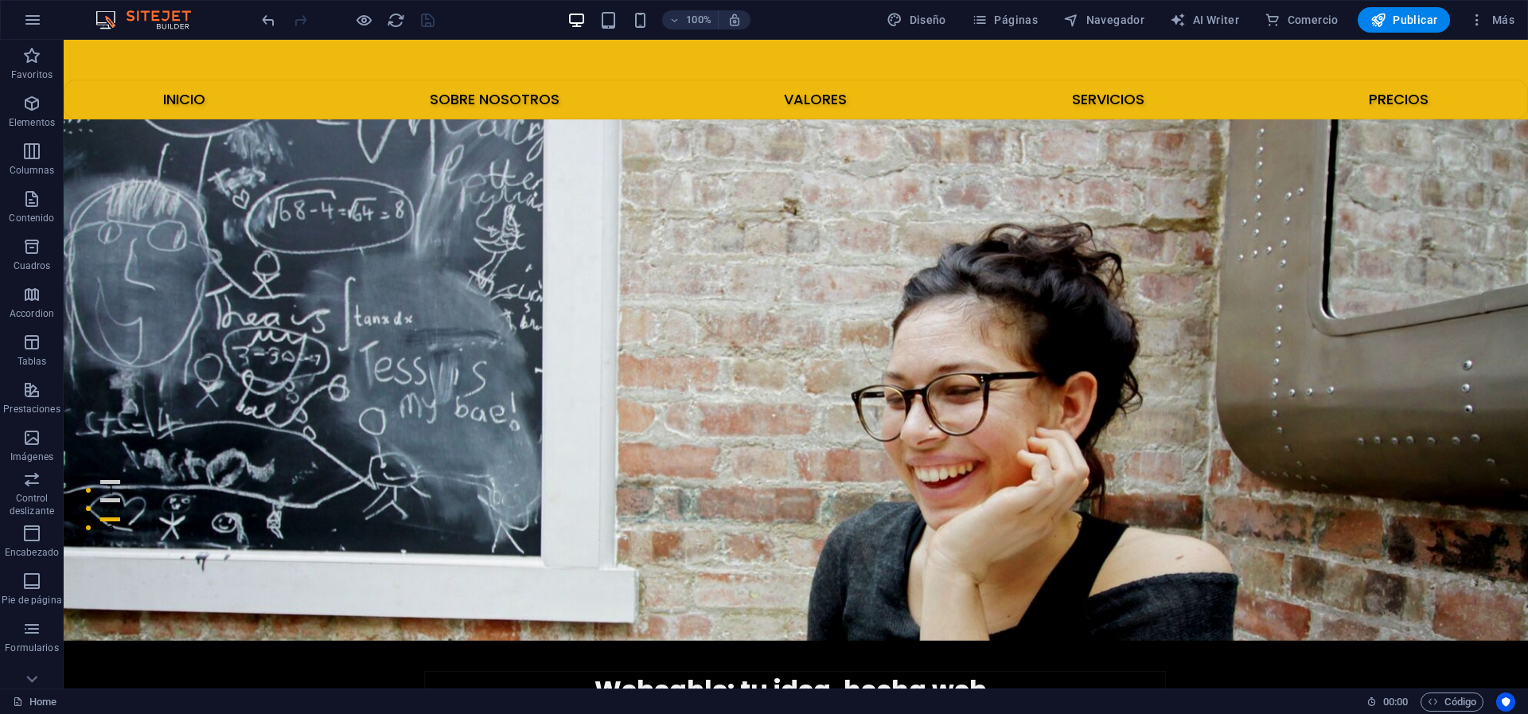
scroll to position [0, 0]
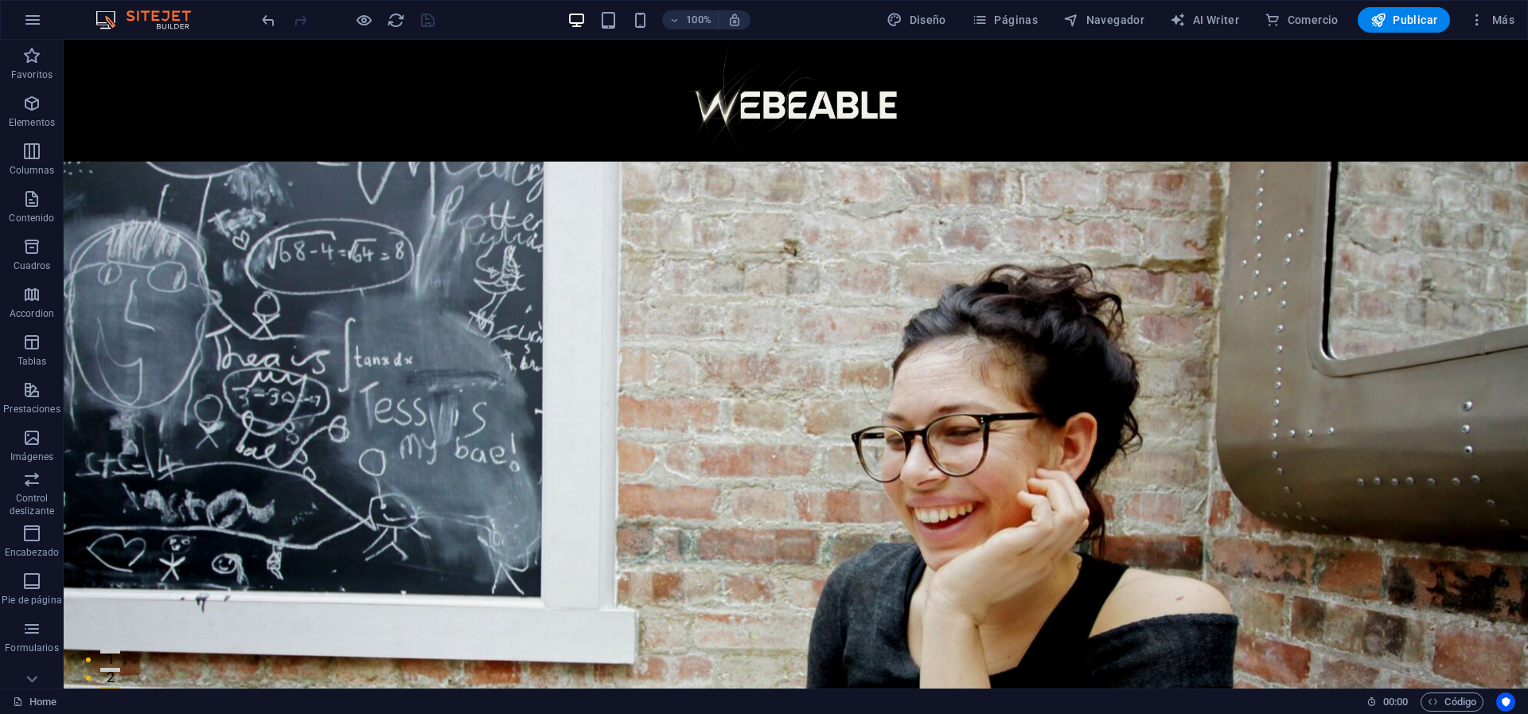
drag, startPoint x: 1588, startPoint y: 54, endPoint x: 1523, endPoint y: 45, distance: 65.1
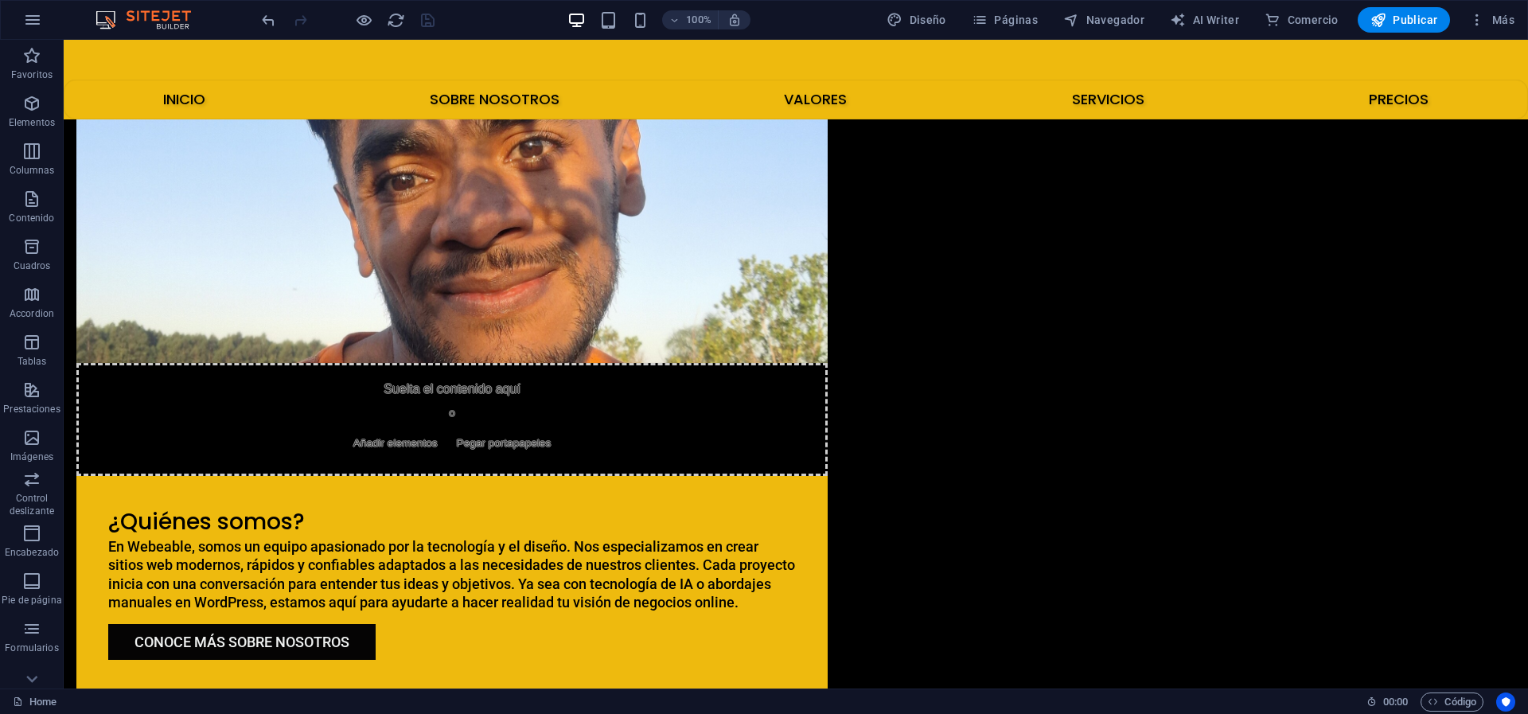
scroll to position [1227, 0]
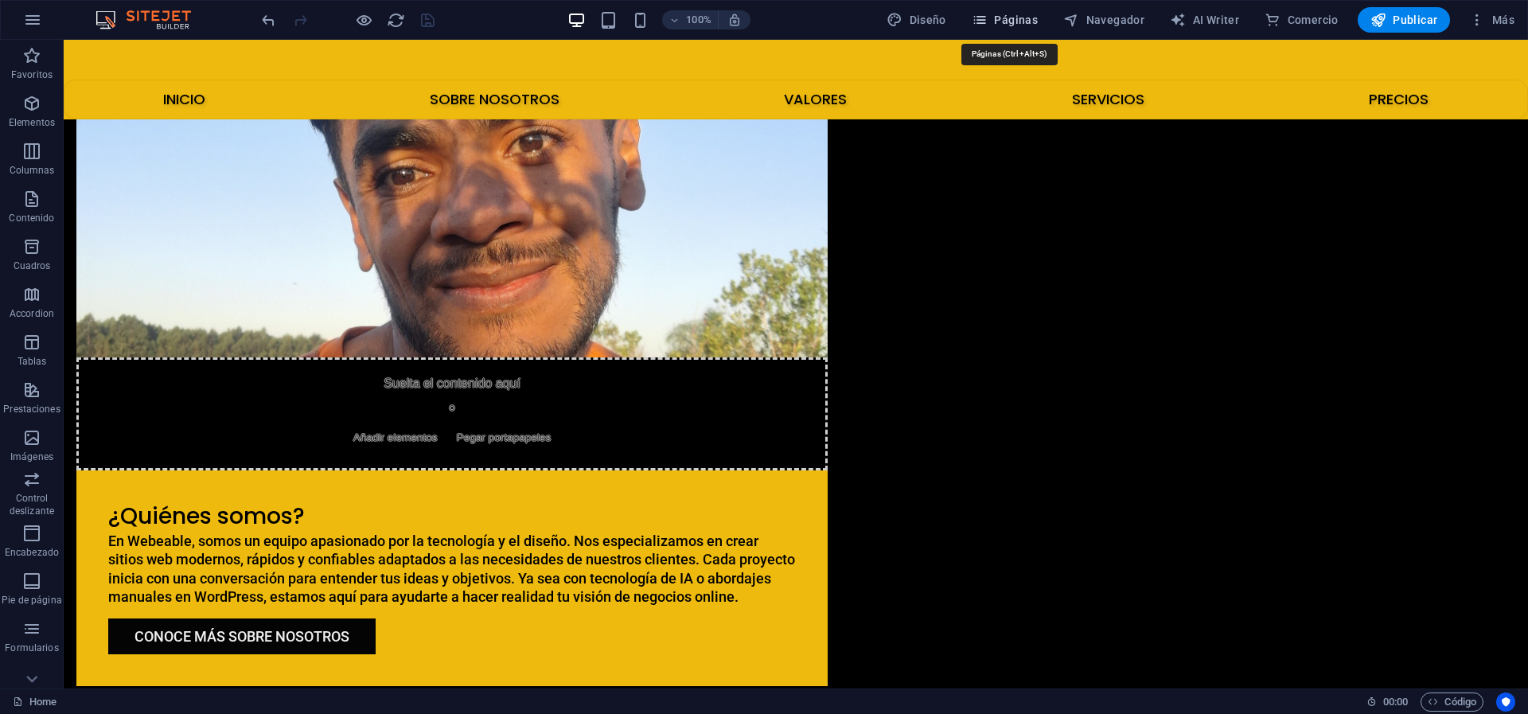
click at [1013, 9] on button "Páginas" at bounding box center [1004, 19] width 79 height 25
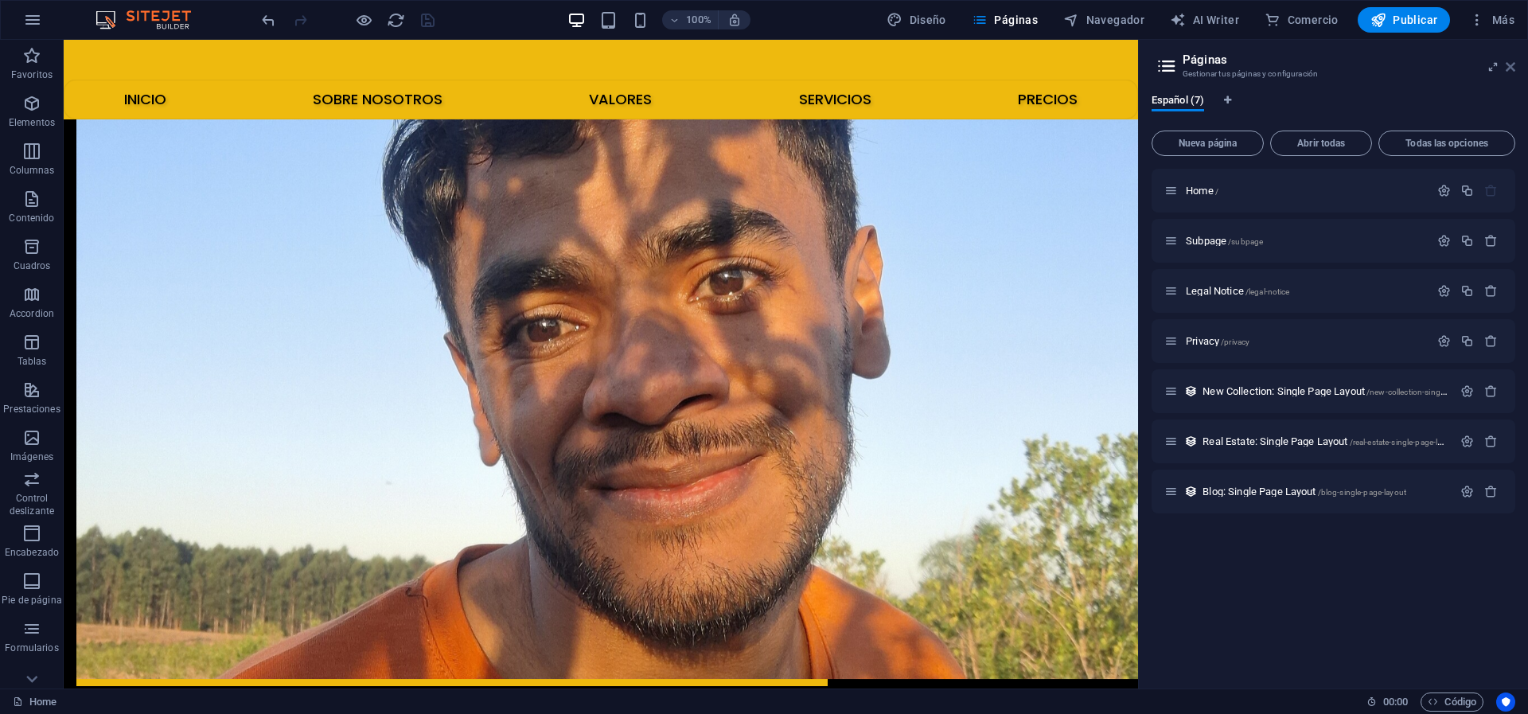
click at [1507, 60] on icon at bounding box center [1511, 66] width 10 height 13
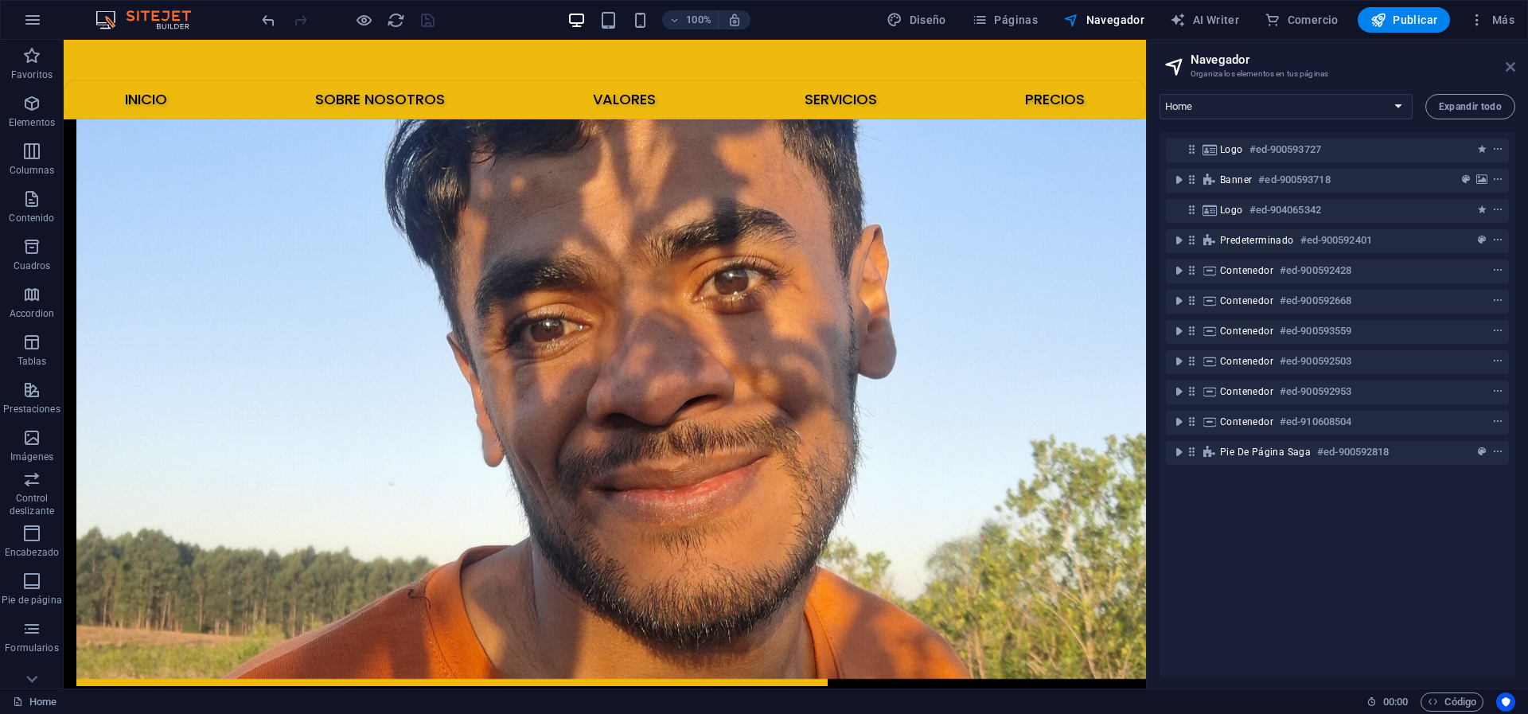
click at [1514, 62] on aside "Navegador Organiza los elementos en tus páginas Home Subpage Legal Notice Priva…" at bounding box center [1337, 364] width 382 height 649
click at [1510, 64] on icon at bounding box center [1511, 66] width 10 height 13
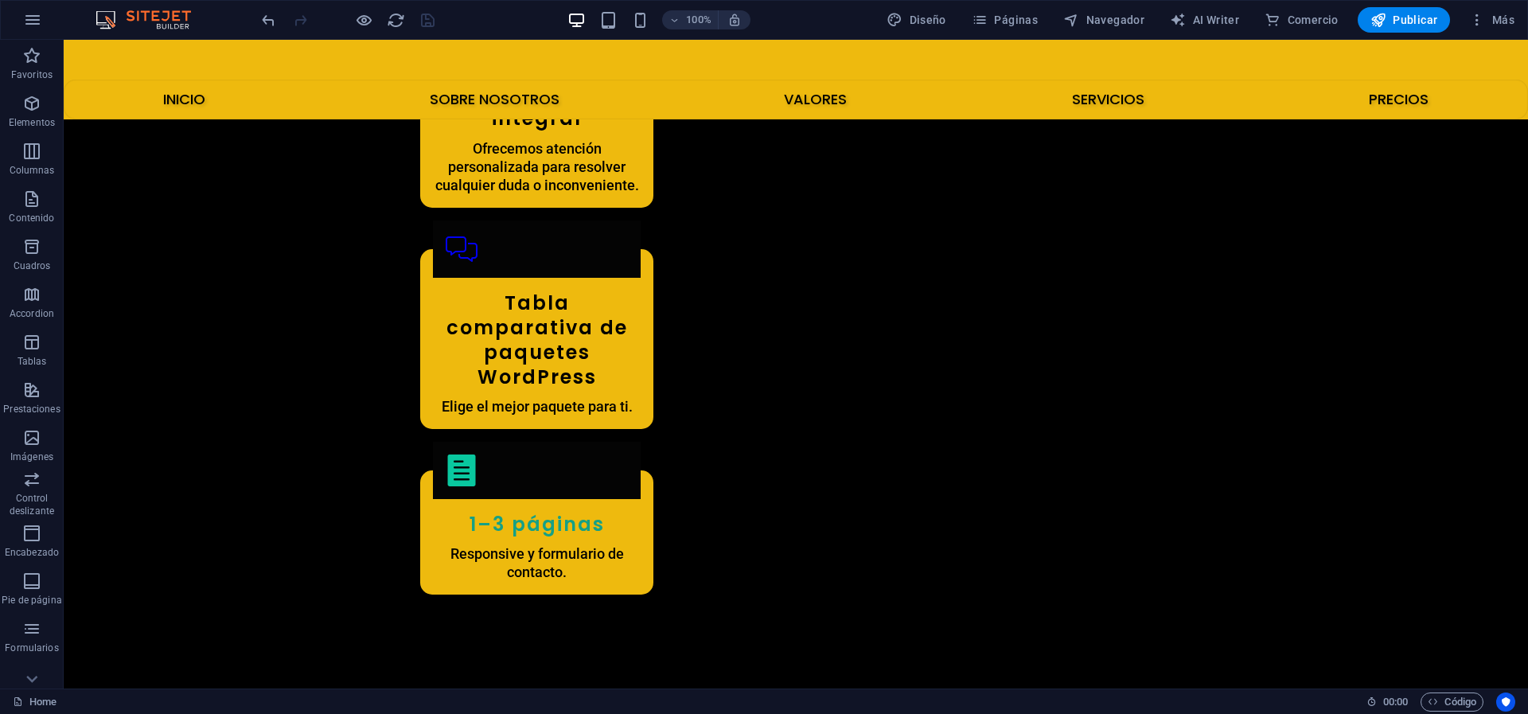
scroll to position [3476, 0]
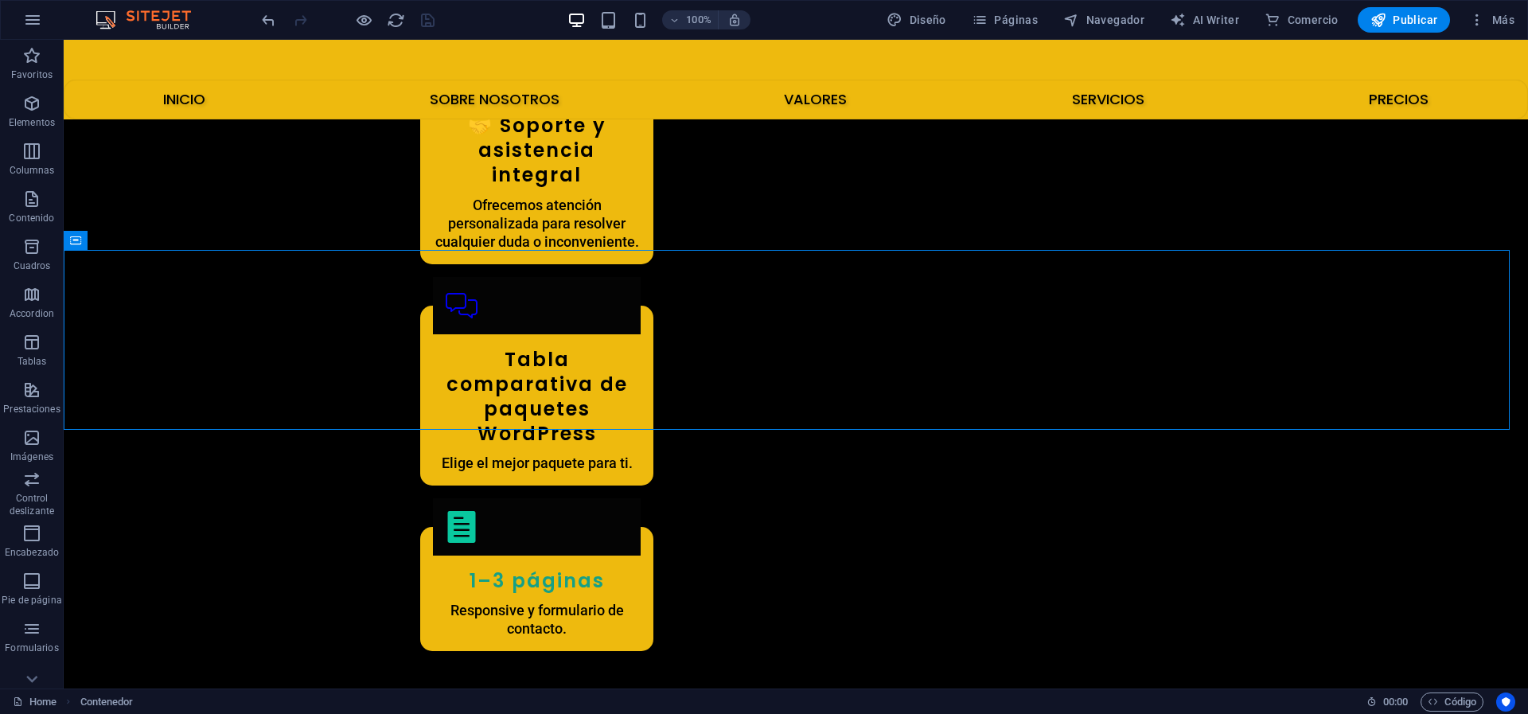
scroll to position [3420, 0]
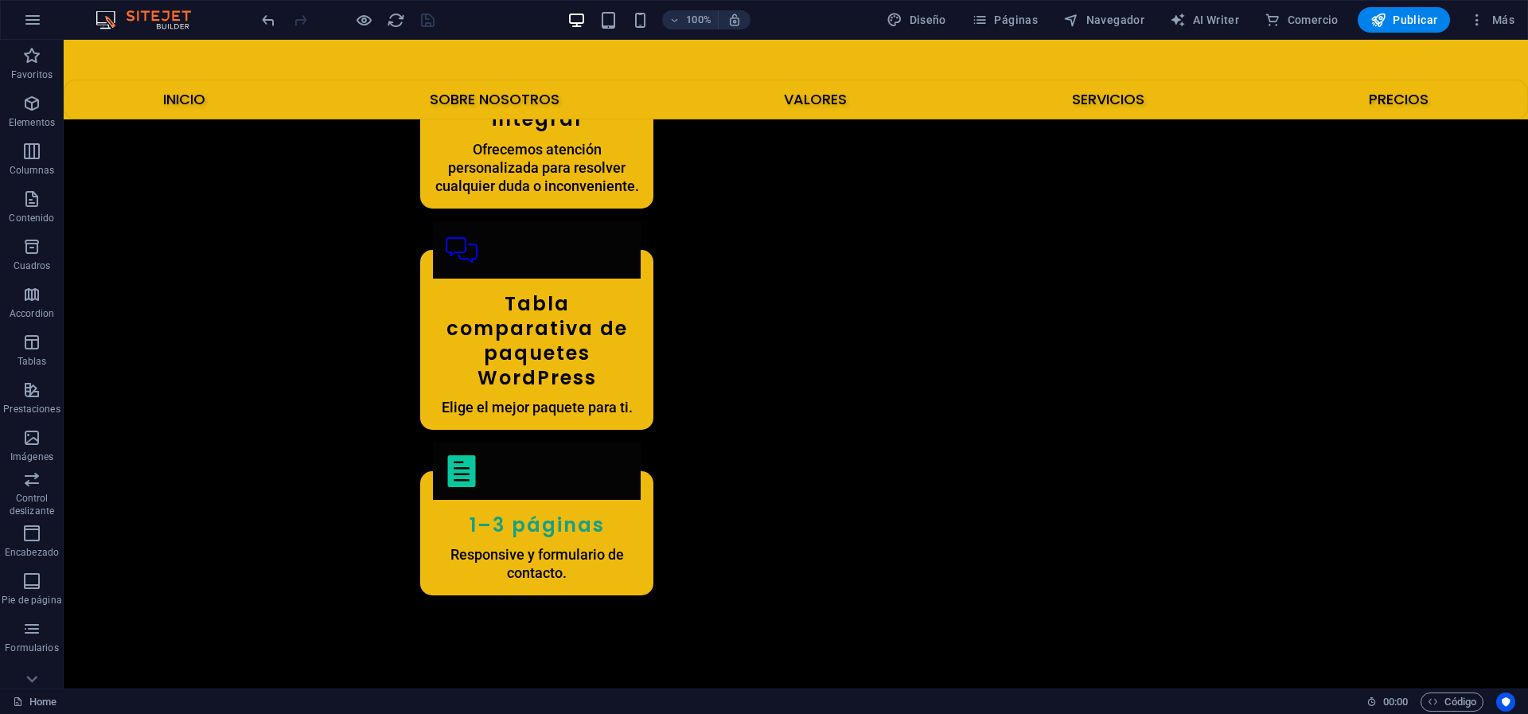
scroll to position [3499, 0]
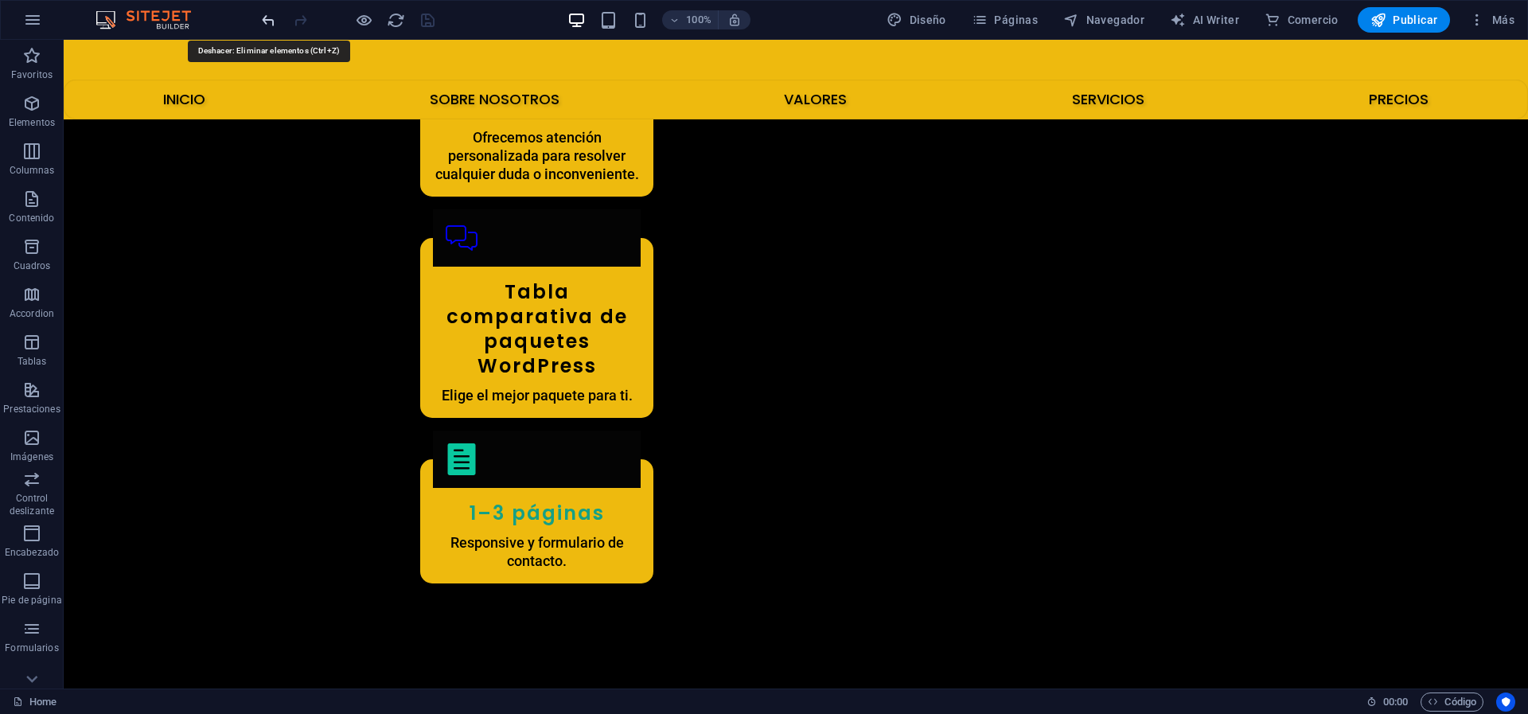
click at [0, 0] on icon "undo" at bounding box center [0, 0] width 0 height 0
click at [269, 8] on div at bounding box center [348, 19] width 178 height 25
click at [0, 0] on icon "undo" at bounding box center [0, 0] width 0 height 0
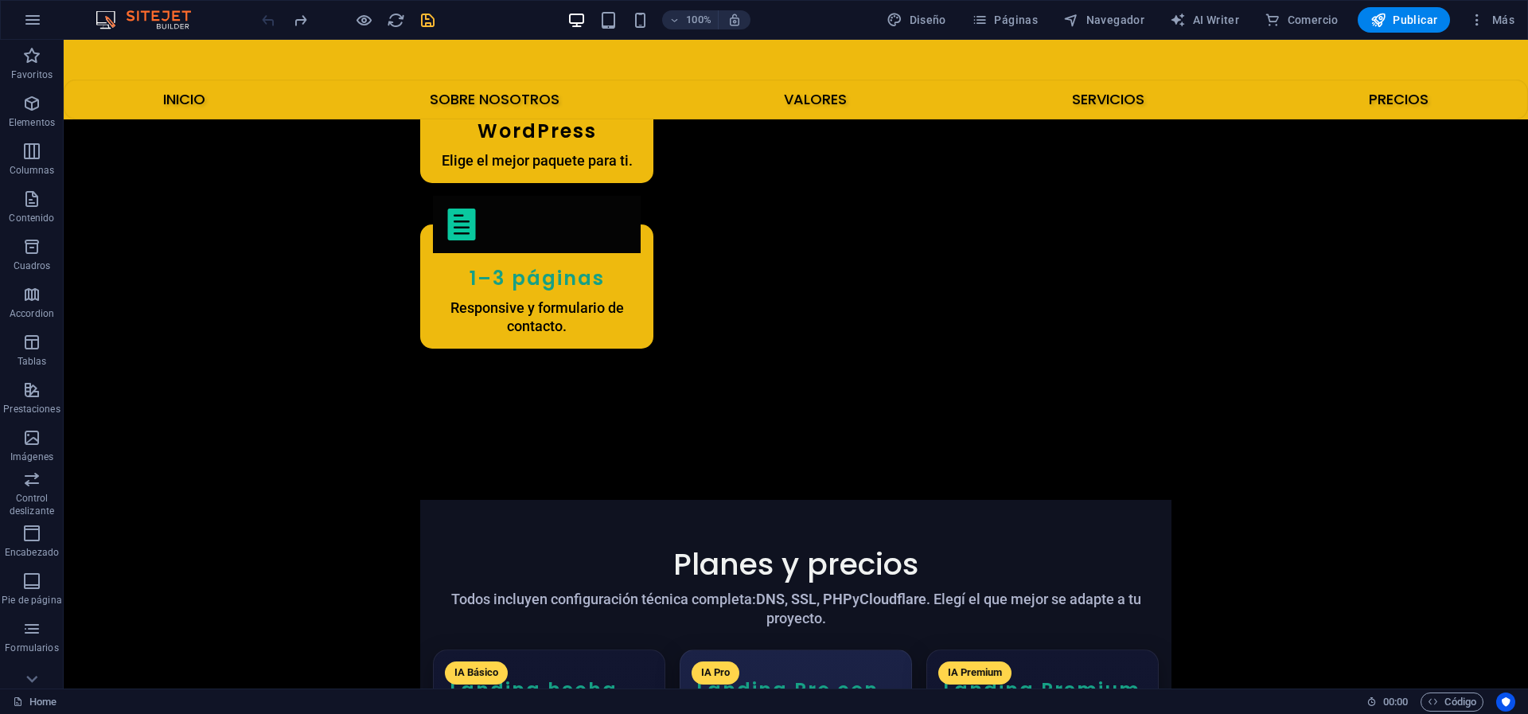
scroll to position [3704, 0]
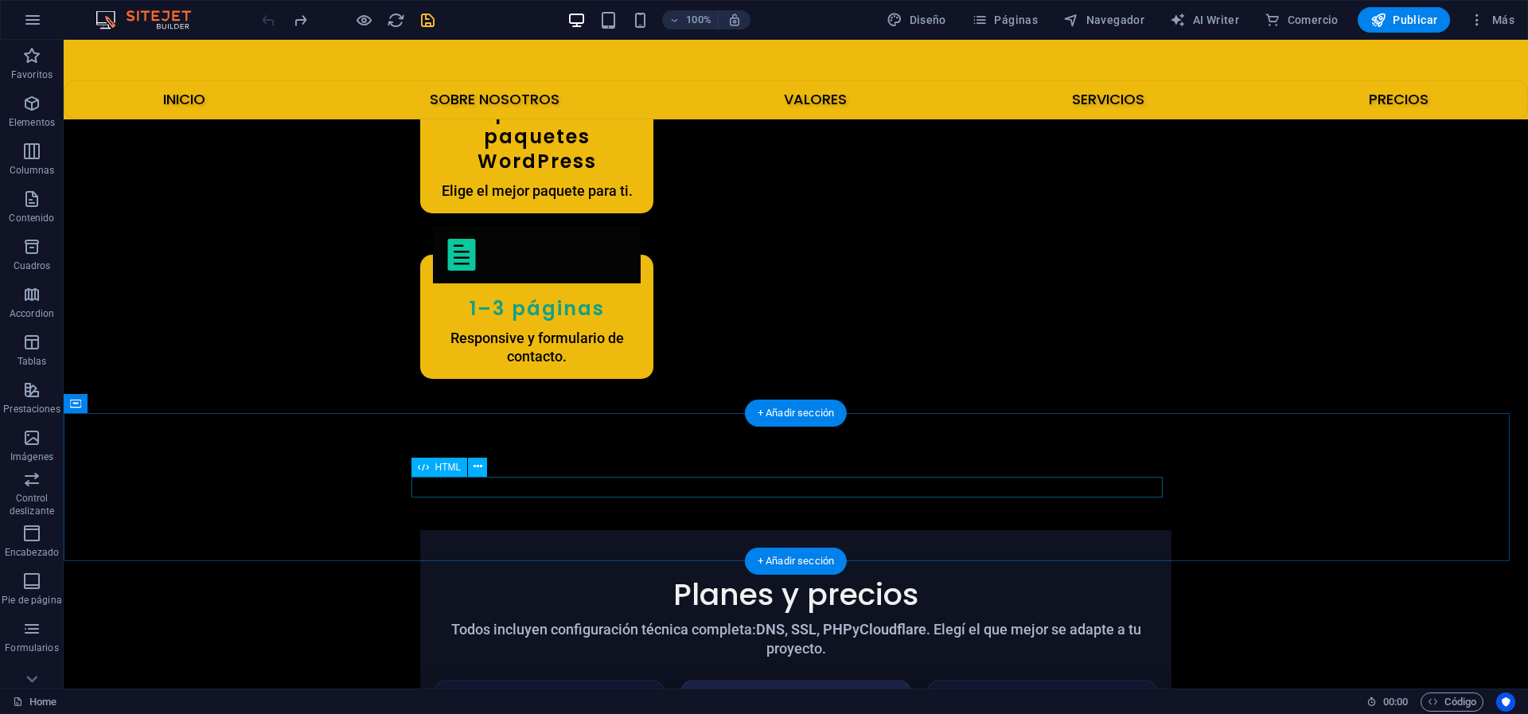
click at [879, 668] on button at bounding box center [978, 692] width 199 height 49
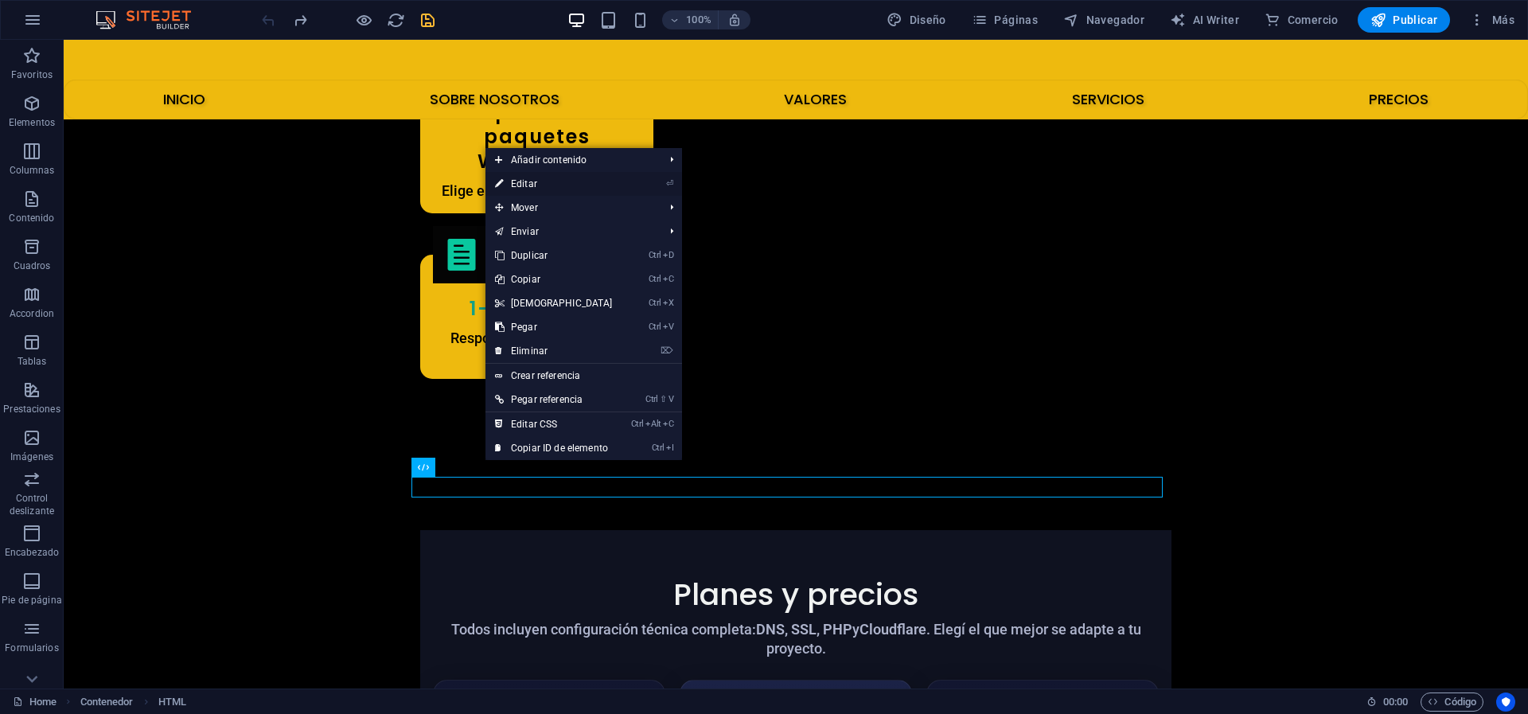
click at [552, 172] on link "⏎ Editar" at bounding box center [553, 184] width 137 height 24
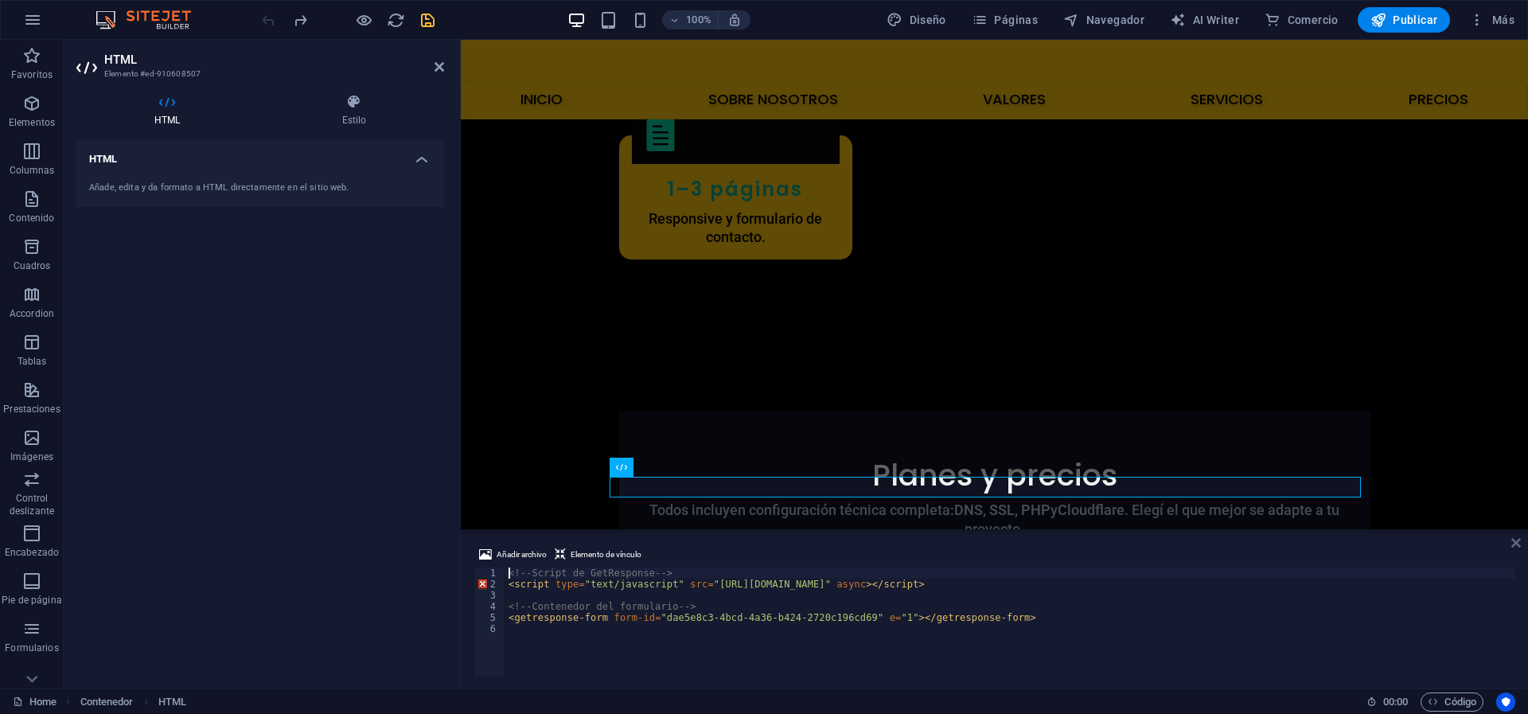
click at [1520, 537] on icon at bounding box center [1516, 542] width 10 height 13
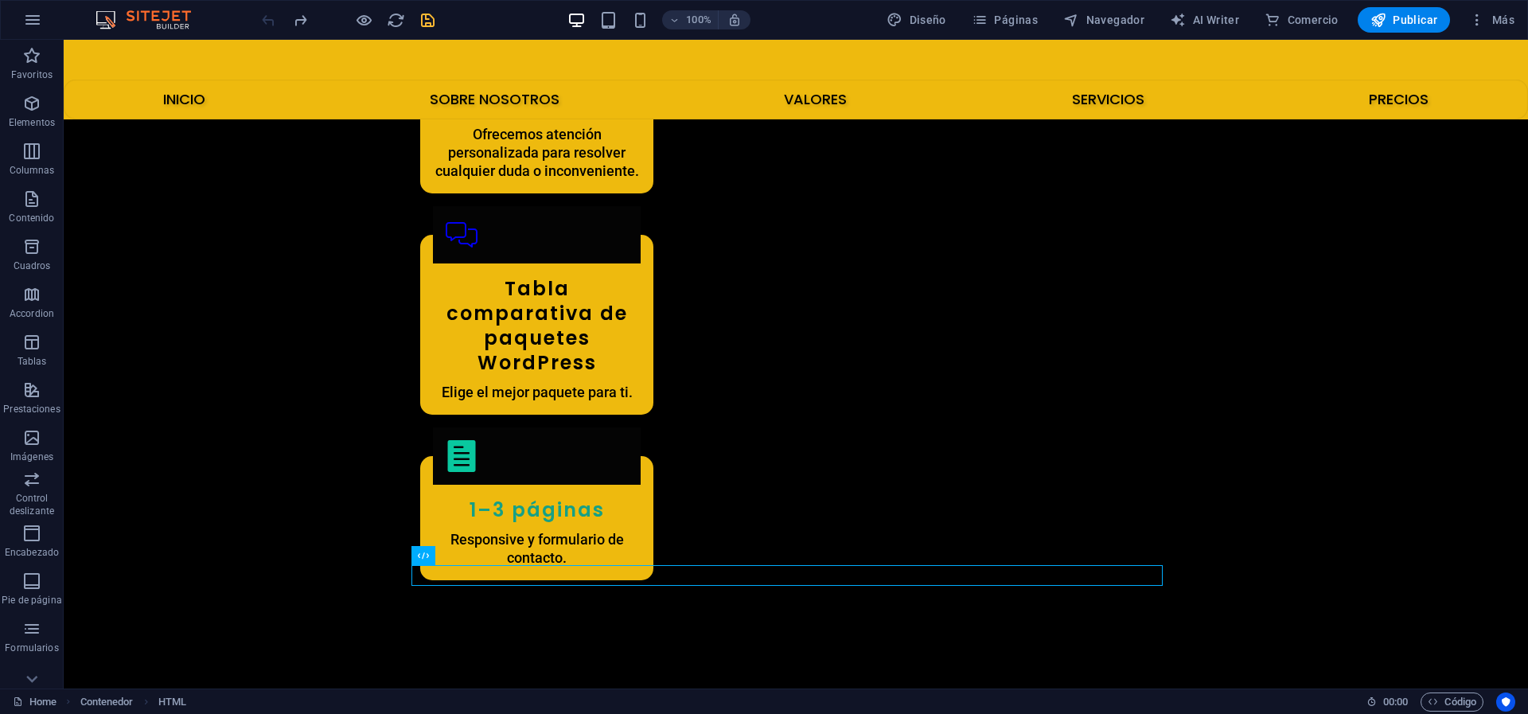
scroll to position [3384, 0]
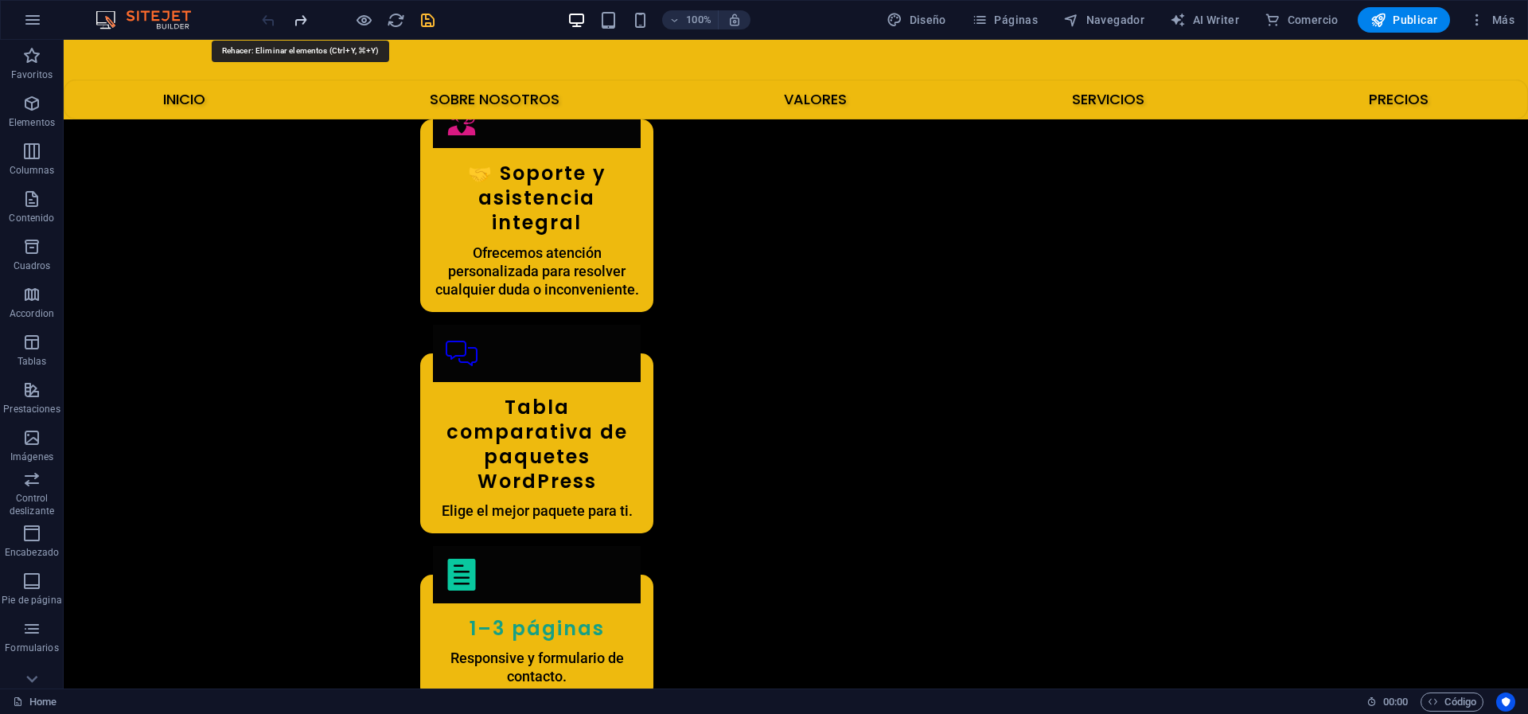
click at [369, 15] on icon "redo" at bounding box center [473, 6] width 208 height 37
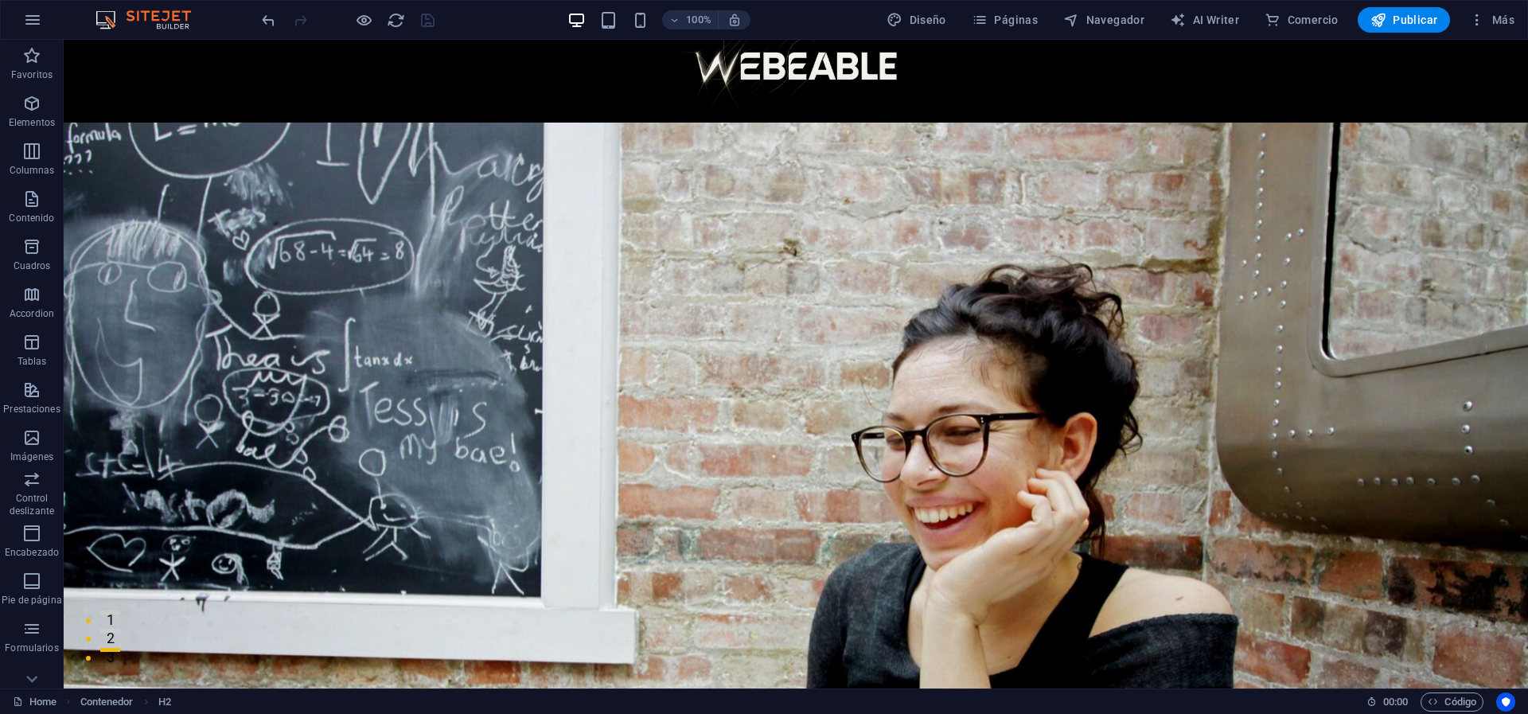
scroll to position [0, 0]
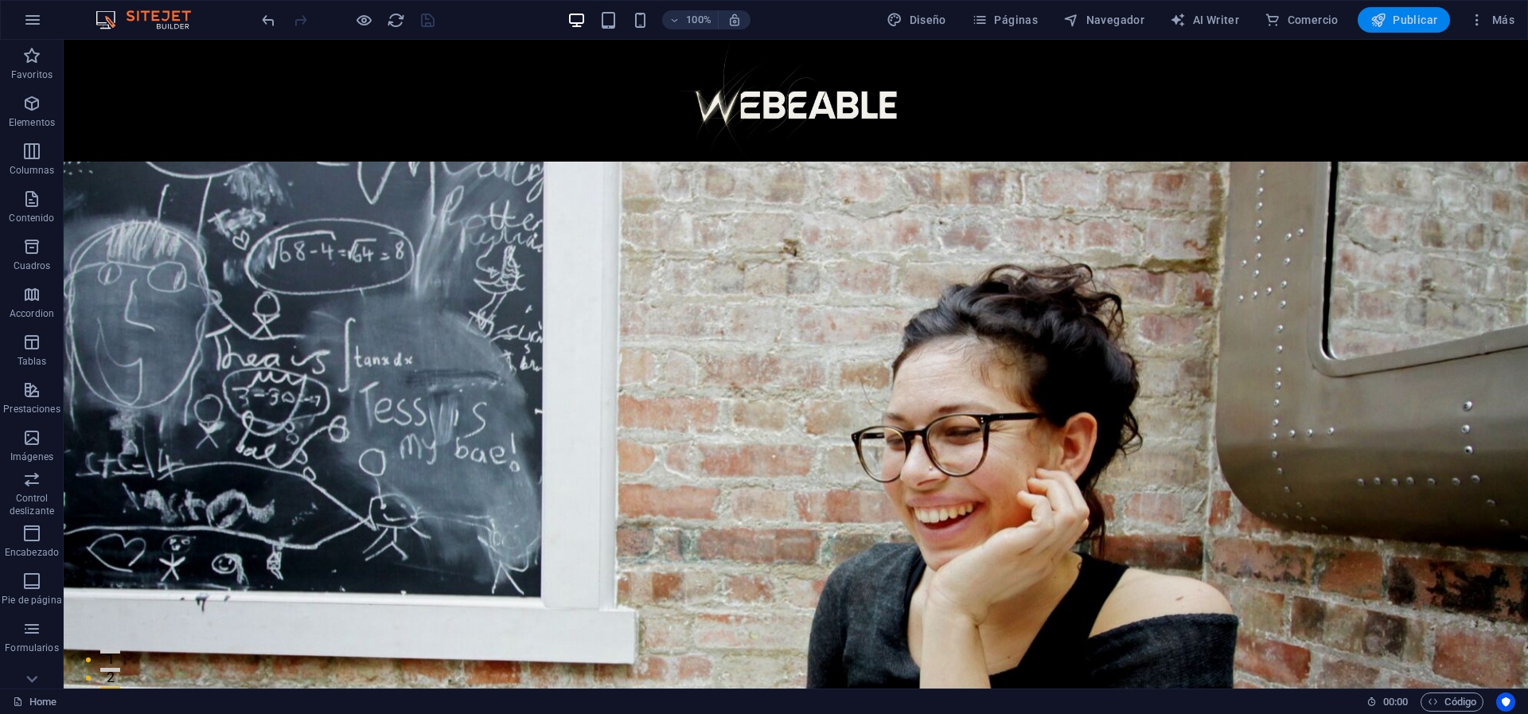
click at [0, 0] on span "Publicar" at bounding box center [0, 0] width 0 height 0
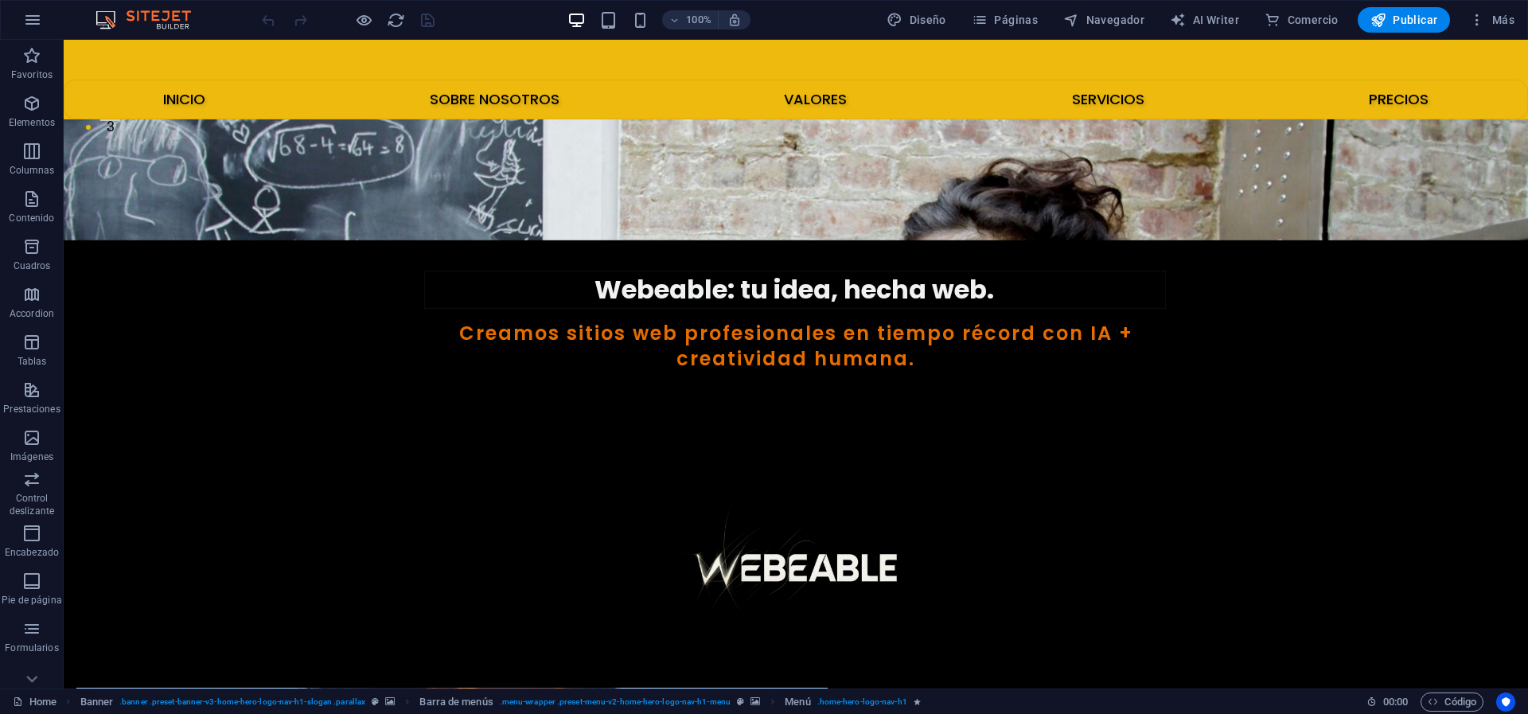
scroll to position [587, 0]
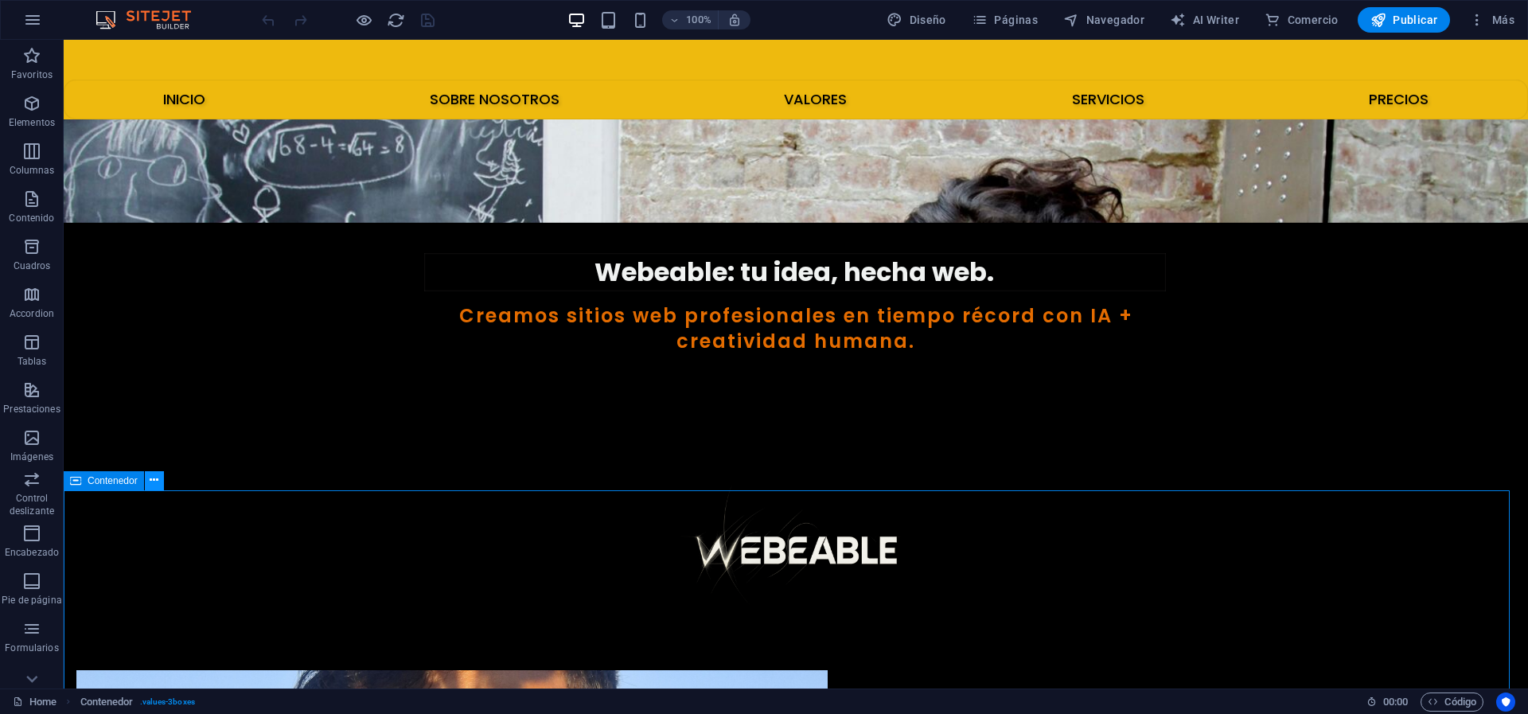
click at [152, 472] on icon at bounding box center [154, 480] width 9 height 17
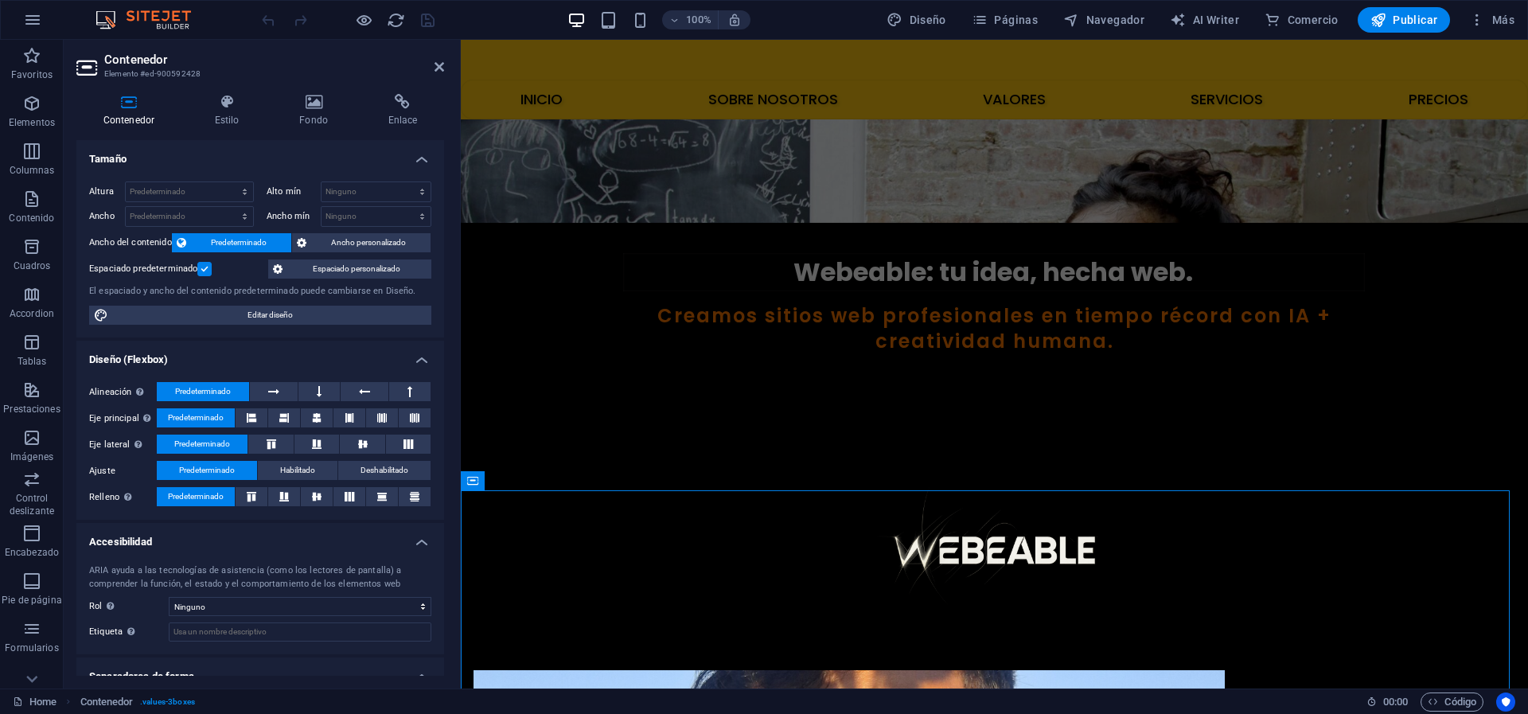
drag, startPoint x: 440, startPoint y: 369, endPoint x: 440, endPoint y: 471, distance: 101.9
click at [440, 471] on div "Alineación Determina flex-direction. Predeterminado Eje principal Determina la …" at bounding box center [260, 444] width 368 height 150
drag, startPoint x: 440, startPoint y: 470, endPoint x: 454, endPoint y: 571, distance: 102.0
click at [454, 571] on div "Contenedor Estilo Fondo Enlace Tamaño Altura Predeterminado px rem % vh vw Alto…" at bounding box center [260, 384] width 393 height 607
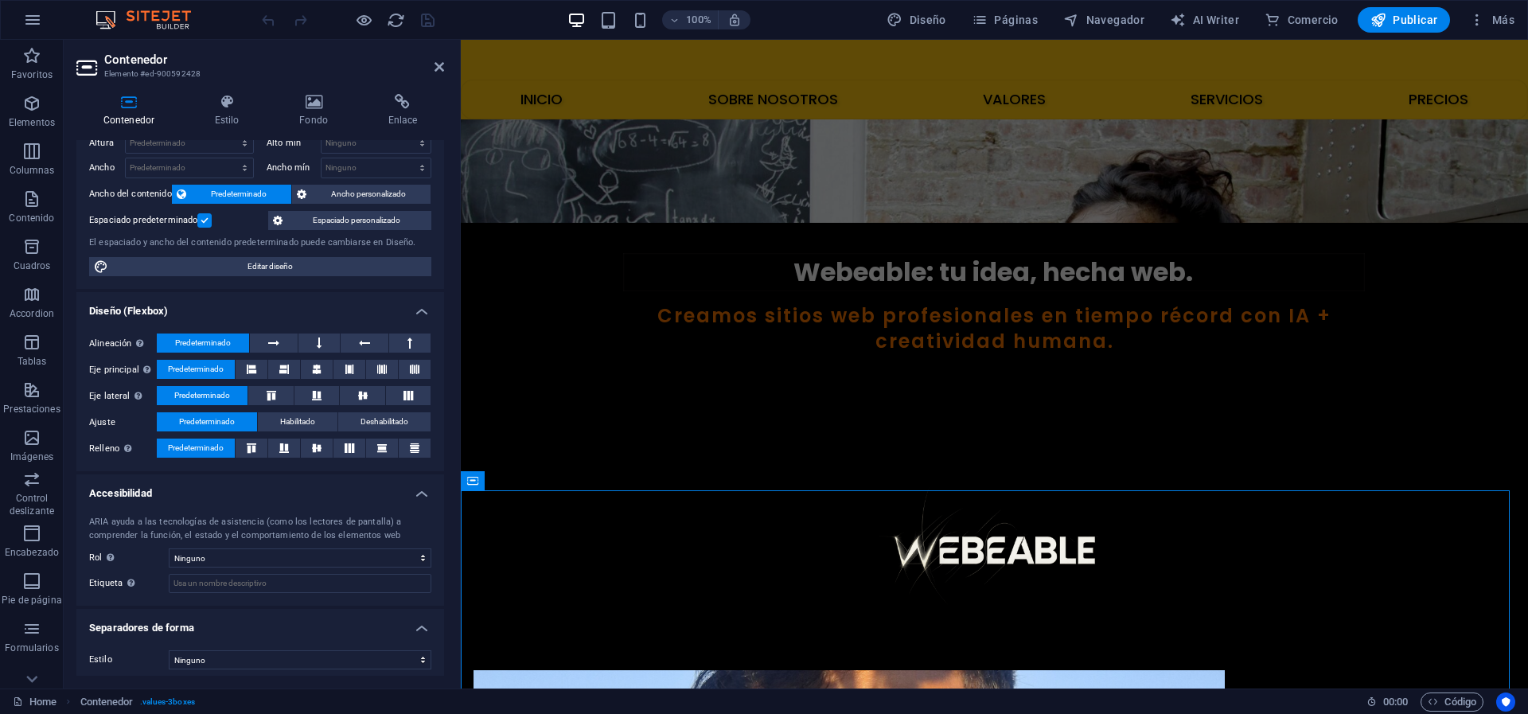
scroll to position [55, 0]
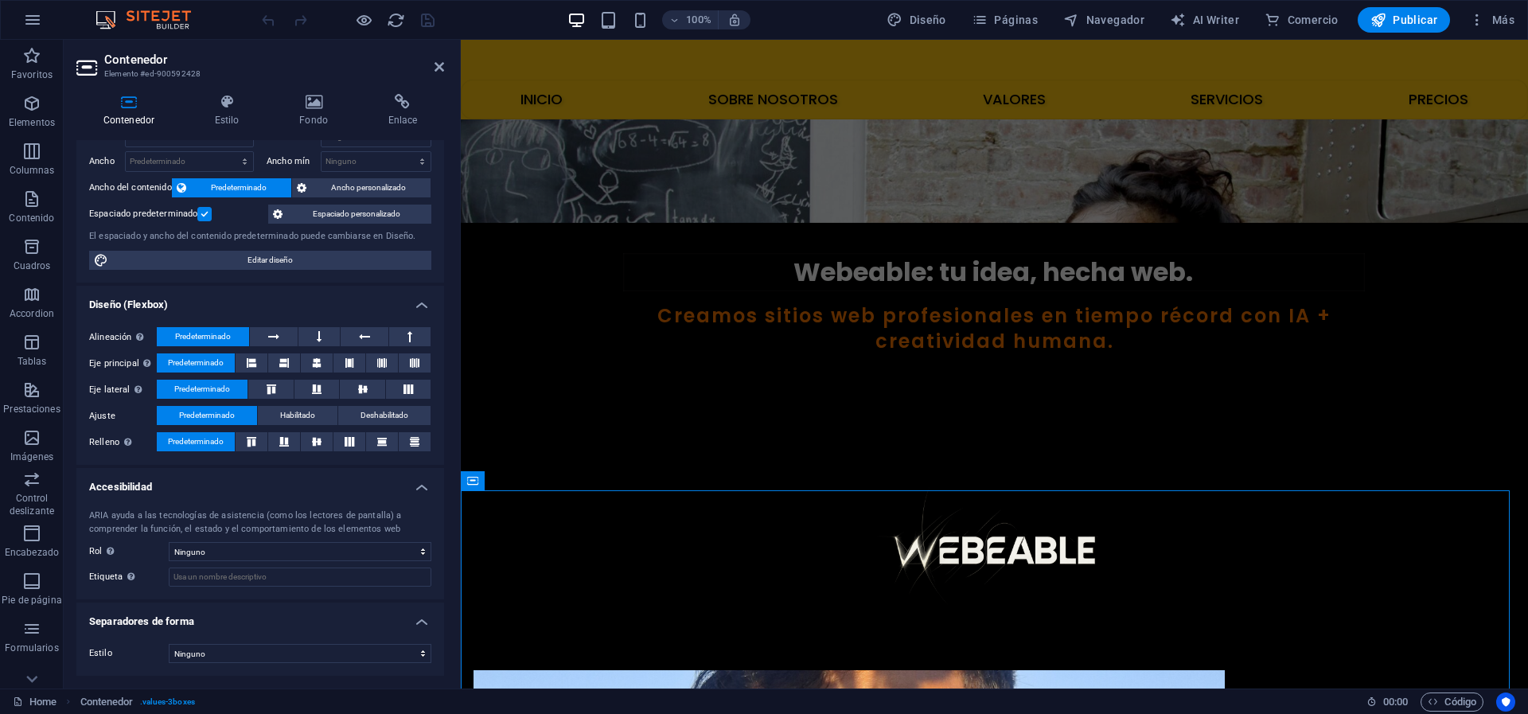
drag, startPoint x: 444, startPoint y: 626, endPoint x: 444, endPoint y: 636, distance: 10.3
click at [444, 594] on div "Tamaño Altura Predeterminado px rem % vh vw Alto mín Ninguno px rem % vh vw Anc…" at bounding box center [260, 408] width 368 height 536
click at [226, 91] on div "Contenedor Estilo Fondo Enlace Tamaño Altura Predeterminado px rem % vh vw Alto…" at bounding box center [260, 384] width 393 height 607
click at [236, 99] on icon at bounding box center [227, 102] width 78 height 16
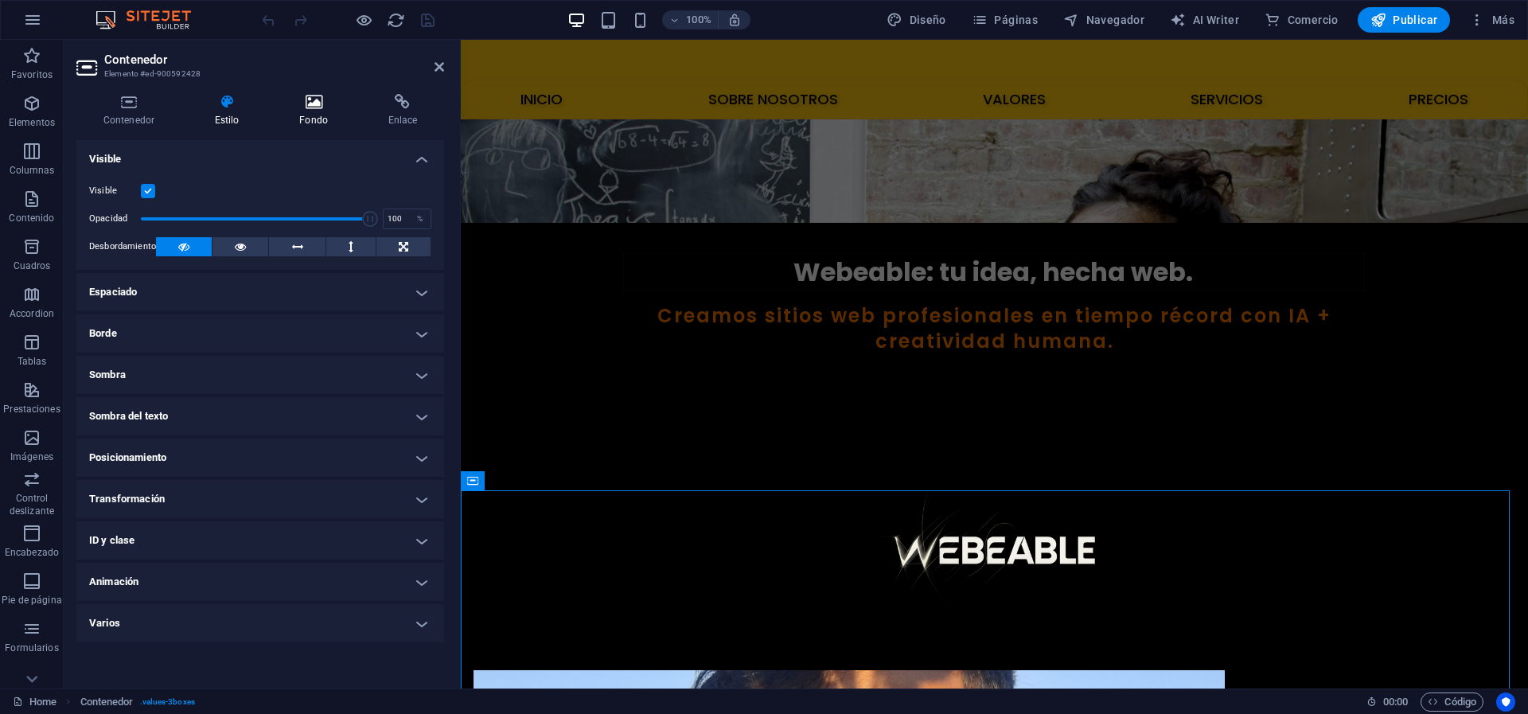
click at [304, 99] on icon at bounding box center [313, 102] width 82 height 16
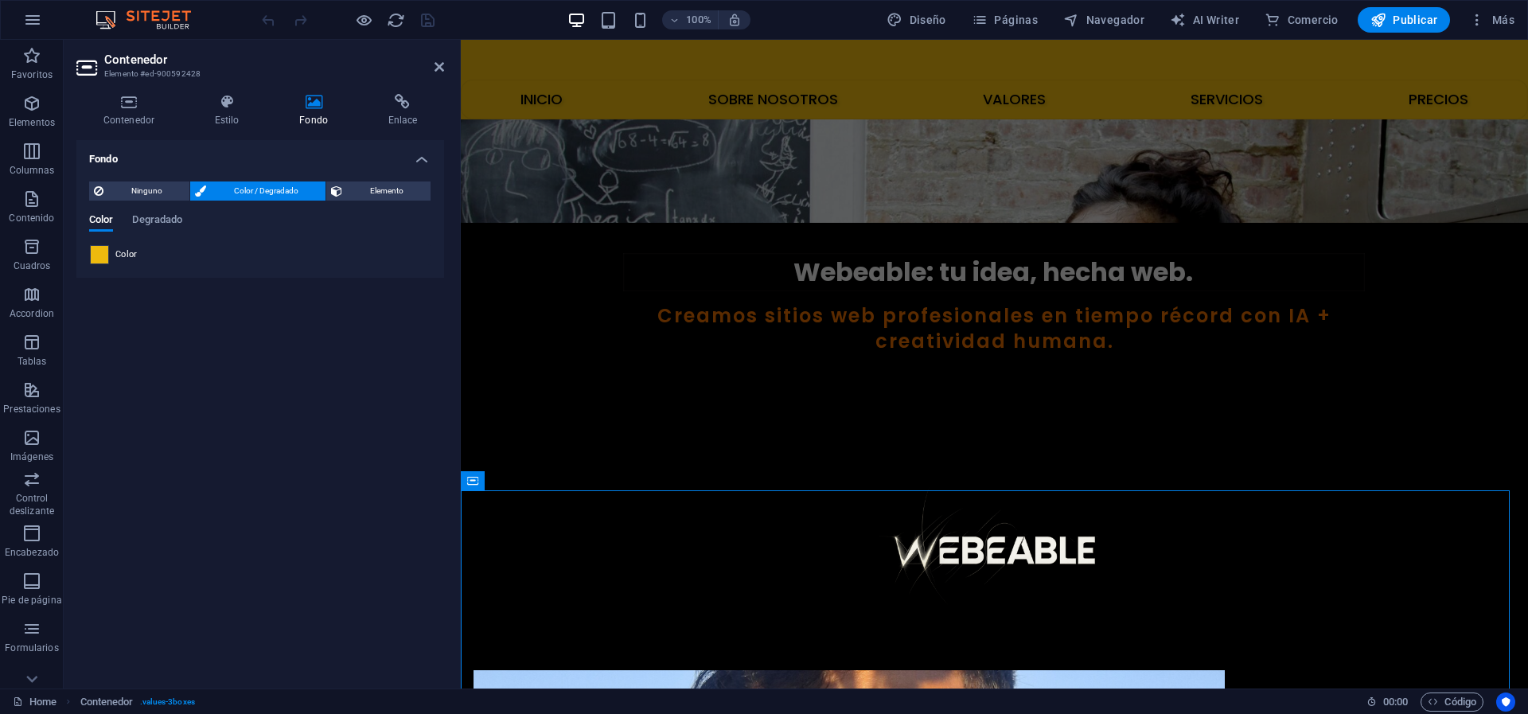
click at [98, 247] on span at bounding box center [100, 255] width 18 height 18
type input "#eeba0e"
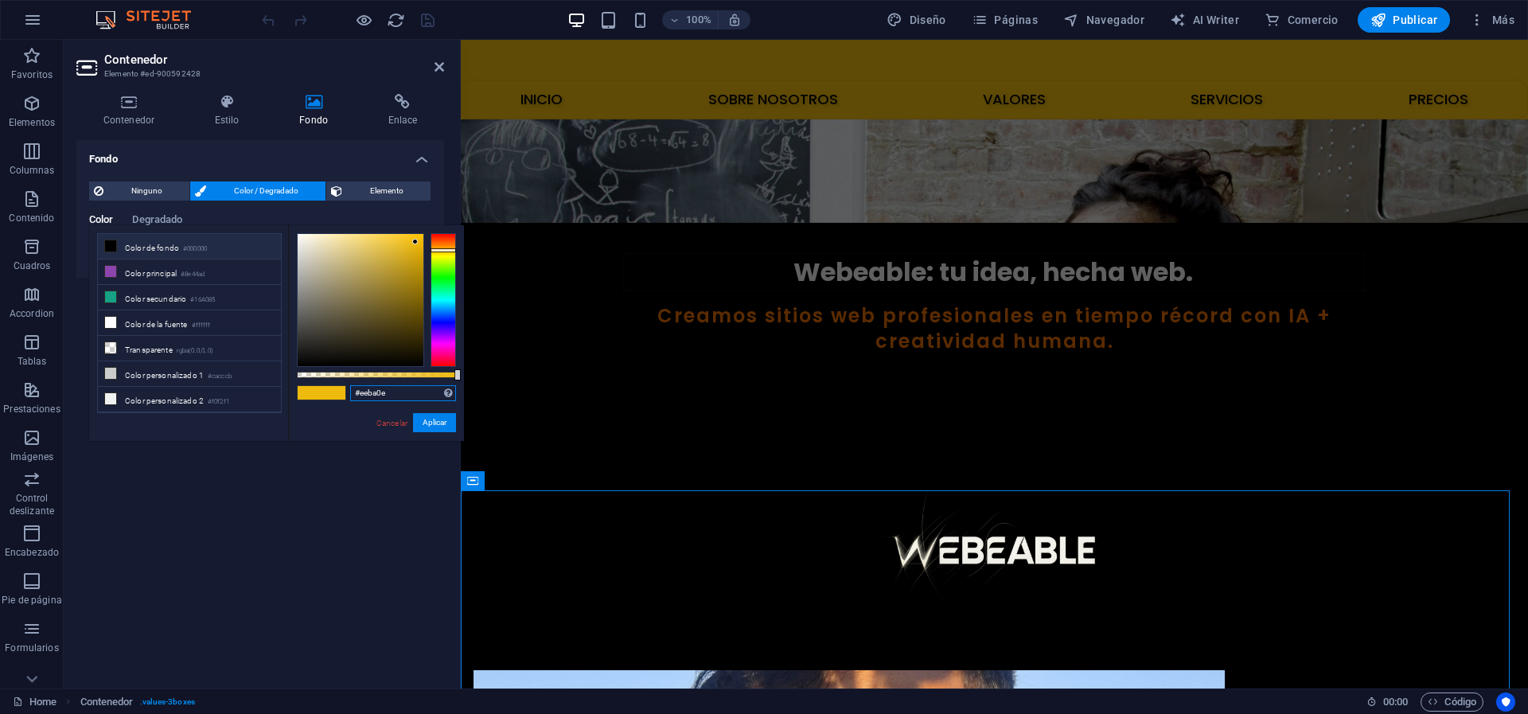
drag, startPoint x: 389, startPoint y: 397, endPoint x: 356, endPoint y: 392, distance: 33.8
click at [356, 392] on input "#eeba0e" at bounding box center [403, 393] width 106 height 16
click at [330, 504] on div "Fondo Ninguno Color / Degradado Elemento Estirar fondo a ancho completo Superpo…" at bounding box center [260, 408] width 368 height 536
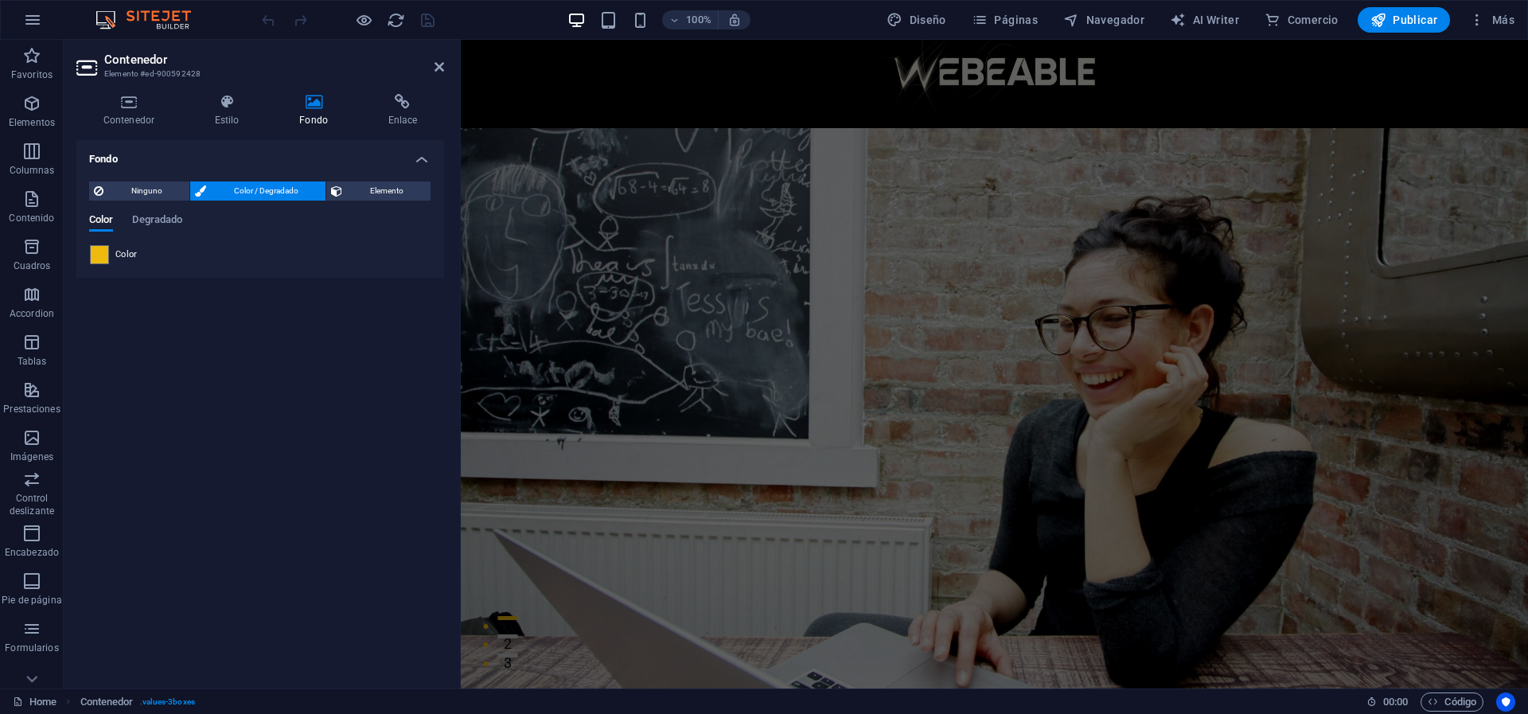
scroll to position [0, 0]
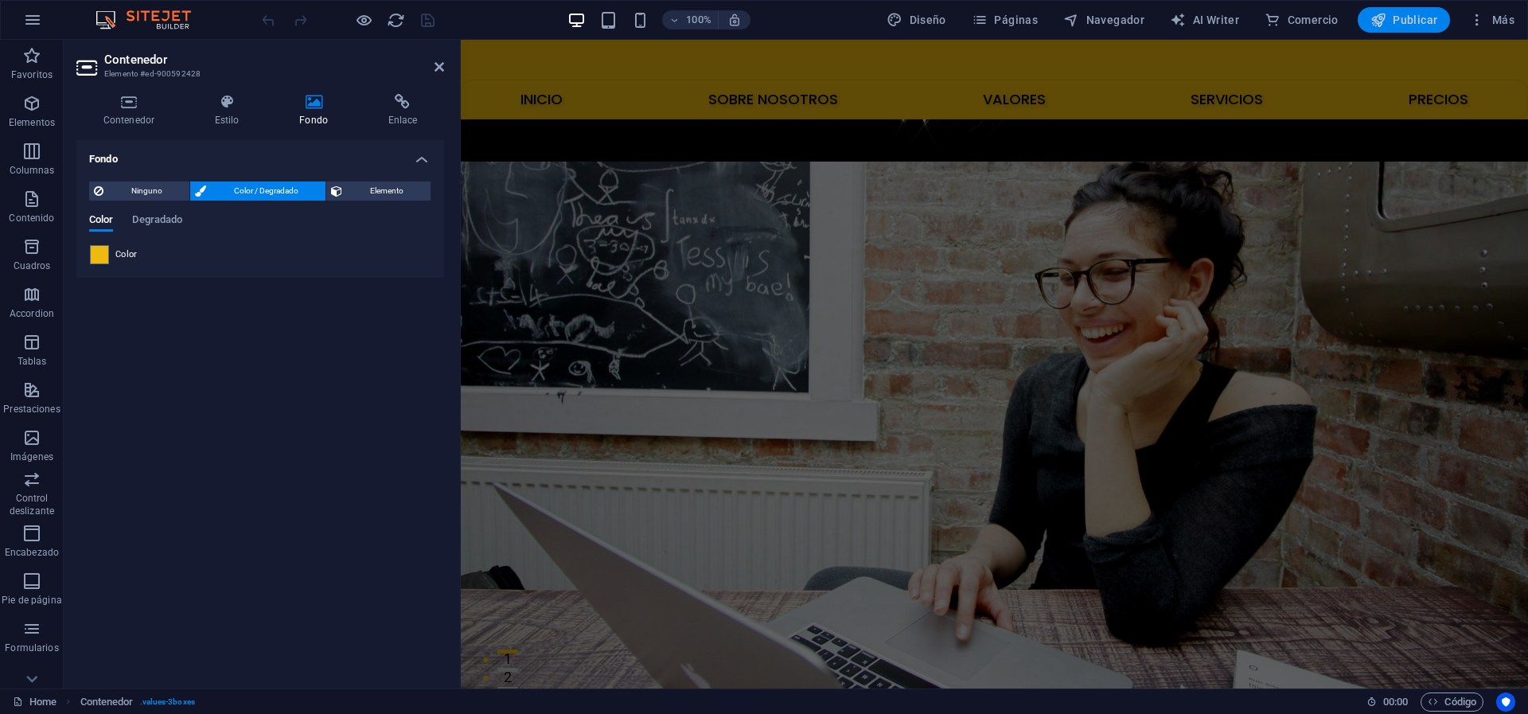
scroll to position [893, 0]
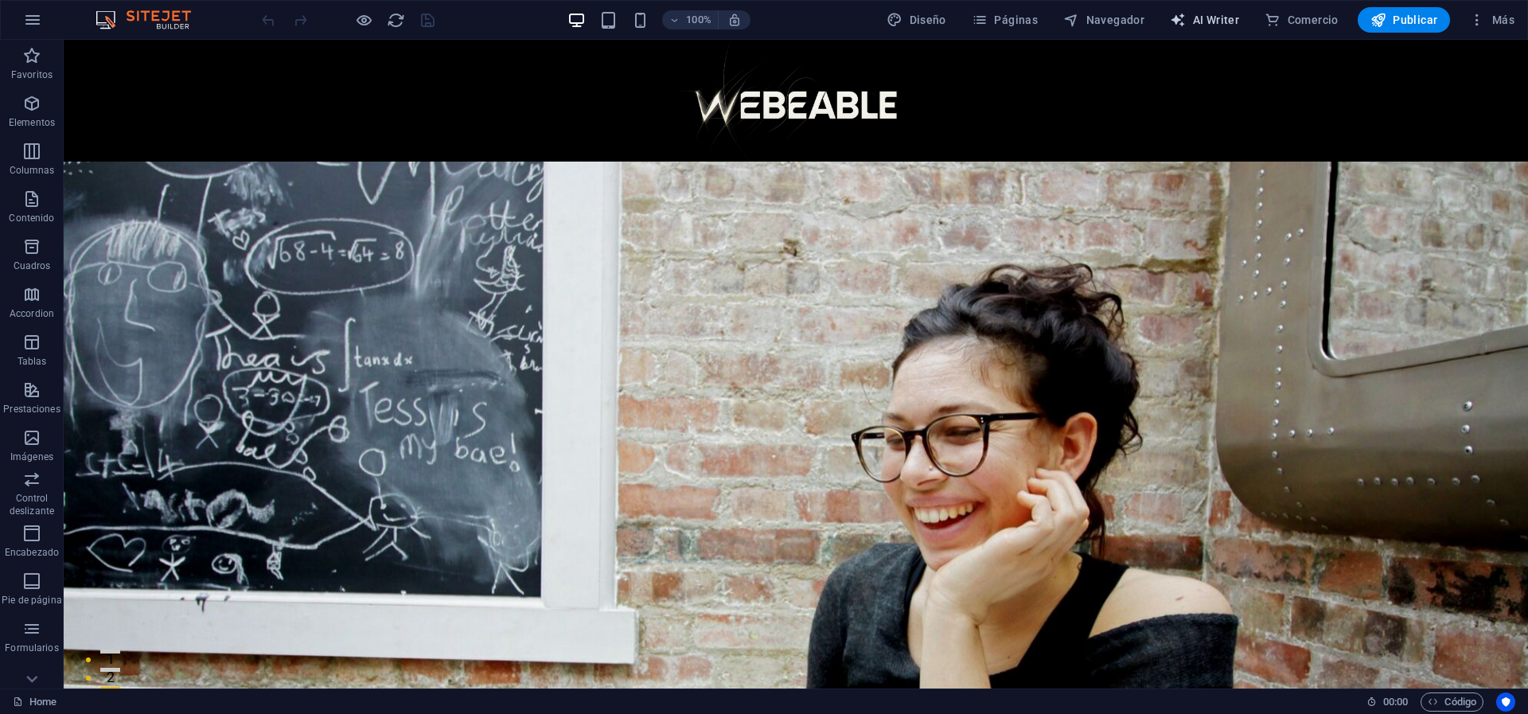
select select "English"
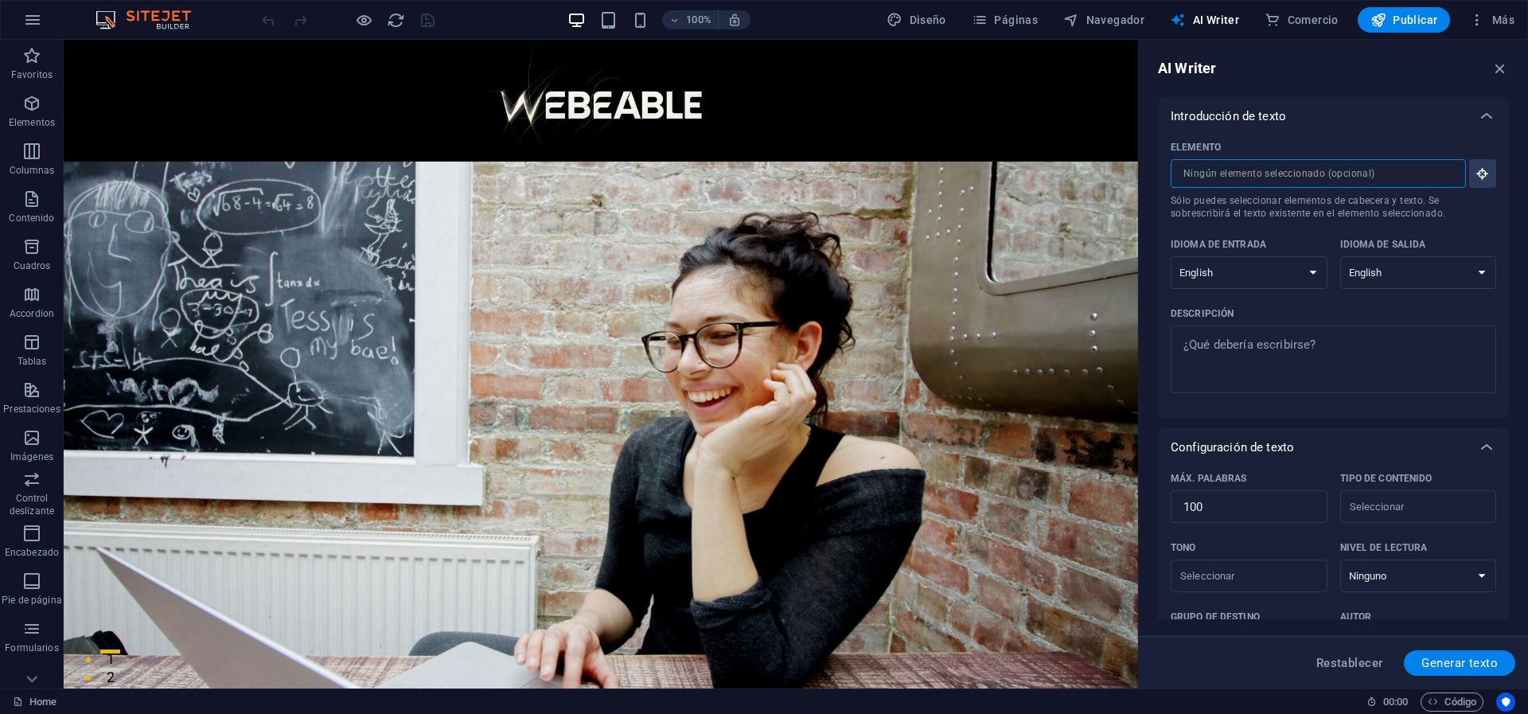
click at [1416, 170] on input "Elemento ​ Sólo puedes seleccionar elementos de cabecera y texto. Se sobrescrib…" at bounding box center [1313, 173] width 284 height 29
click at [1500, 67] on icon "button" at bounding box center [1500, 69] width 18 height 18
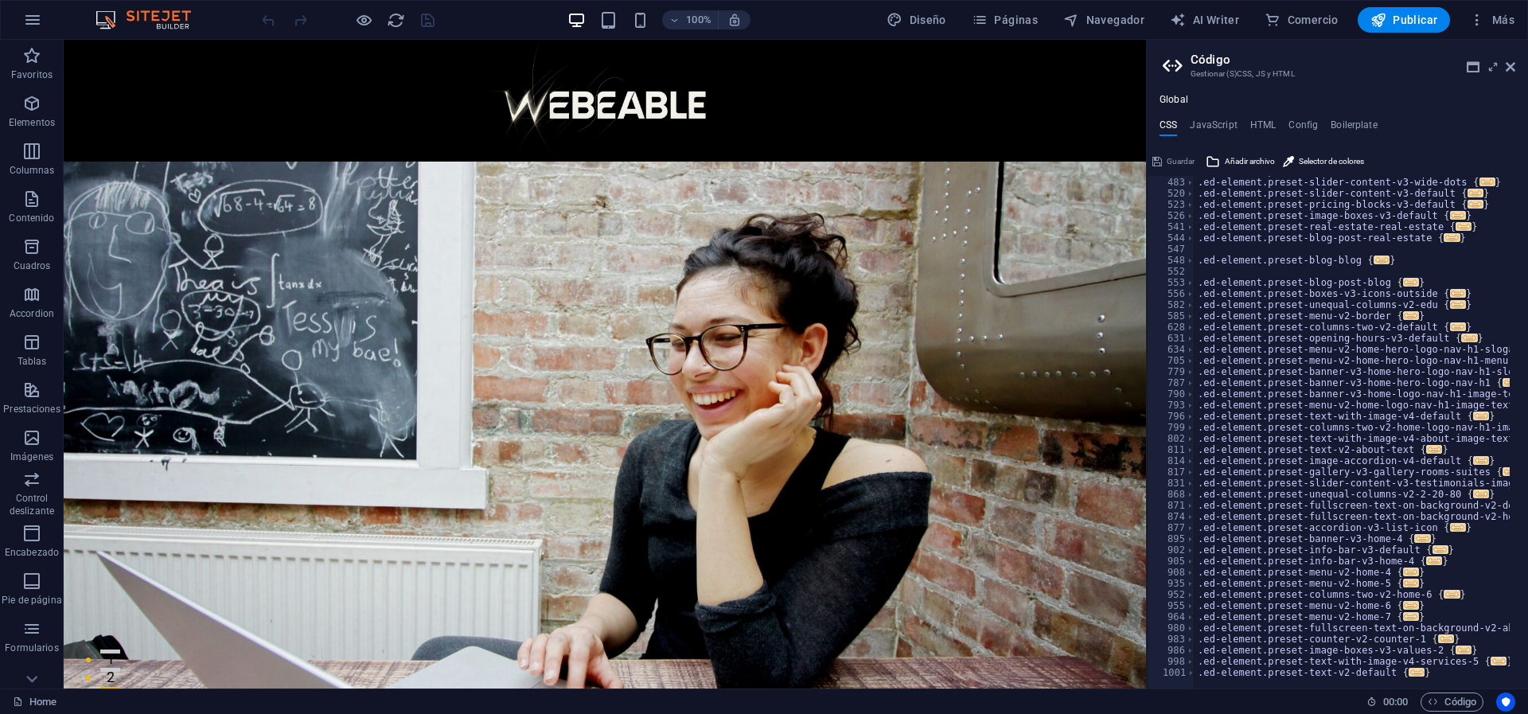
scroll to position [520, 0]
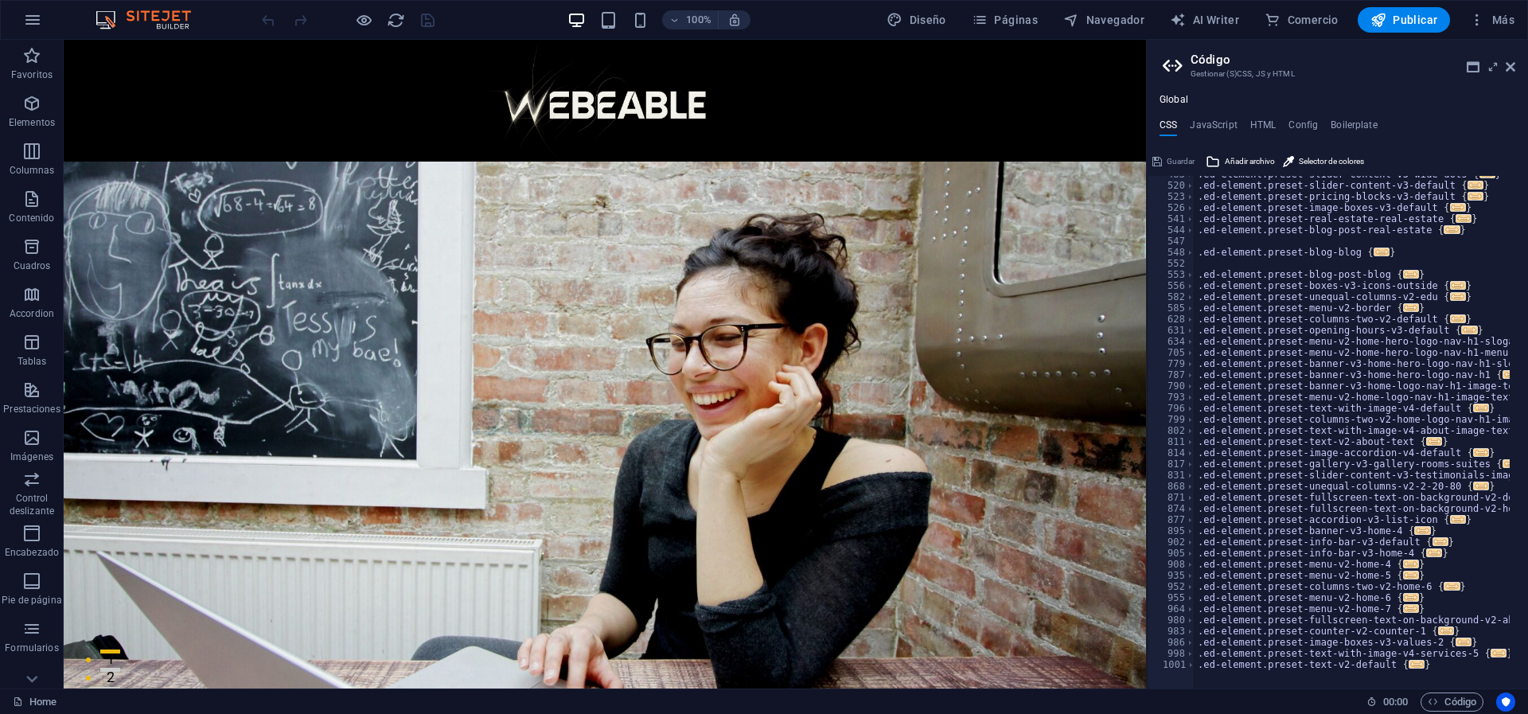
click at [1256, 630] on div ".ed-element.preset-slider-content-v3-wide-dots { ... } .ed-element.preset-slide…" at bounding box center [1522, 427] width 655 height 516
type textarea "}"
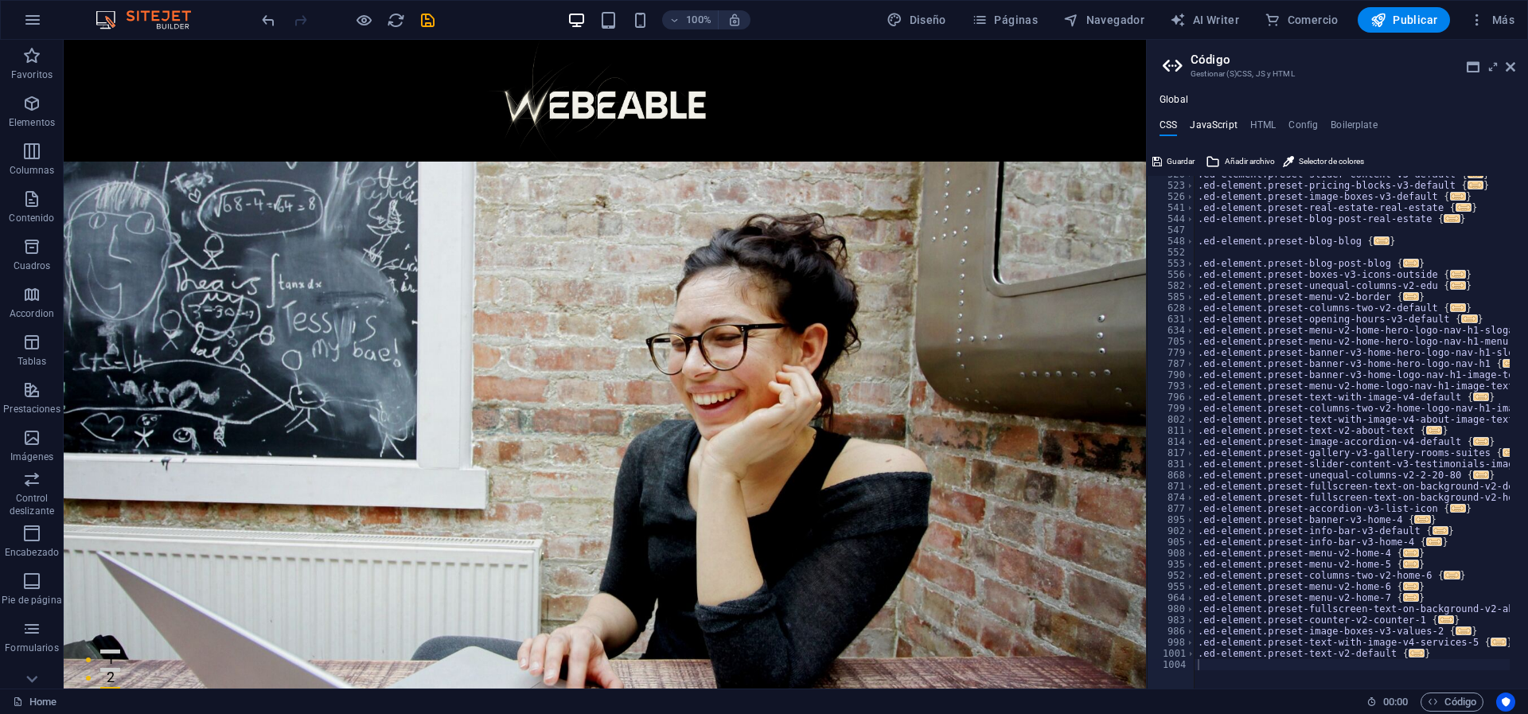
click at [1219, 126] on h4 "JavaScript" at bounding box center [1213, 128] width 47 height 18
type textarea "/* JS for preset "Menu V2" */"
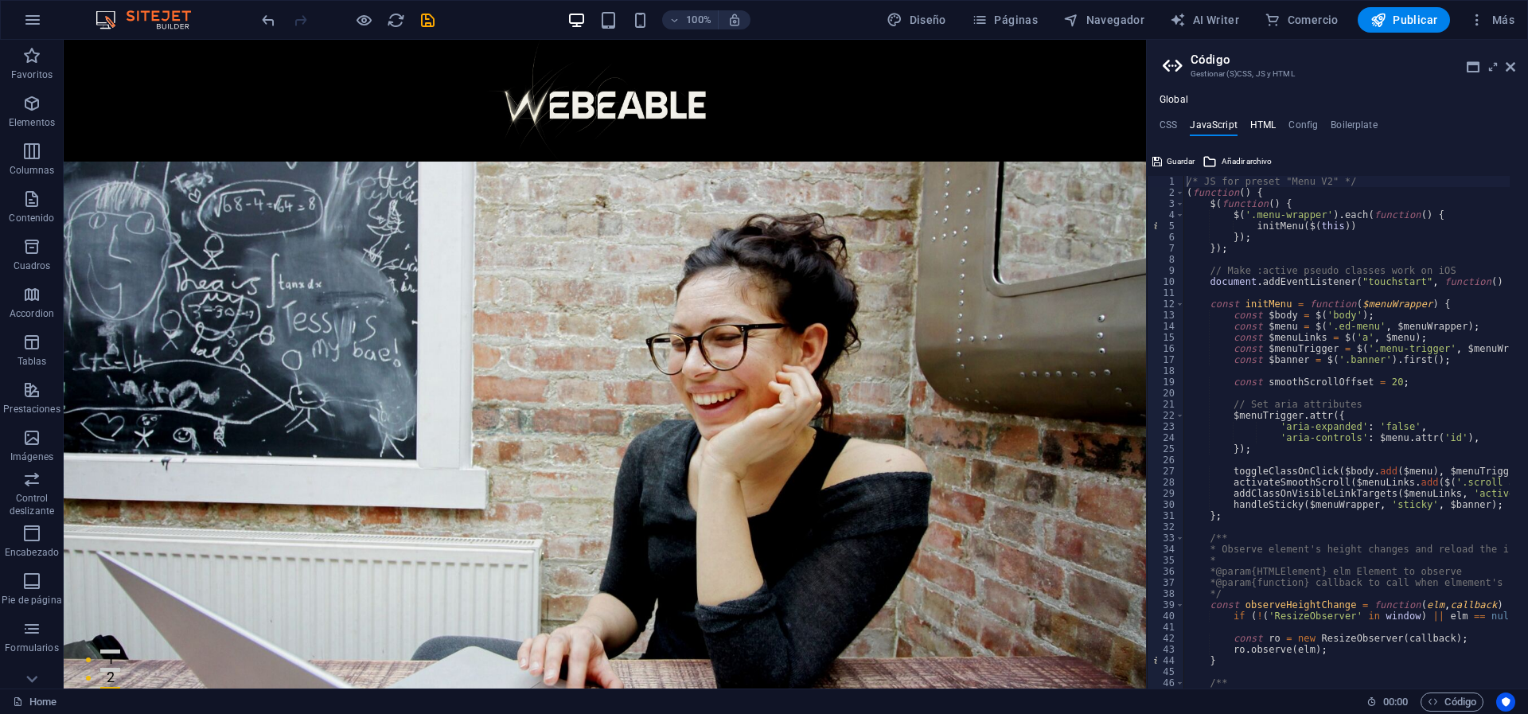
click at [1260, 127] on h4 "HTML" at bounding box center [1263, 128] width 26 height 18
type textarea "<a href="#main-content" class="wv-link-content button">Skip to main content</a>"
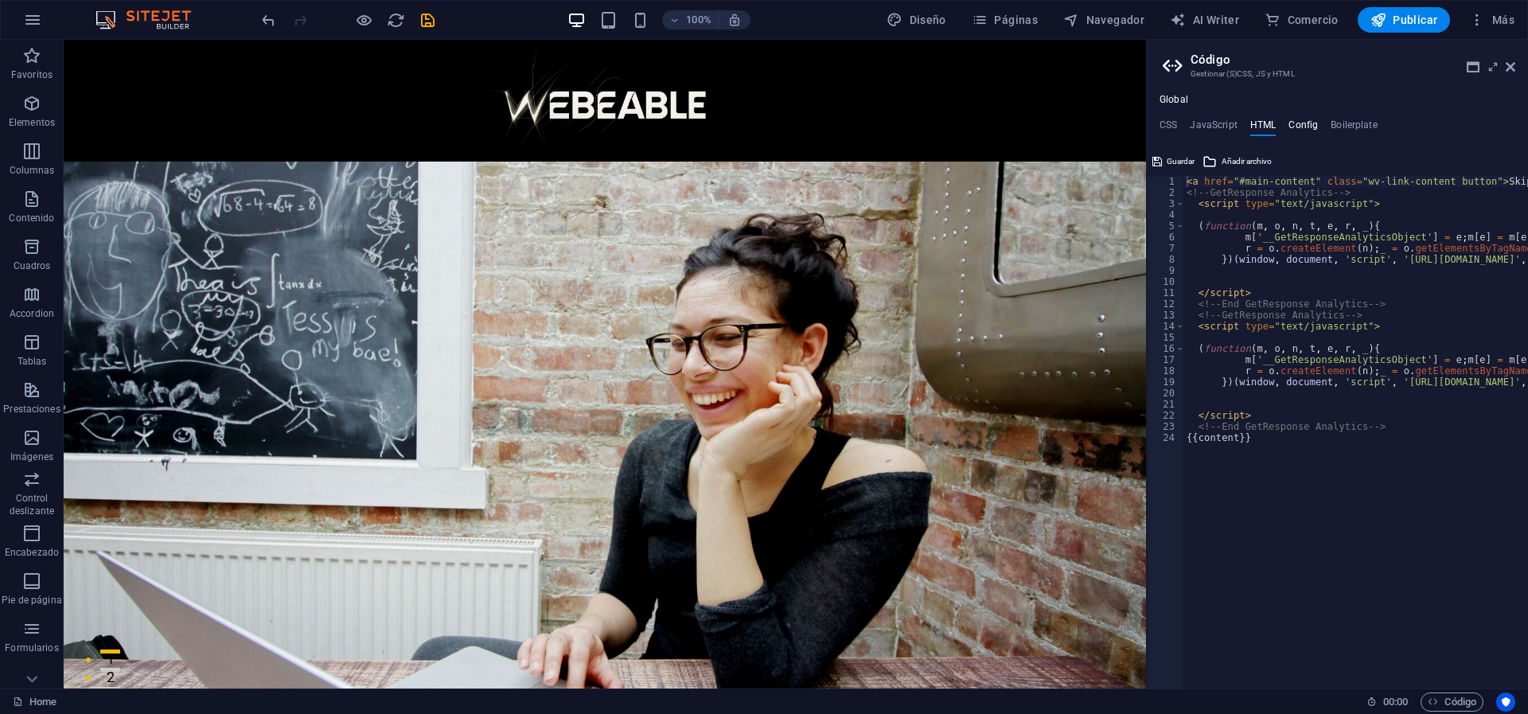
click at [1297, 126] on h4 "Config" at bounding box center [1302, 128] width 29 height 18
type textarea "$color-background: #000000;"
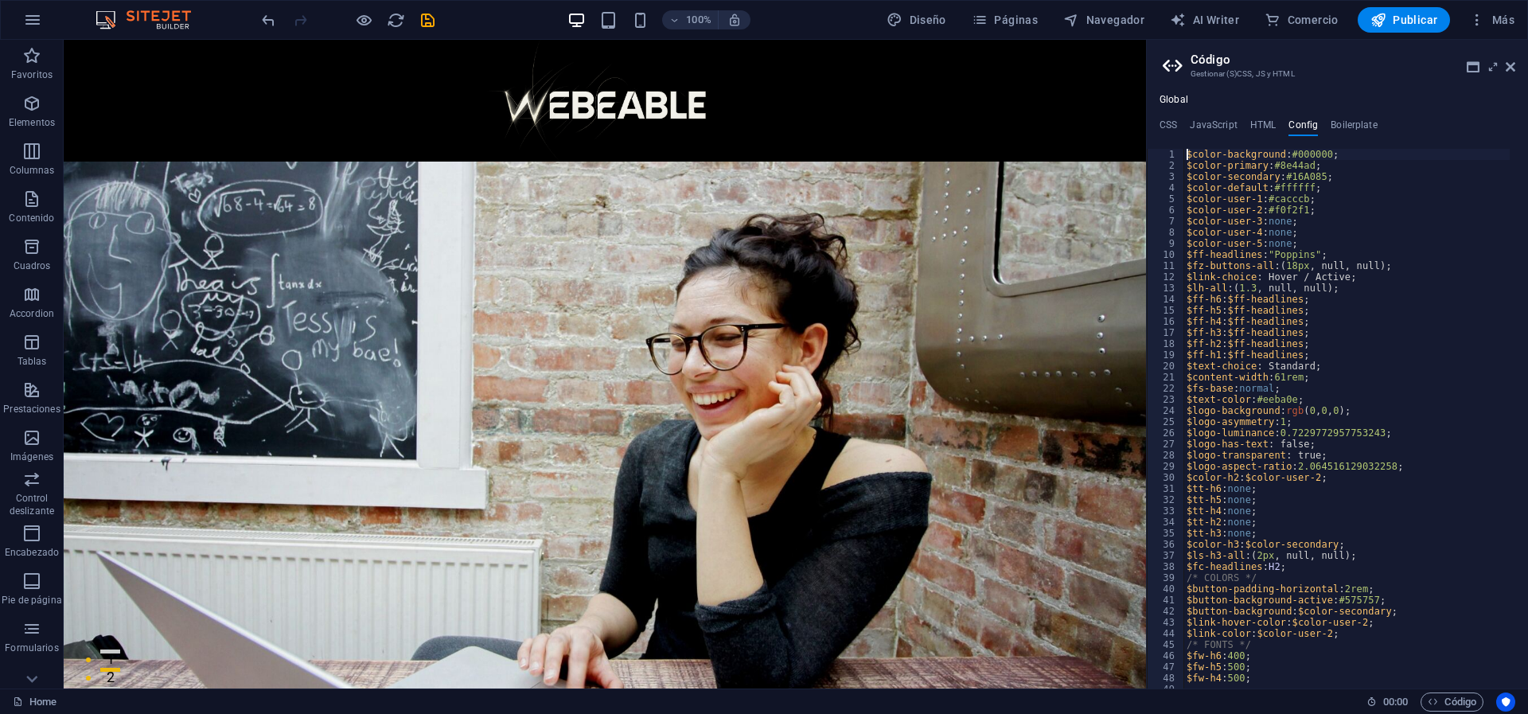
click at [1265, 117] on div "Global CSS JavaScript HTML Config Boilerplate 520 523 526 541 544 547 548 552 5…" at bounding box center [1337, 391] width 381 height 594
click at [1264, 119] on h4 "HTML" at bounding box center [1263, 128] width 26 height 18
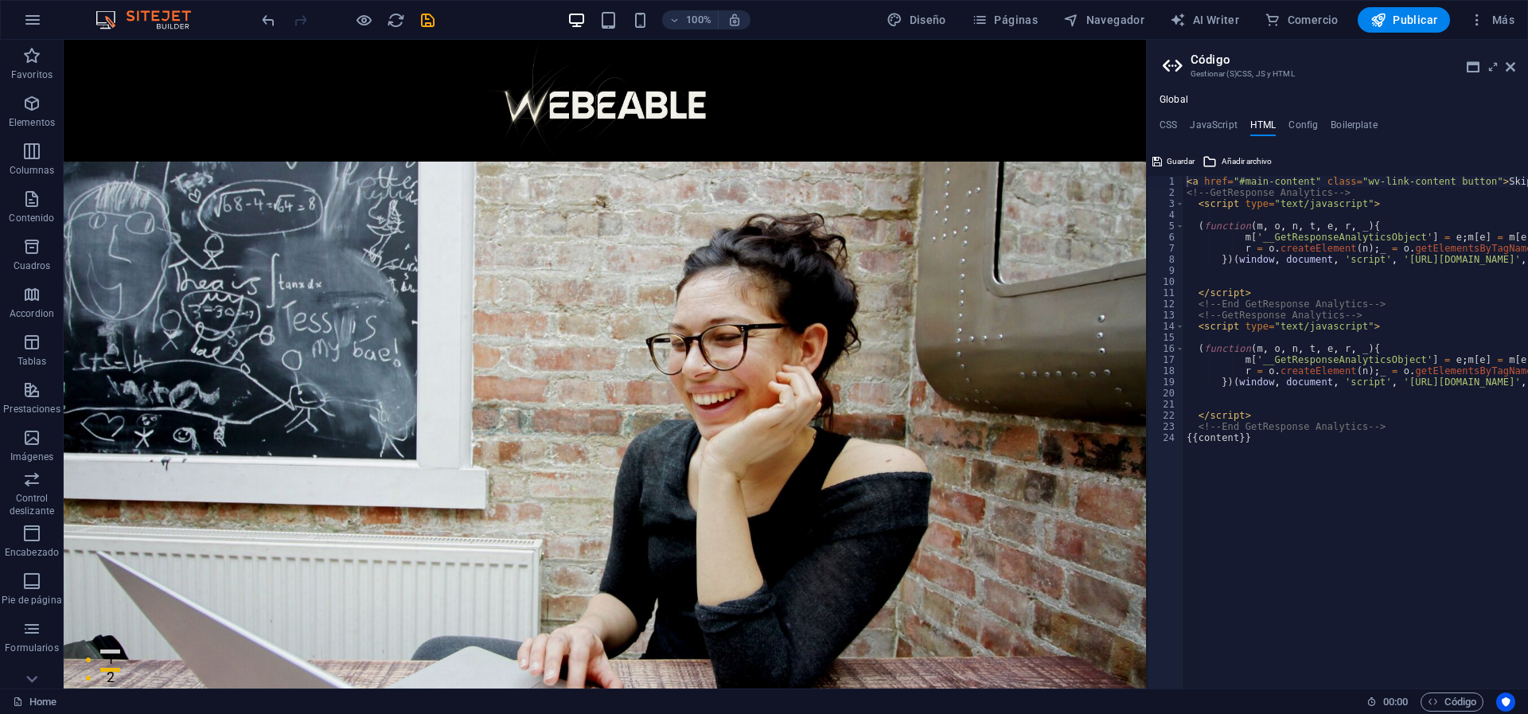
click at [1264, 119] on h4 "HTML" at bounding box center [1263, 128] width 26 height 18
click at [1305, 117] on div "Global CSS JavaScript HTML Config Boilerplate 520 523 526 541 544 547 548 552 5…" at bounding box center [1337, 391] width 381 height 594
click at [1304, 120] on h4 "Config" at bounding box center [1302, 128] width 29 height 18
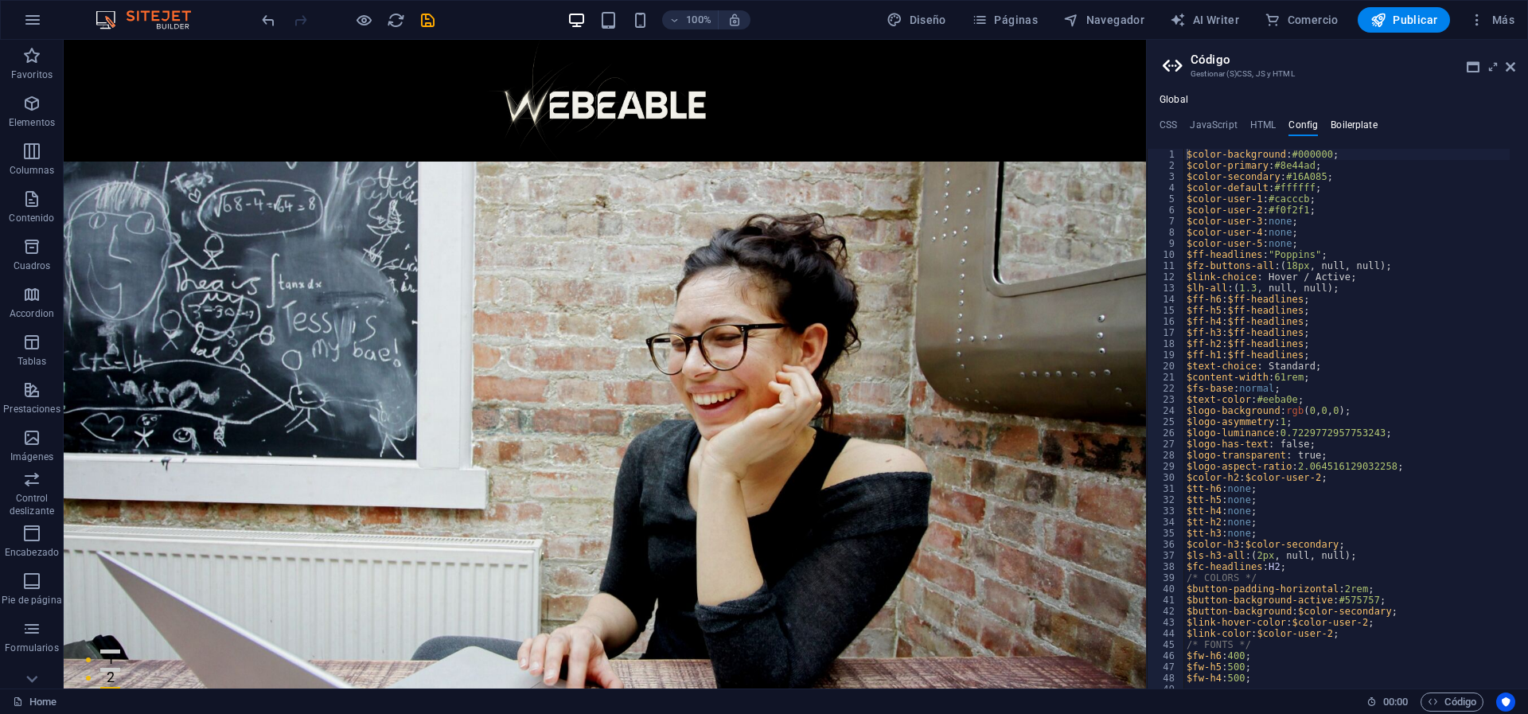
click at [1341, 121] on h4 "Boilerplate" at bounding box center [1354, 128] width 47 height 18
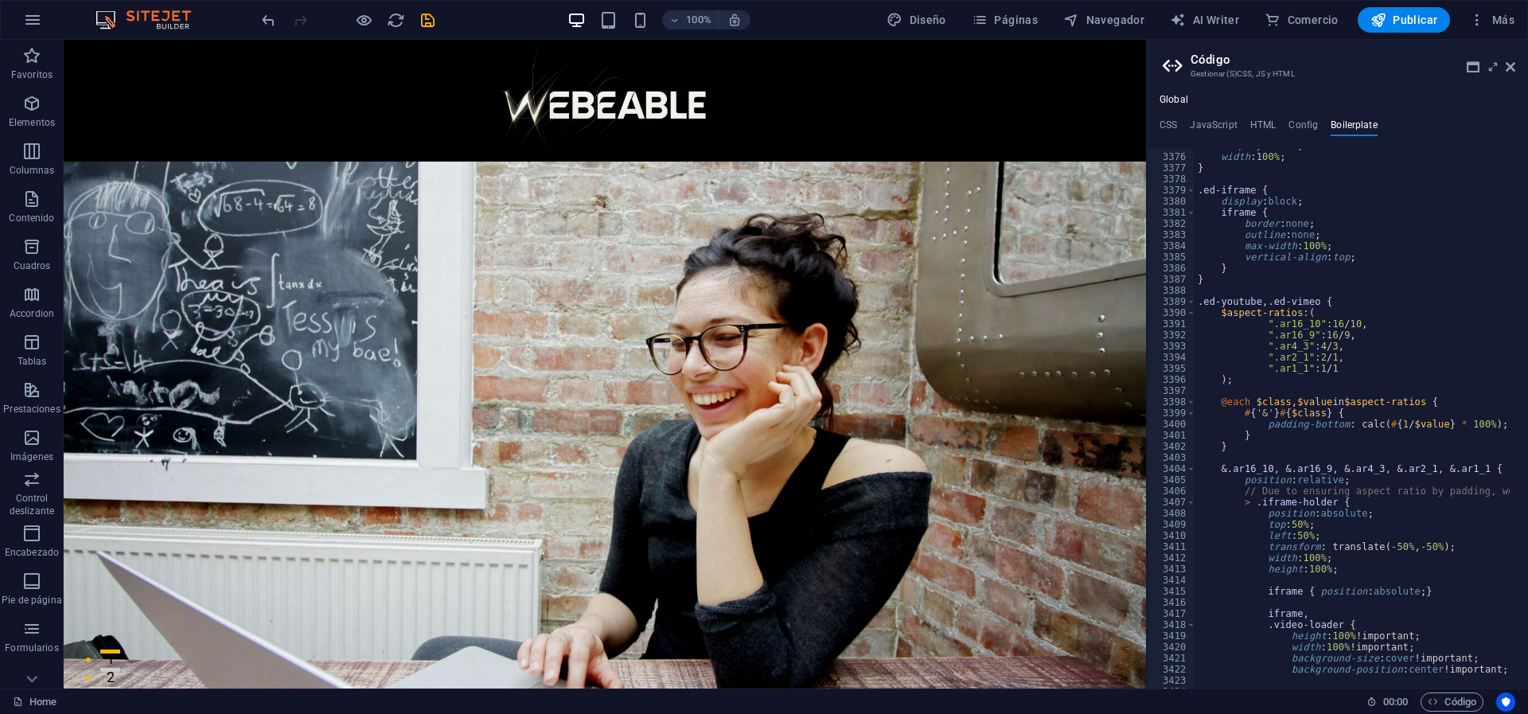
scroll to position [25556, 0]
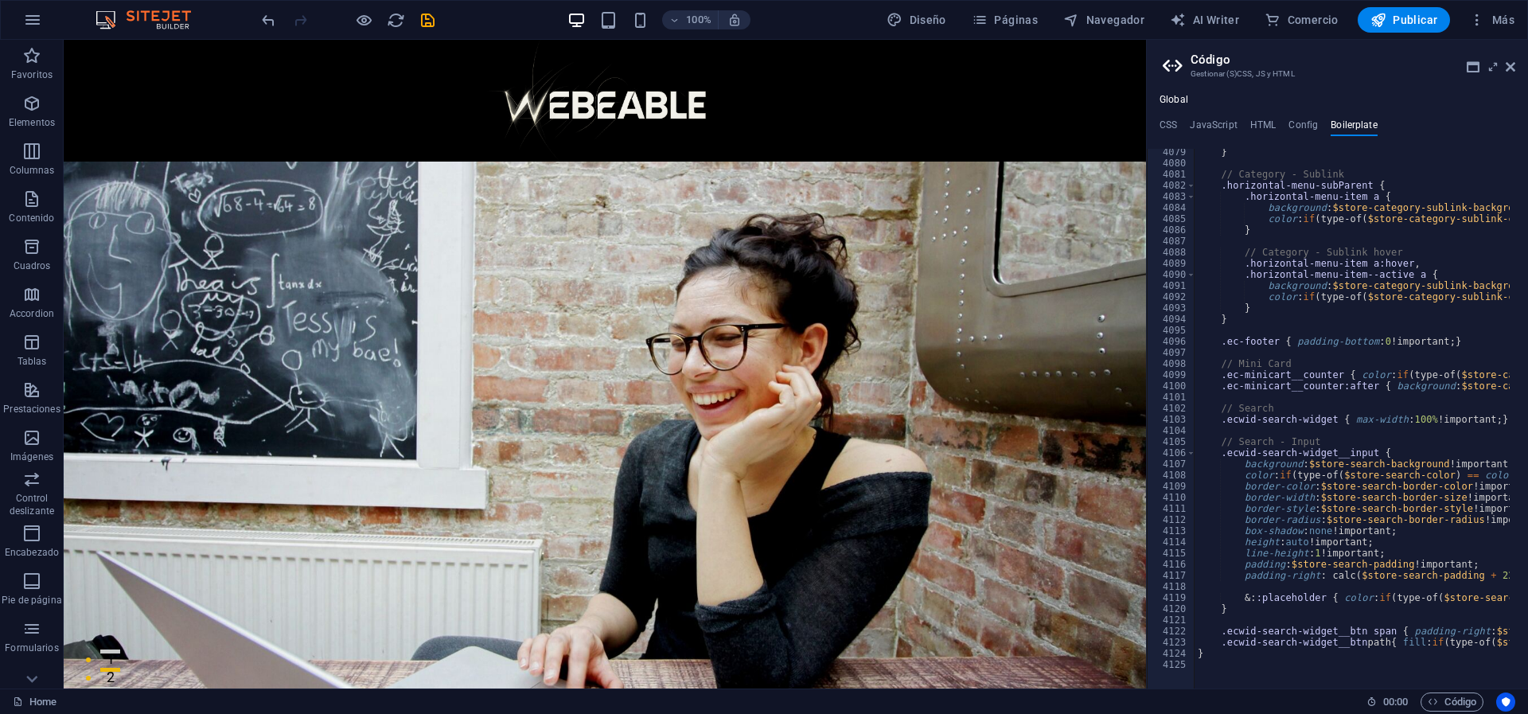
drag, startPoint x: 1210, startPoint y: 661, endPoint x: 1236, endPoint y: 661, distance: 26.3
drag, startPoint x: 1236, startPoint y: 661, endPoint x: 1288, endPoint y: 662, distance: 51.7
drag, startPoint x: 1204, startPoint y: 661, endPoint x: 1308, endPoint y: 132, distance: 538.6
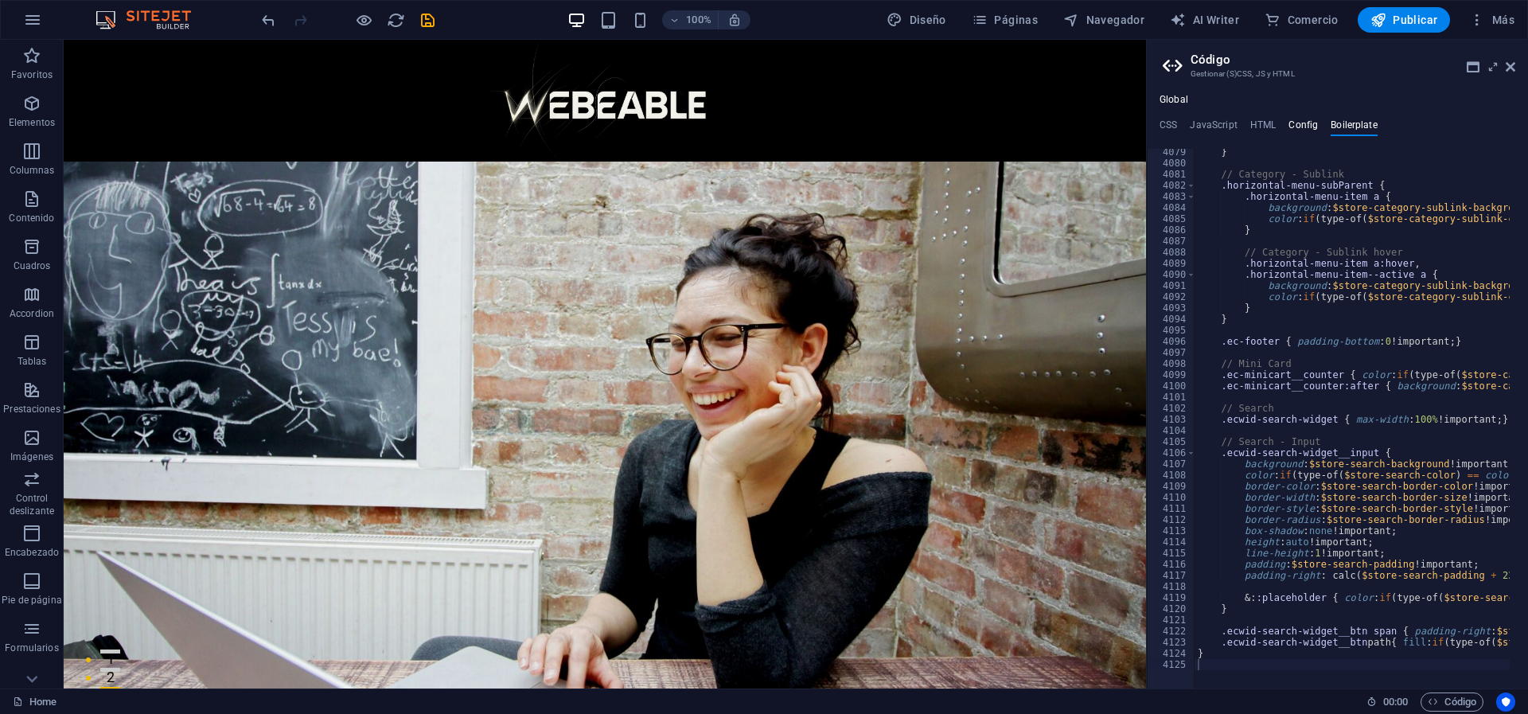
click at [1308, 132] on h4 "Config" at bounding box center [1302, 128] width 29 height 18
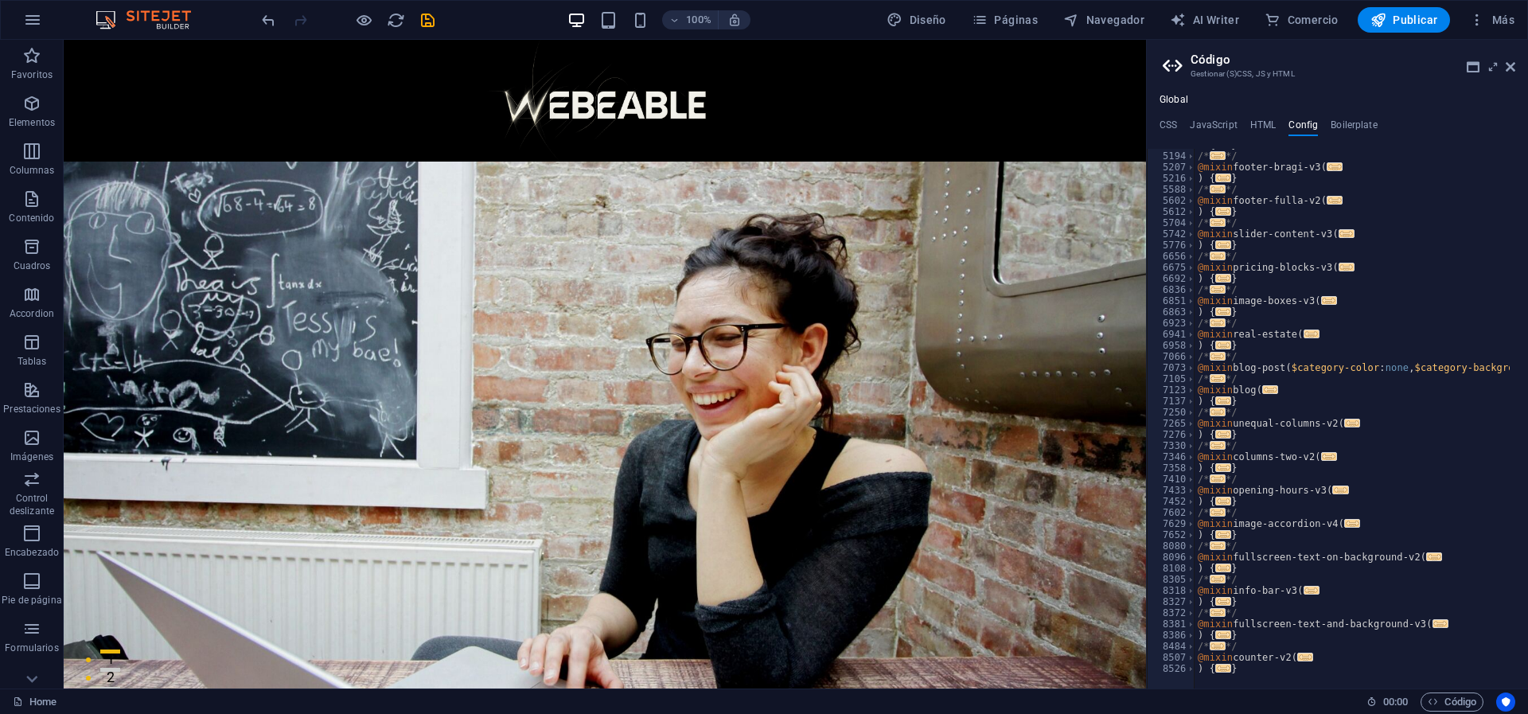
scroll to position [1629, 0]
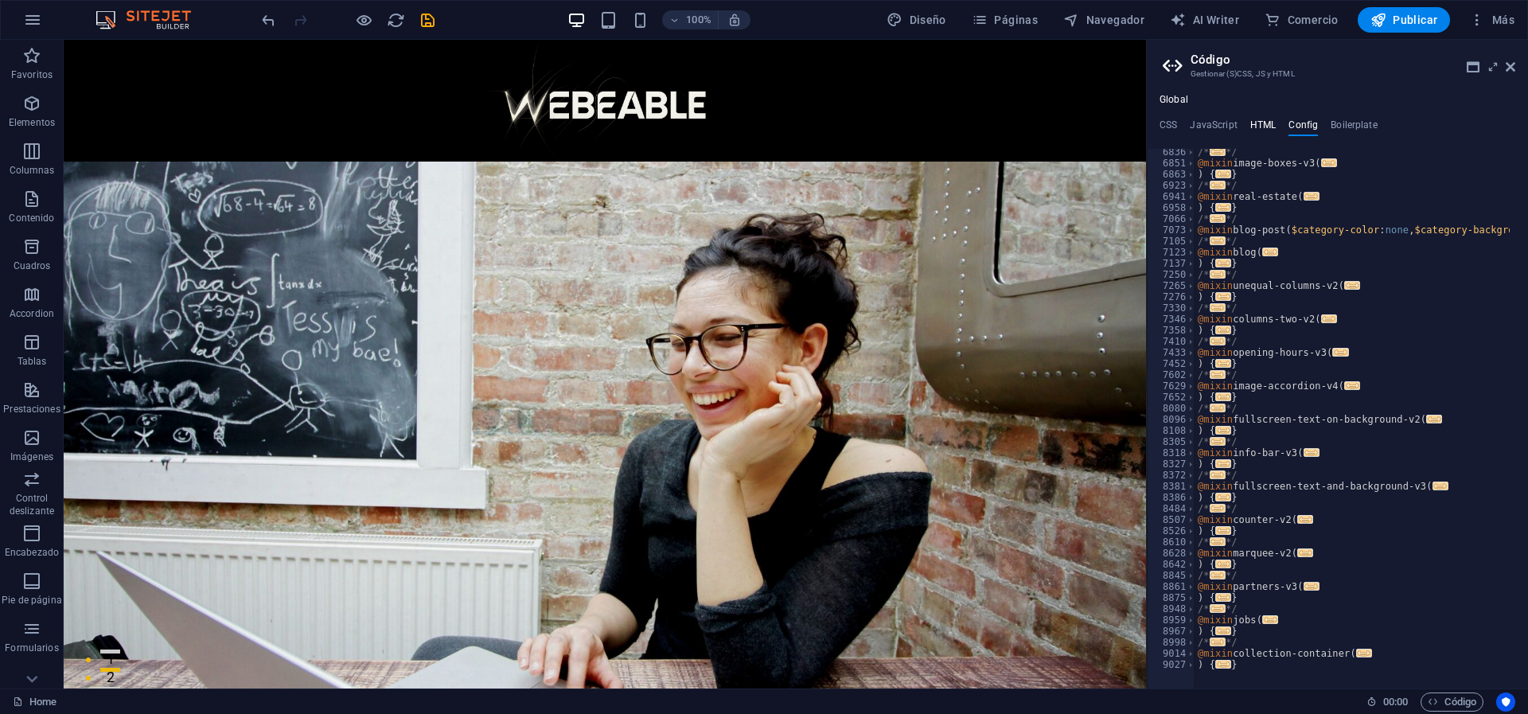
click at [1256, 125] on h4 "HTML" at bounding box center [1263, 128] width 26 height 18
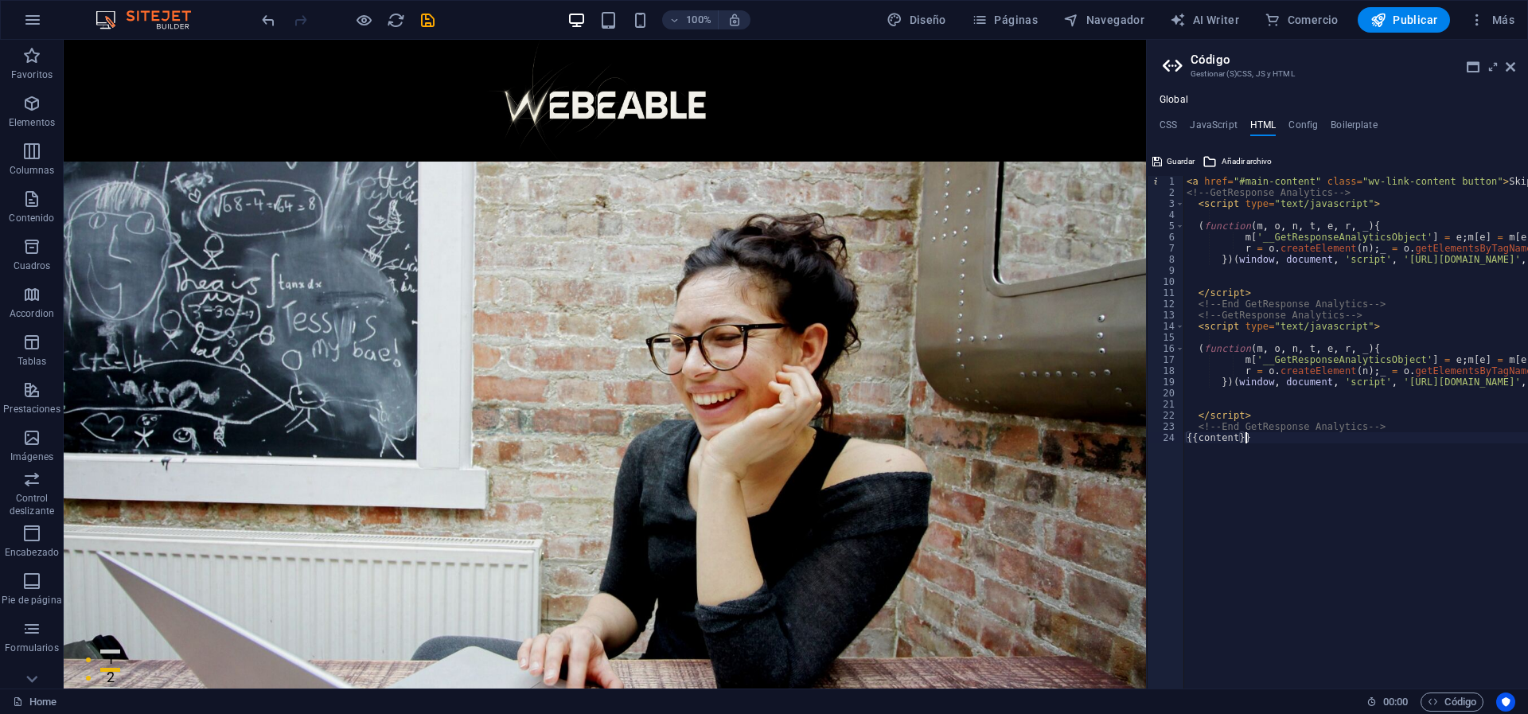
type textarea "<!-- End GetResponse Analytics -->"
click at [1180, 127] on ul "CSS JavaScript HTML Config Boilerplate" at bounding box center [1337, 128] width 381 height 18
click at [1175, 125] on h4 "CSS" at bounding box center [1169, 128] width 18 height 18
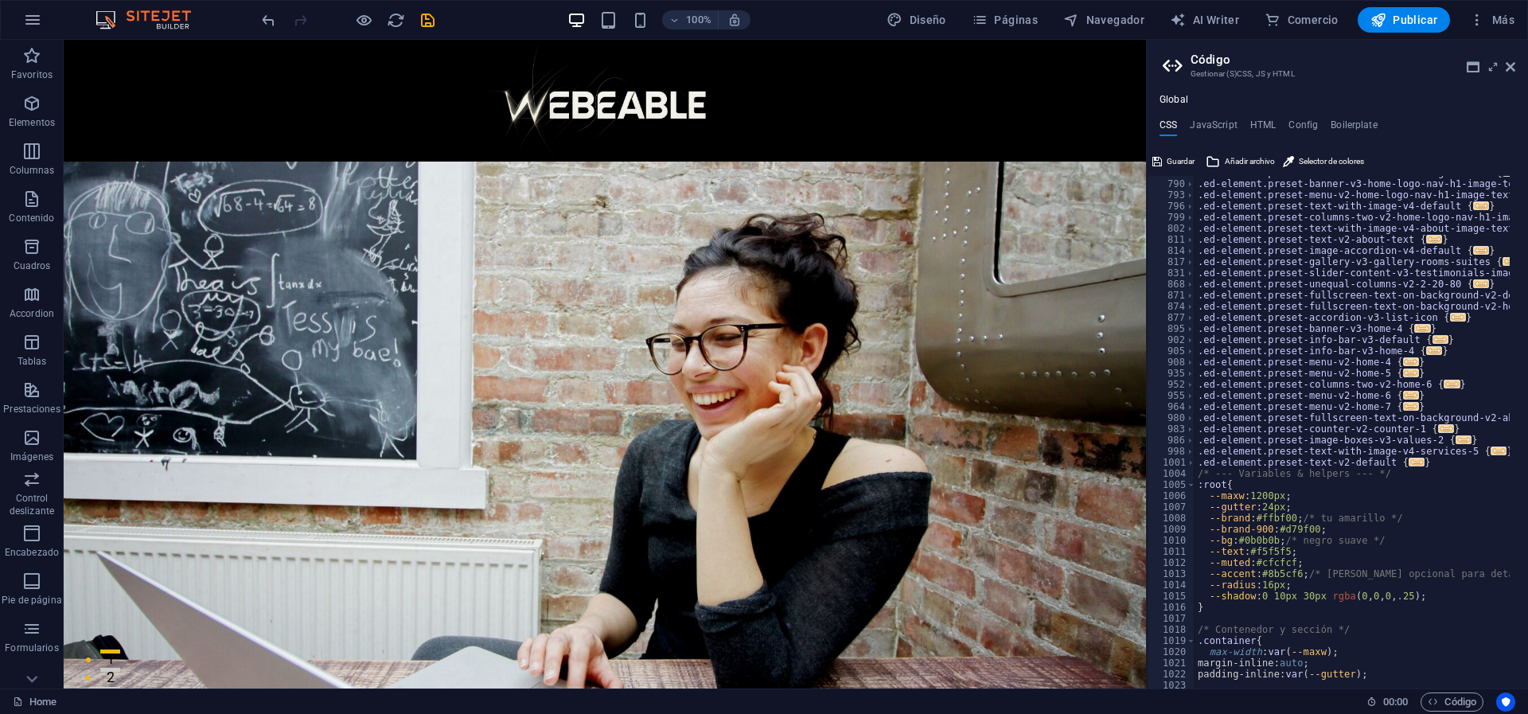
scroll to position [707, 0]
